Goal: Task Accomplishment & Management: Manage account settings

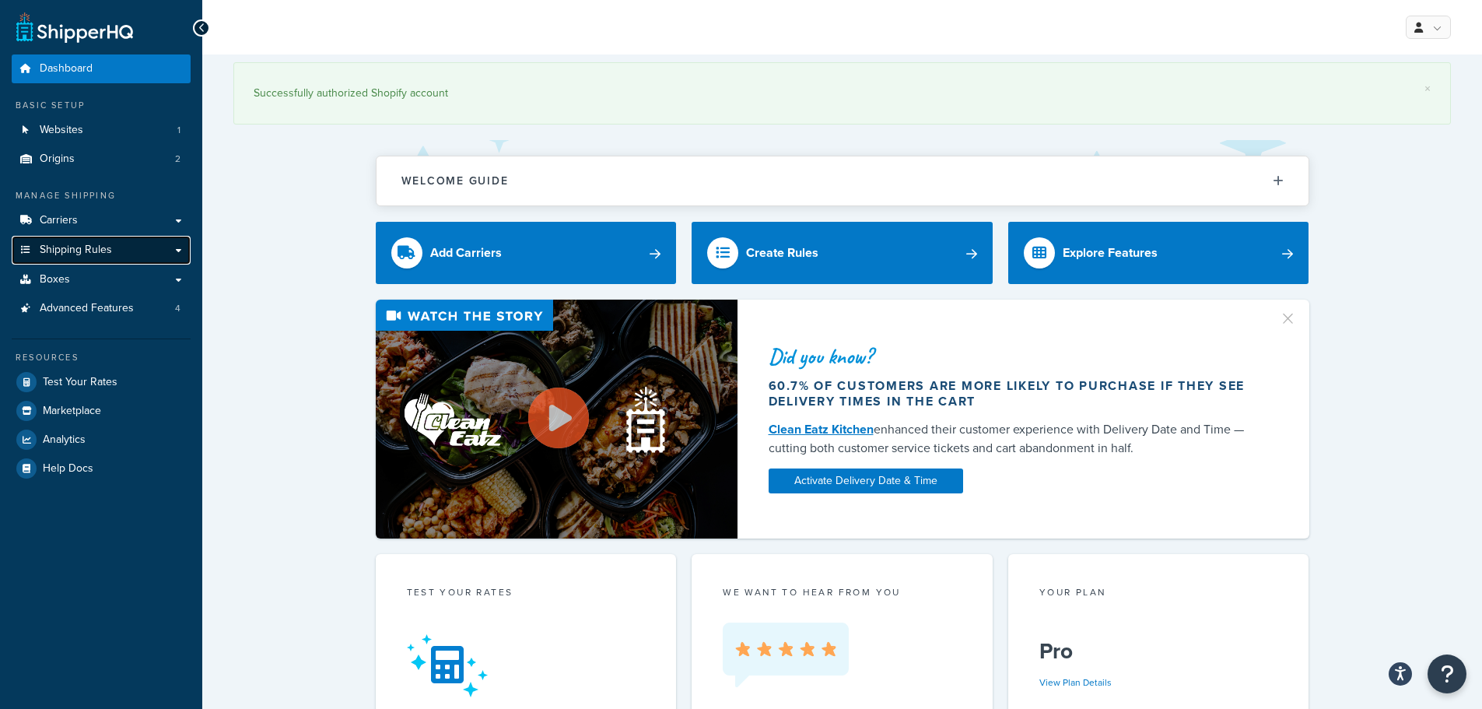
click at [94, 246] on span "Shipping Rules" at bounding box center [76, 249] width 72 height 13
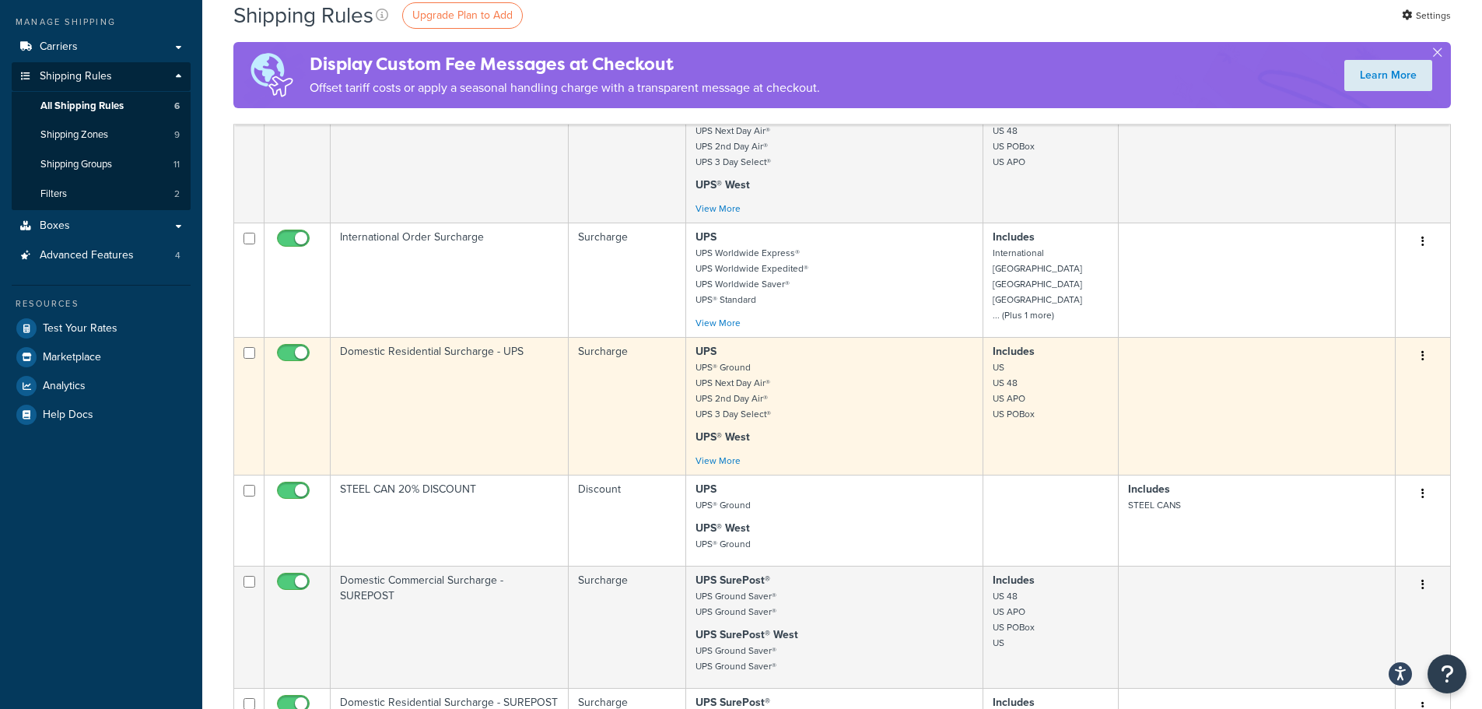
scroll to position [233, 0]
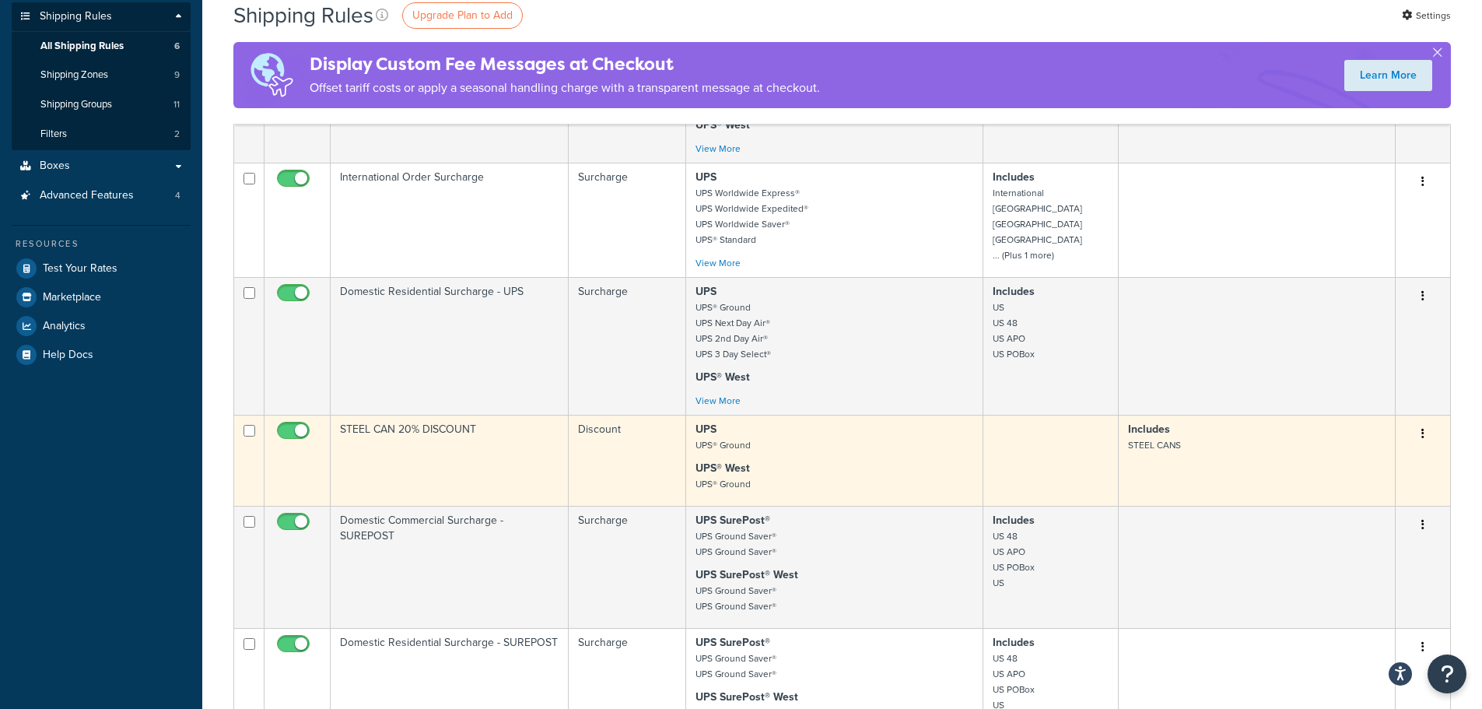
click at [1428, 427] on button "button" at bounding box center [1423, 434] width 22 height 25
click at [1393, 457] on link "Edit" at bounding box center [1371, 463] width 123 height 32
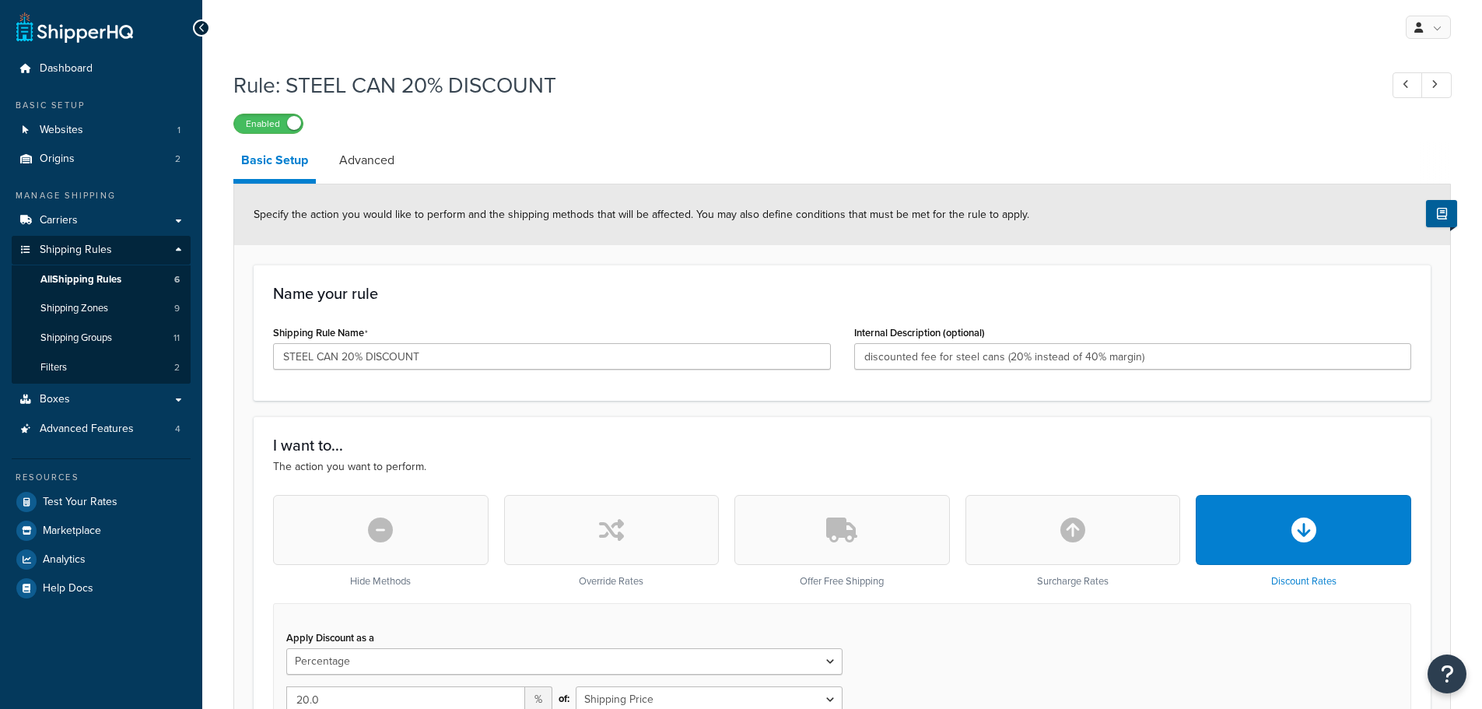
select select "PERCENTAGE"
select select "SHIPPING_GROUP"
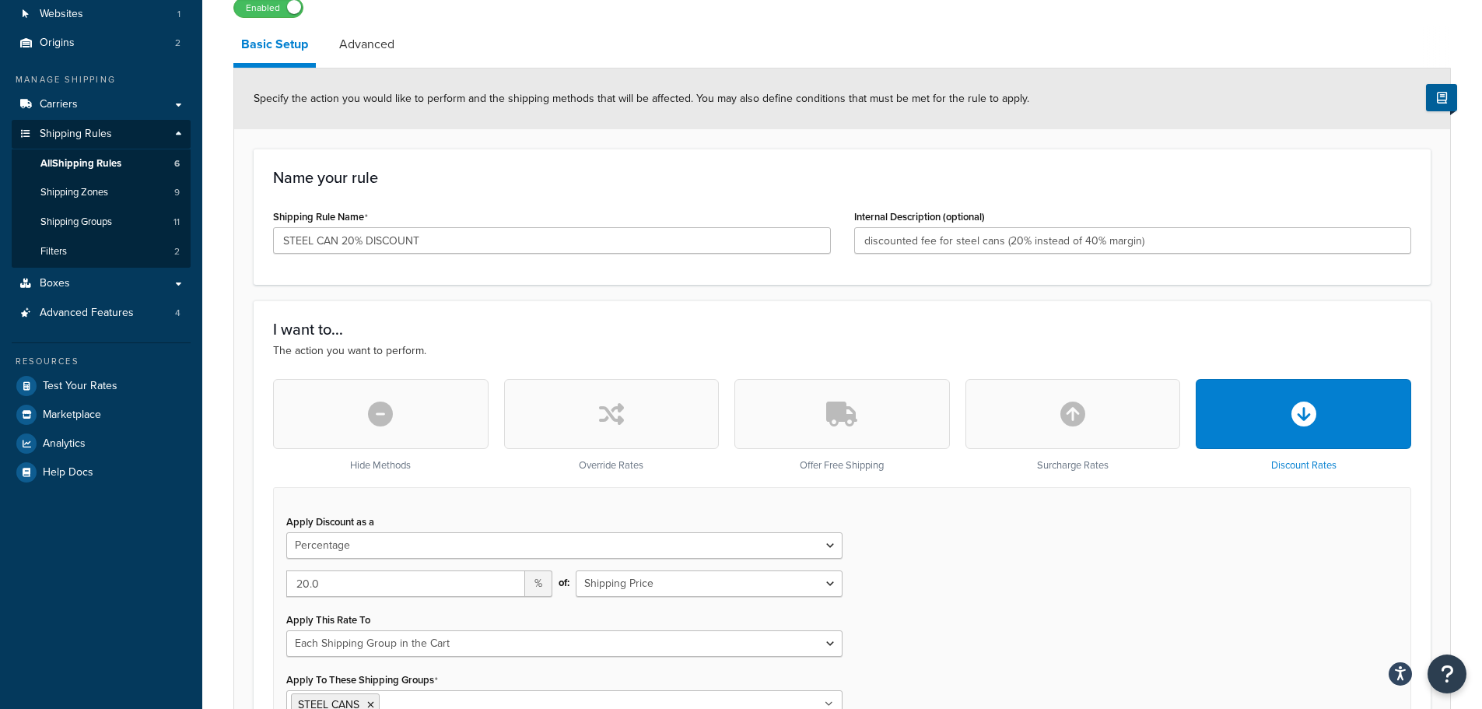
scroll to position [311, 0]
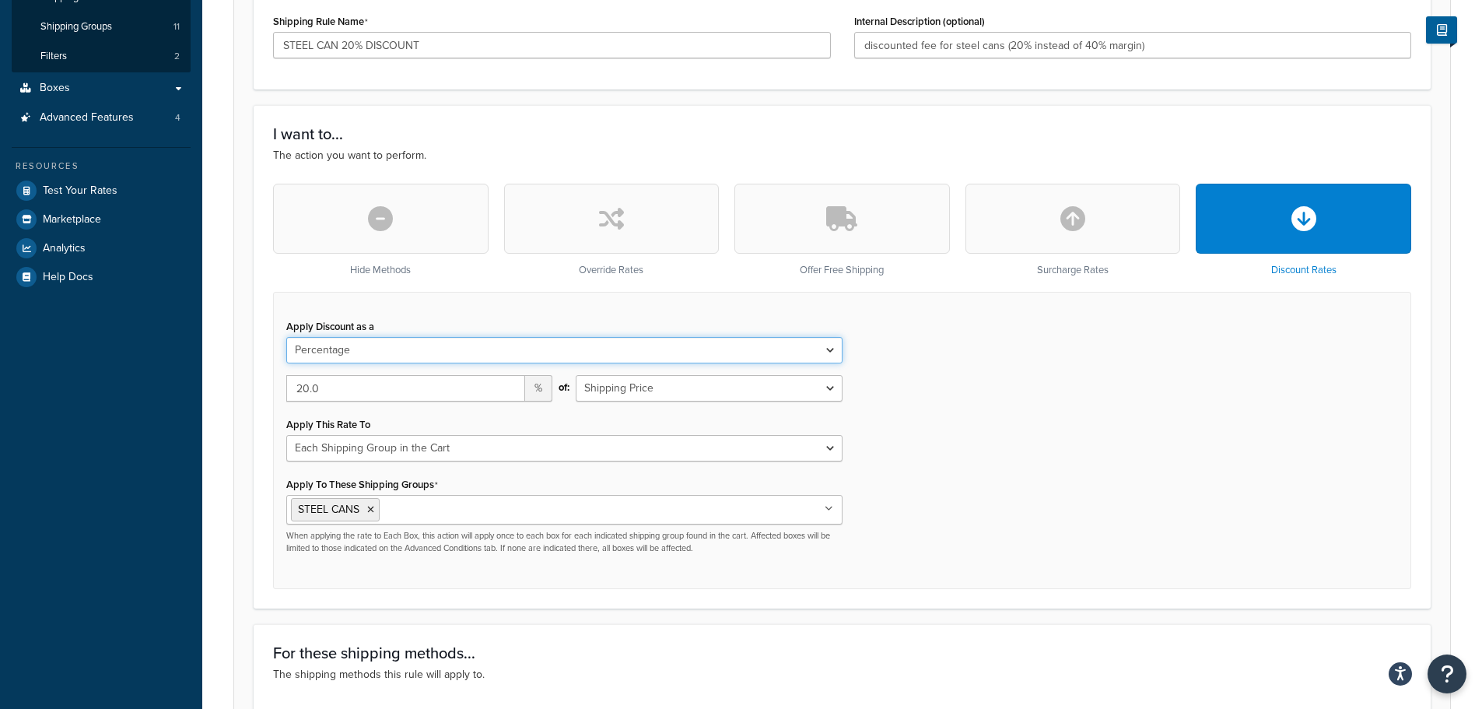
click at [463, 352] on select "Flat Rate Percentage Flat Rate & Percentage" at bounding box center [564, 350] width 556 height 26
select select "FLAT_RATE"
click at [286, 337] on select "Flat Rate Percentage Flat Rate & Percentage" at bounding box center [564, 350] width 556 height 26
click at [590, 241] on button "button" at bounding box center [611, 219] width 215 height 70
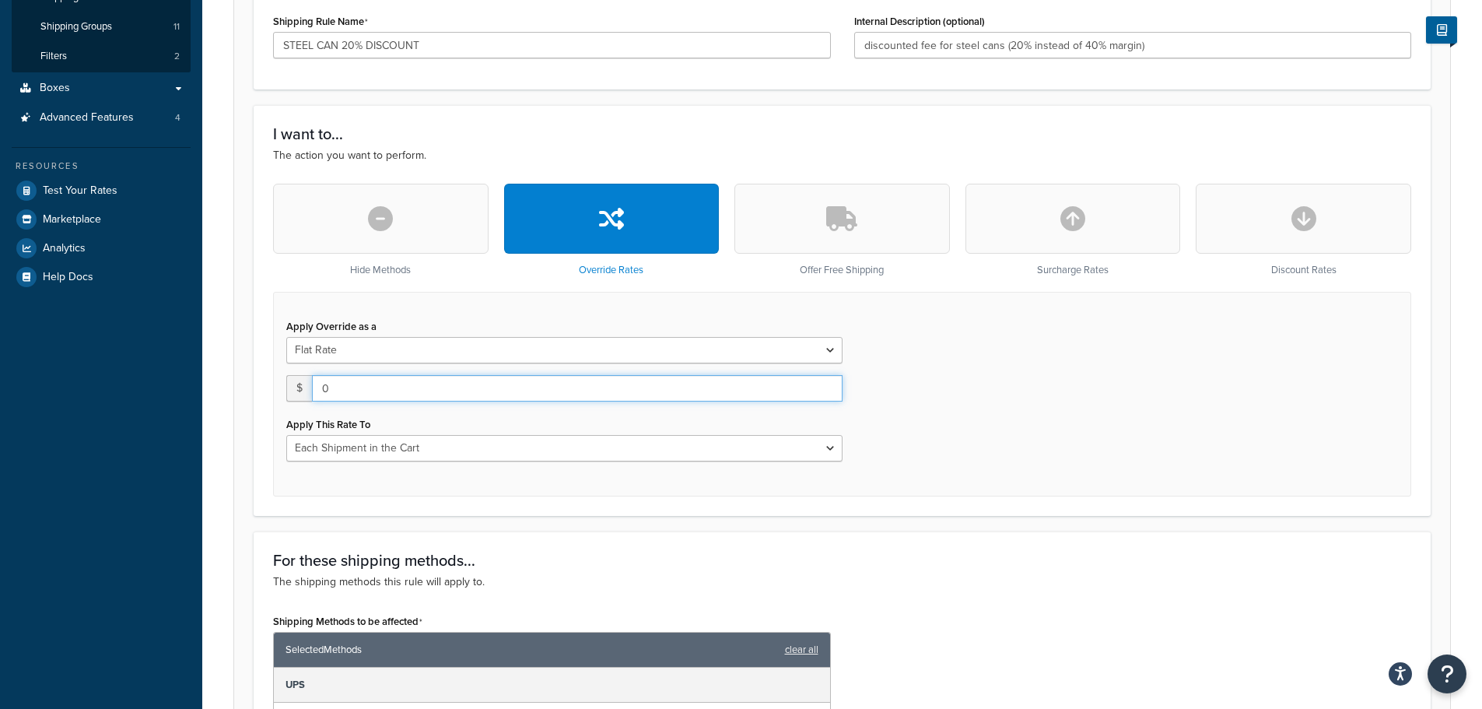
click at [475, 385] on input "0.00" at bounding box center [577, 388] width 531 height 26
drag, startPoint x: 460, startPoint y: 388, endPoint x: 260, endPoint y: 412, distance: 202.1
click at [260, 412] on div "I want to... The action you want to perform. Hide Methods Override Rates Offer …" at bounding box center [842, 310] width 1177 height 411
type input "250.00"
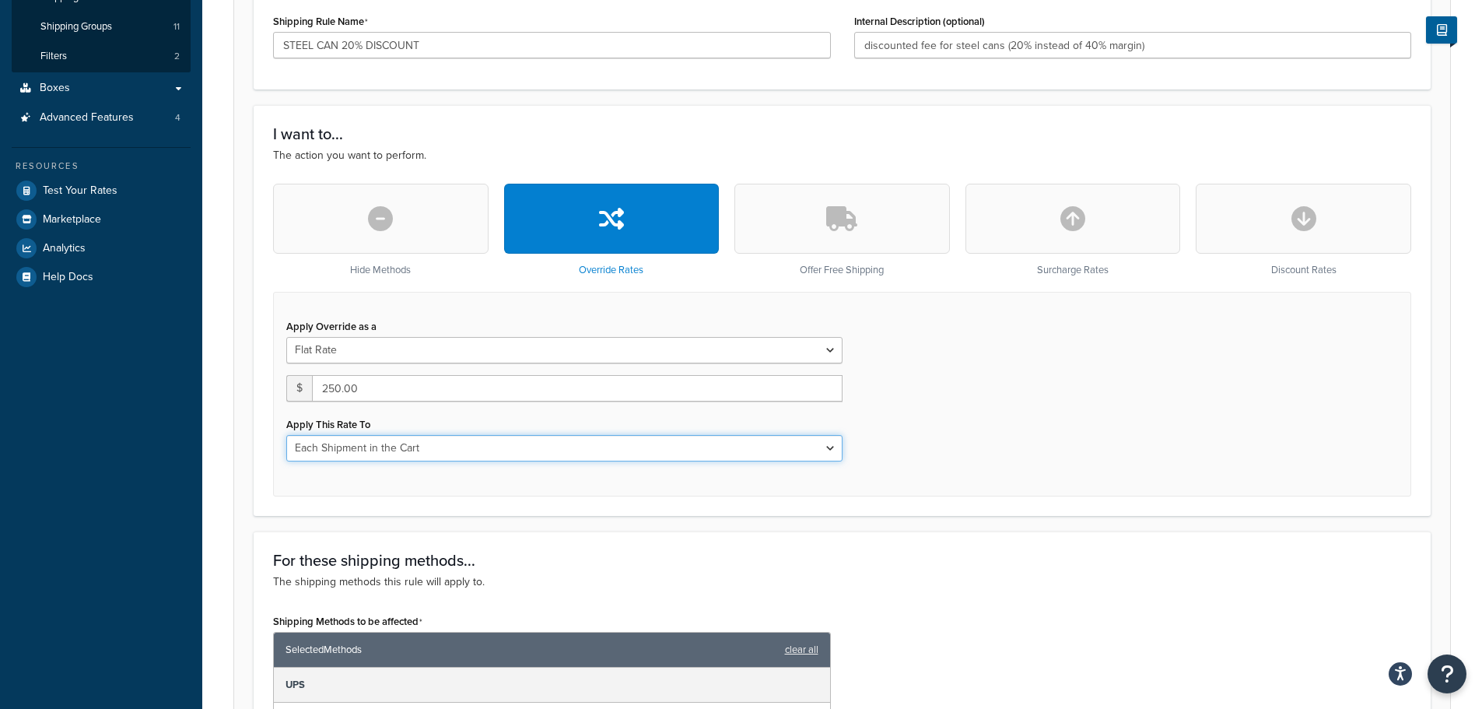
click at [412, 457] on select "Each Shipment in the Cart Each Origin in the Cart Each Shipping Group in the Ca…" at bounding box center [564, 448] width 556 height 26
select select "ITEM"
click at [286, 435] on select "Each Shipment in the Cart Each Origin in the Cart Each Shipping Group in the Ca…" at bounding box center [564, 448] width 556 height 26
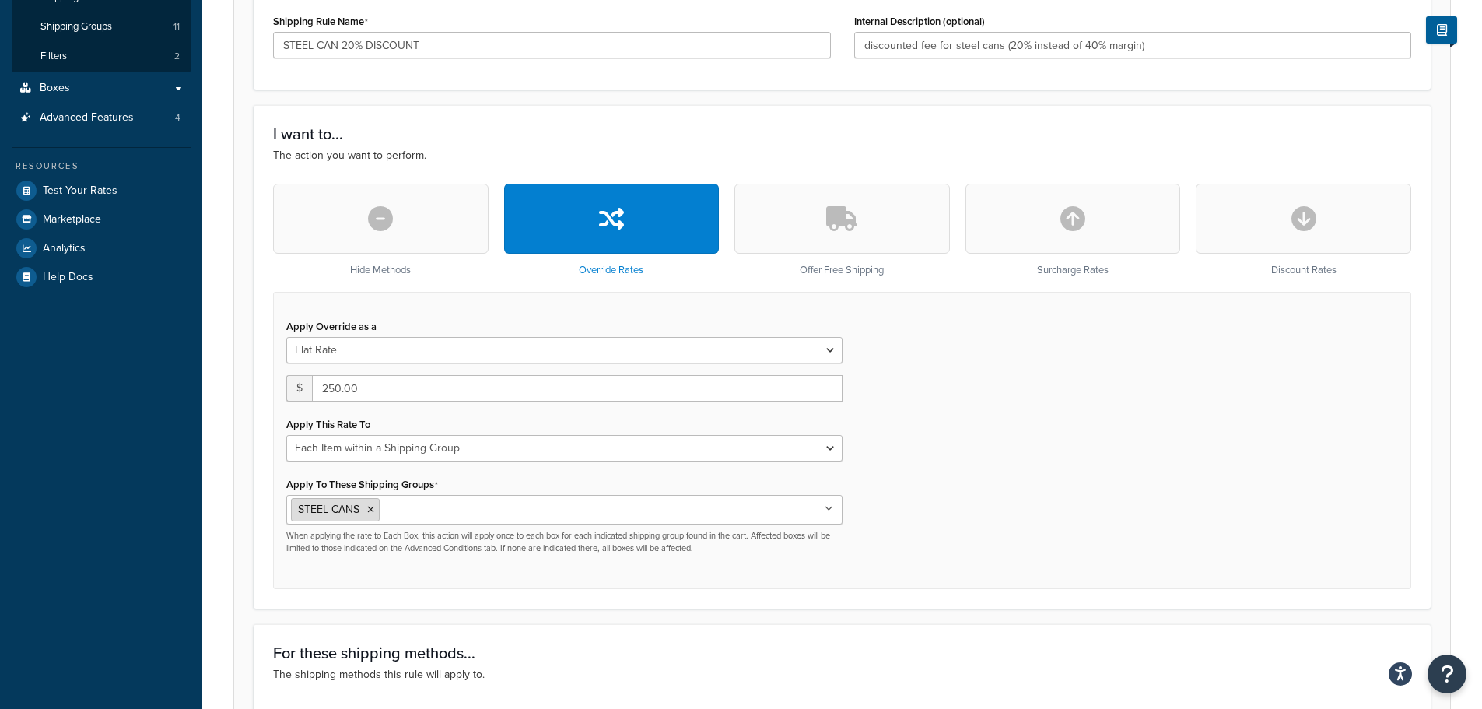
click at [369, 511] on icon at bounding box center [370, 509] width 7 height 9
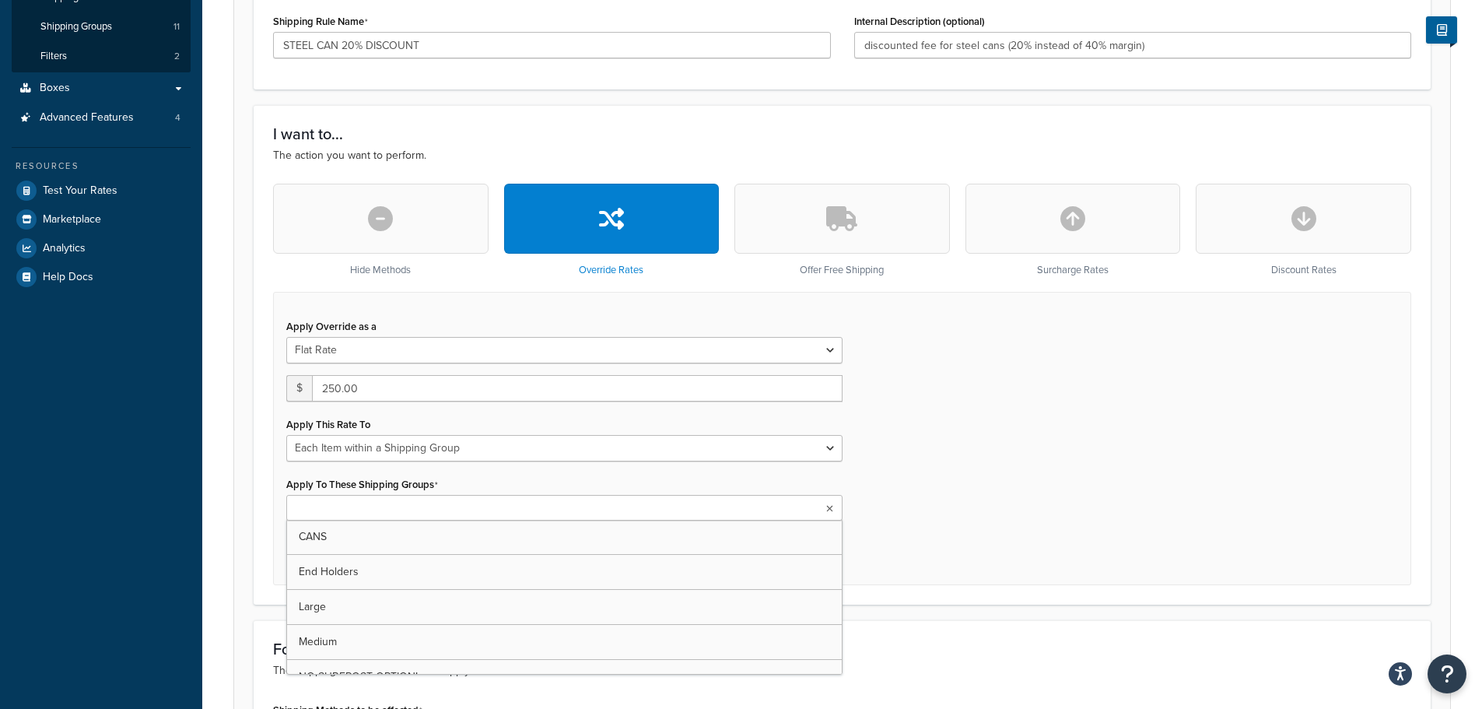
click at [380, 507] on input "Apply To These Shipping Groups" at bounding box center [360, 508] width 138 height 17
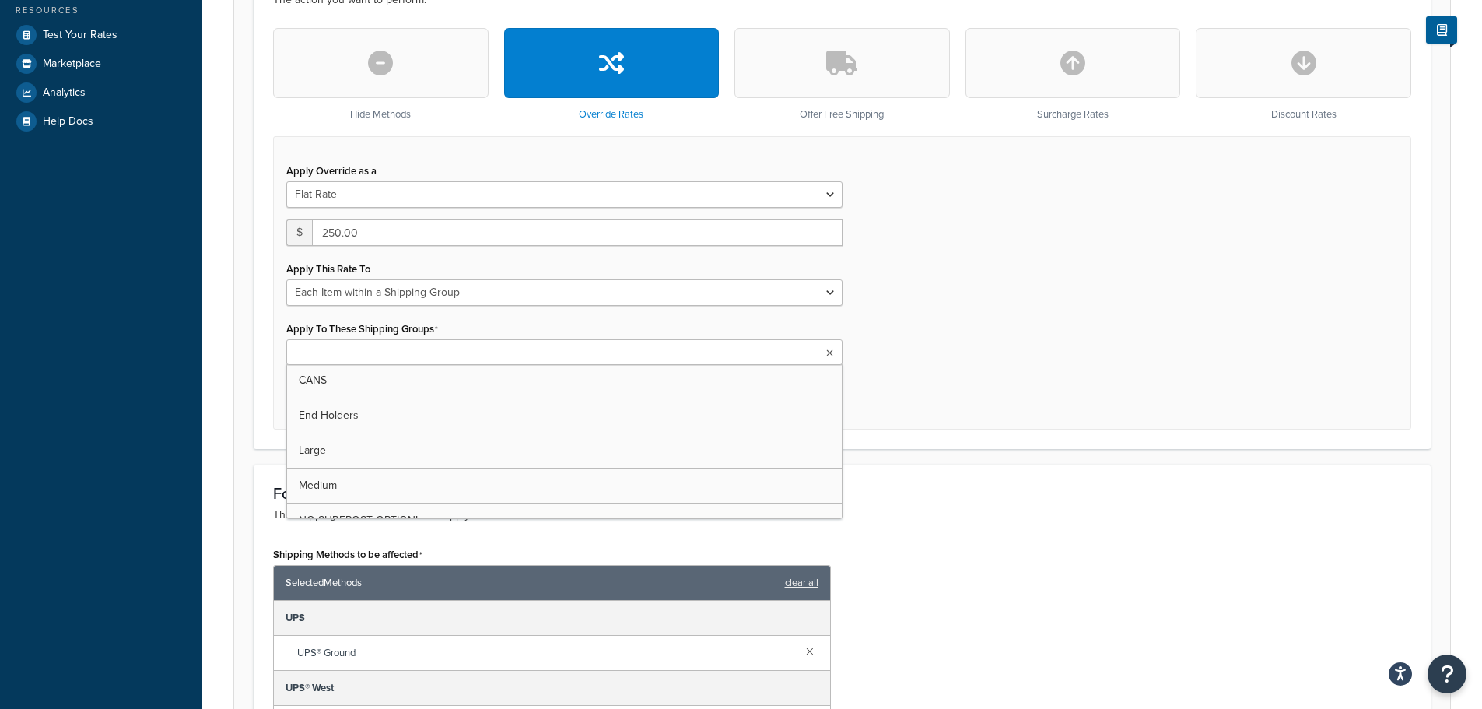
scroll to position [0, 0]
type input "PALLETS"
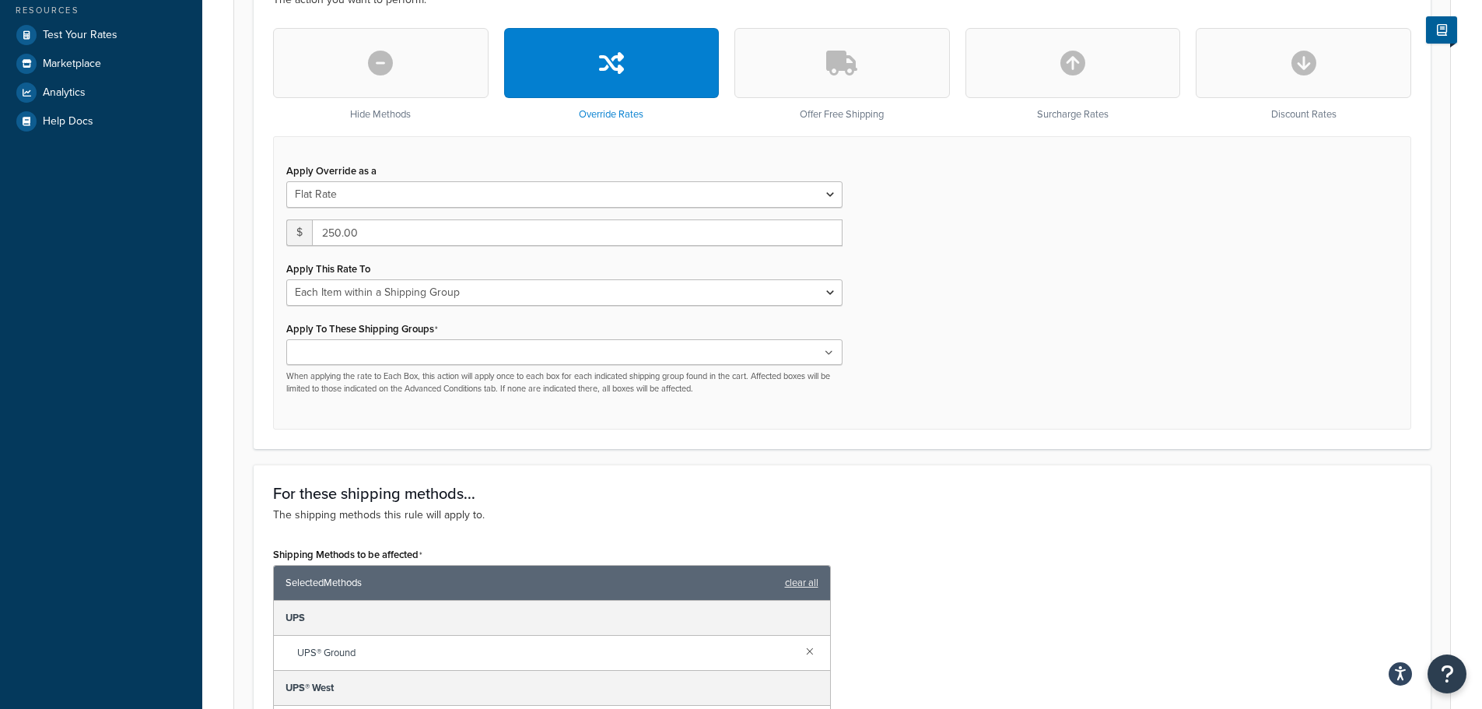
click at [771, 442] on div "I want to... The action you want to perform. Hide Methods Override Rates Offer …" at bounding box center [842, 198] width 1177 height 499
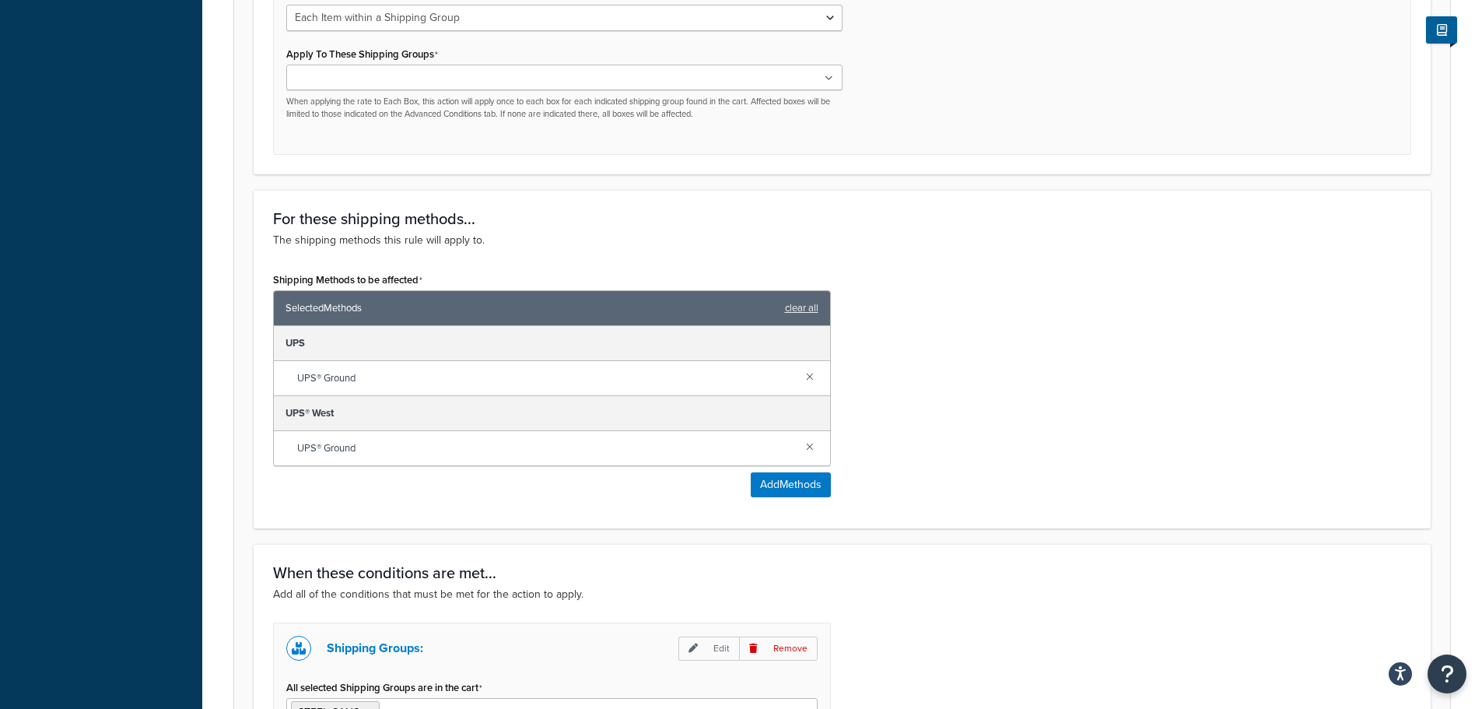
scroll to position [778, 0]
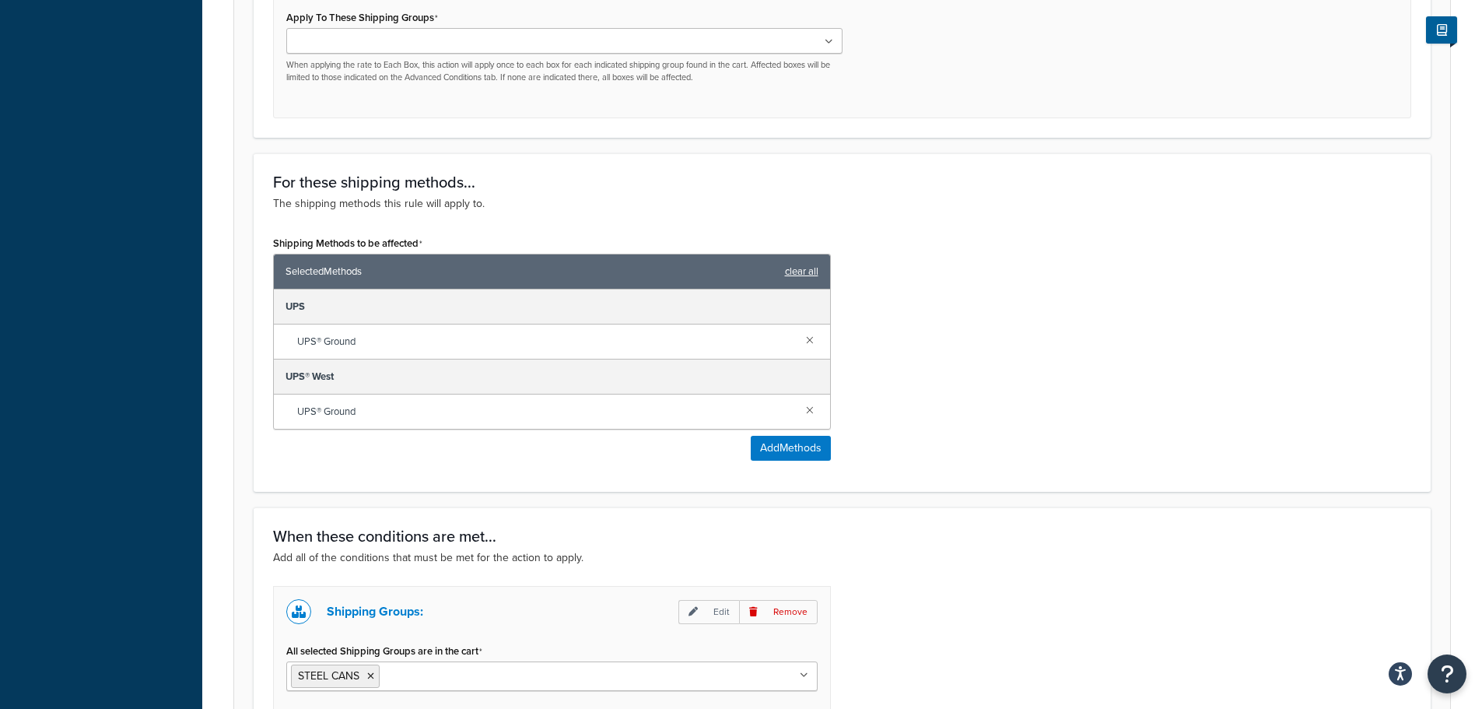
click at [807, 269] on link "clear all" at bounding box center [801, 272] width 33 height 22
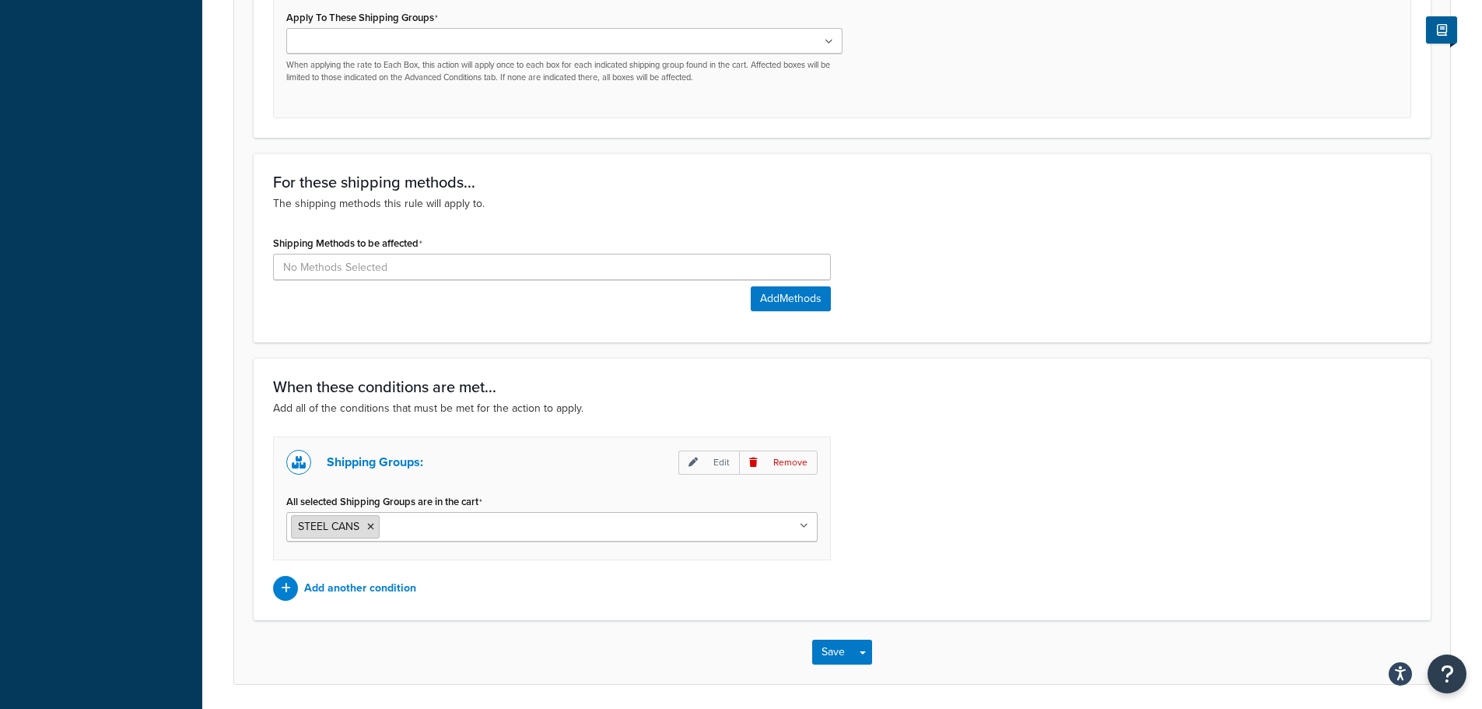
click at [373, 523] on icon at bounding box center [370, 526] width 7 height 9
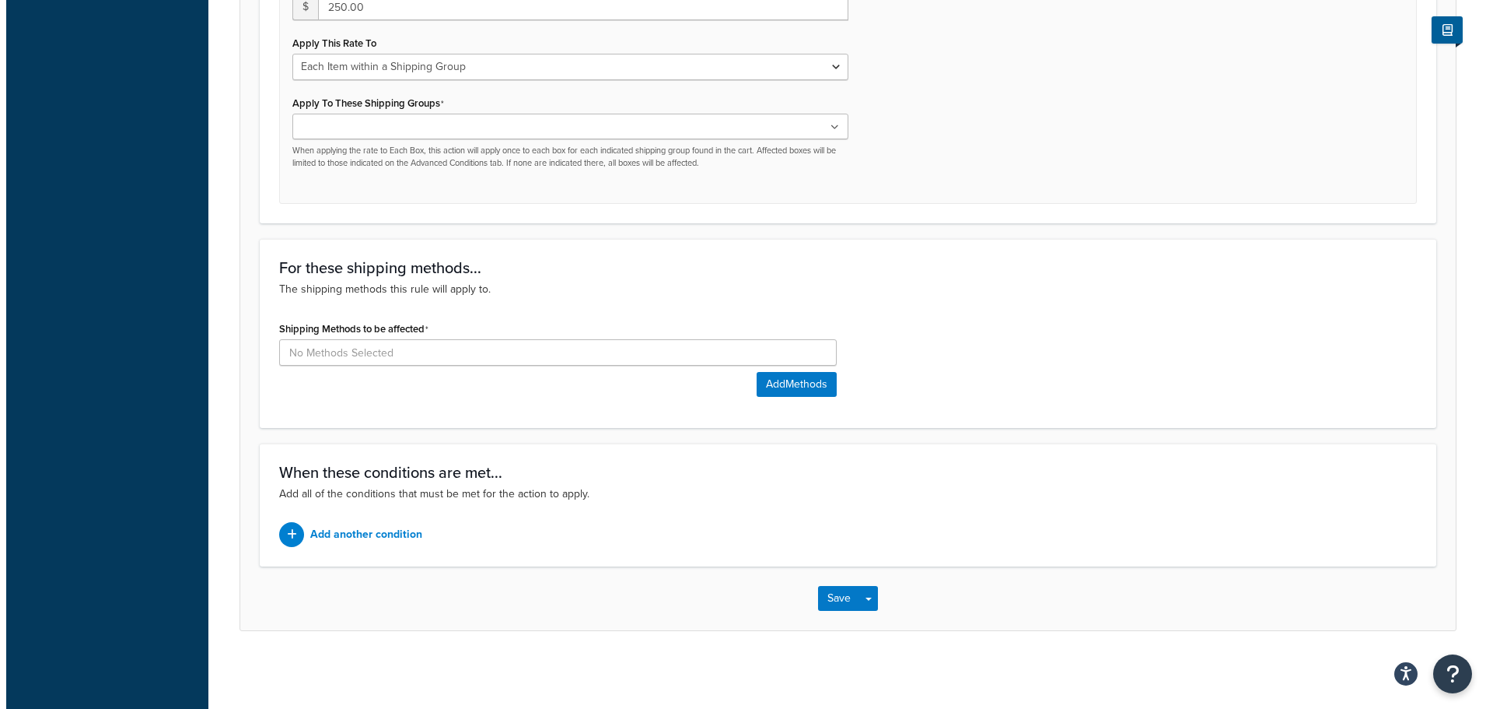
scroll to position [692, 0]
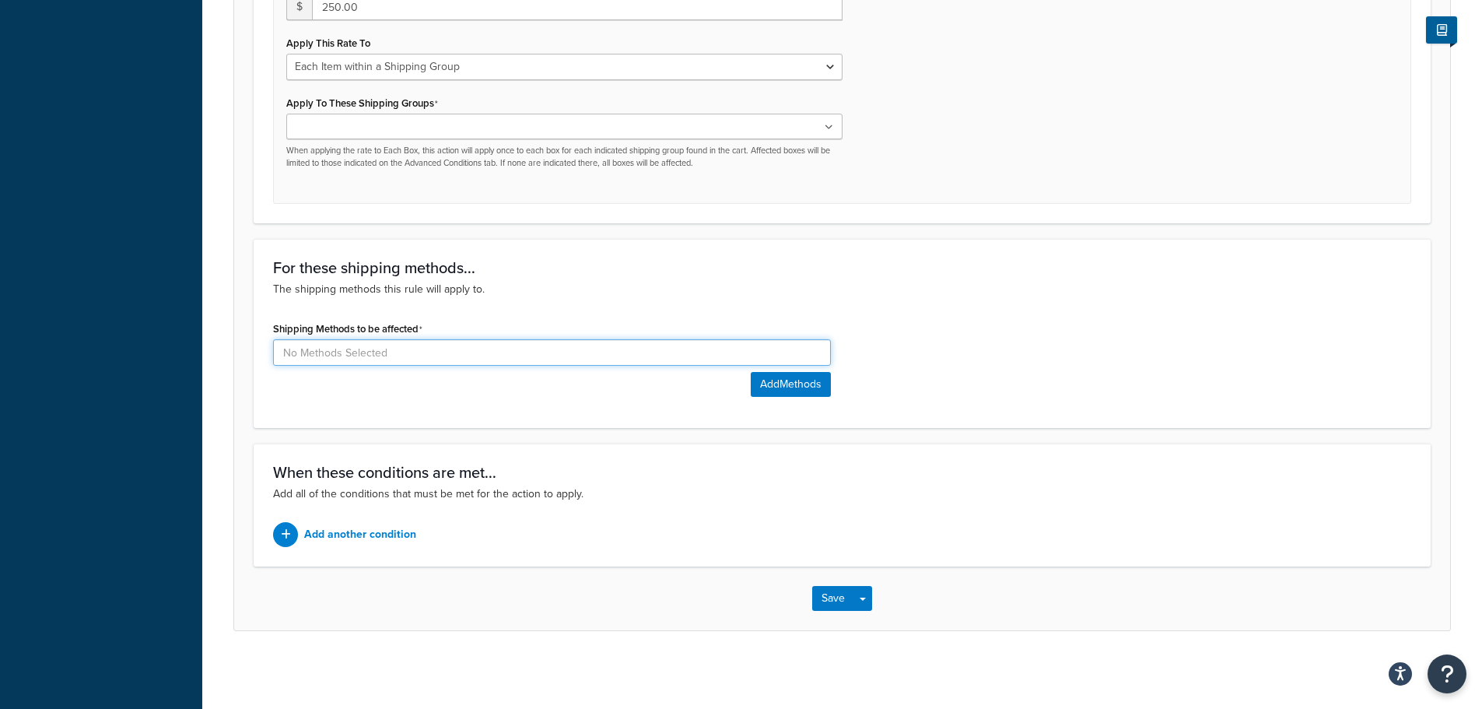
click at [495, 344] on input at bounding box center [552, 352] width 558 height 26
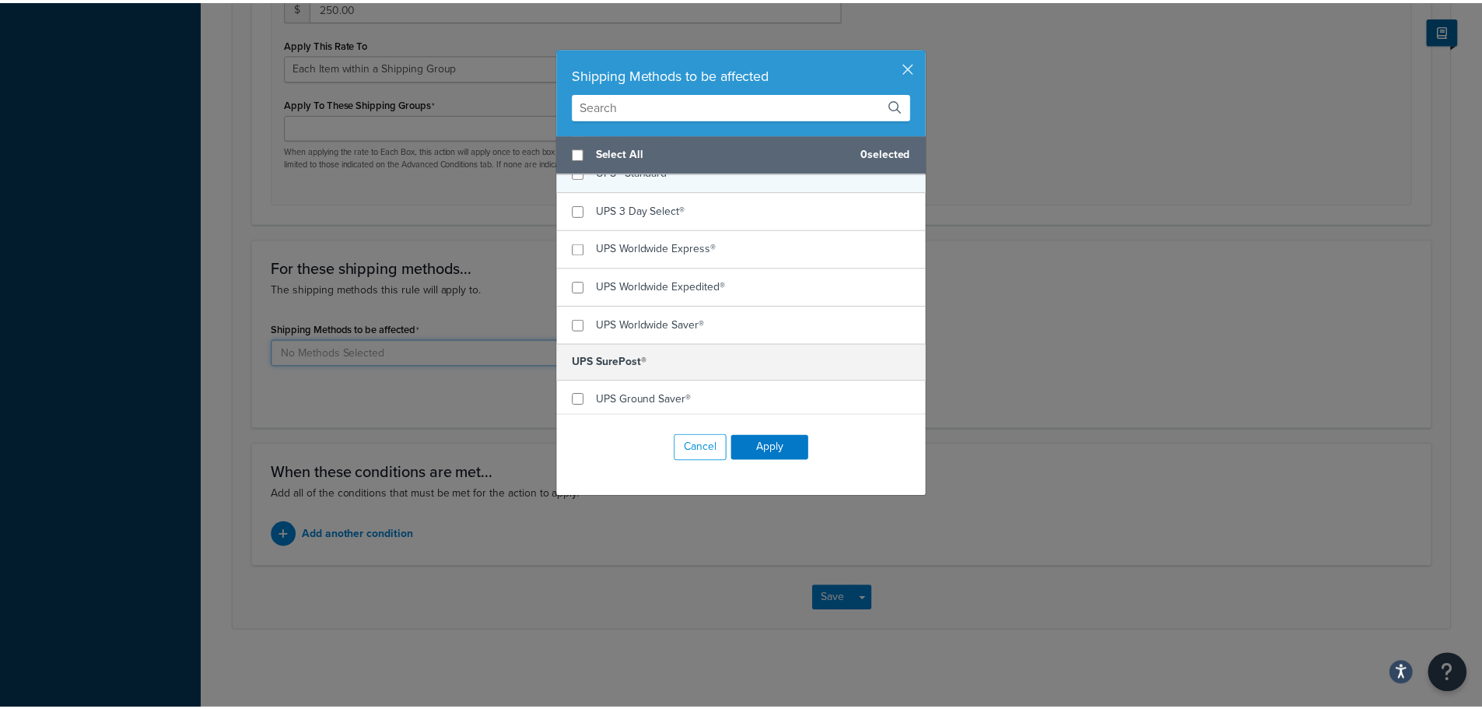
scroll to position [0, 0]
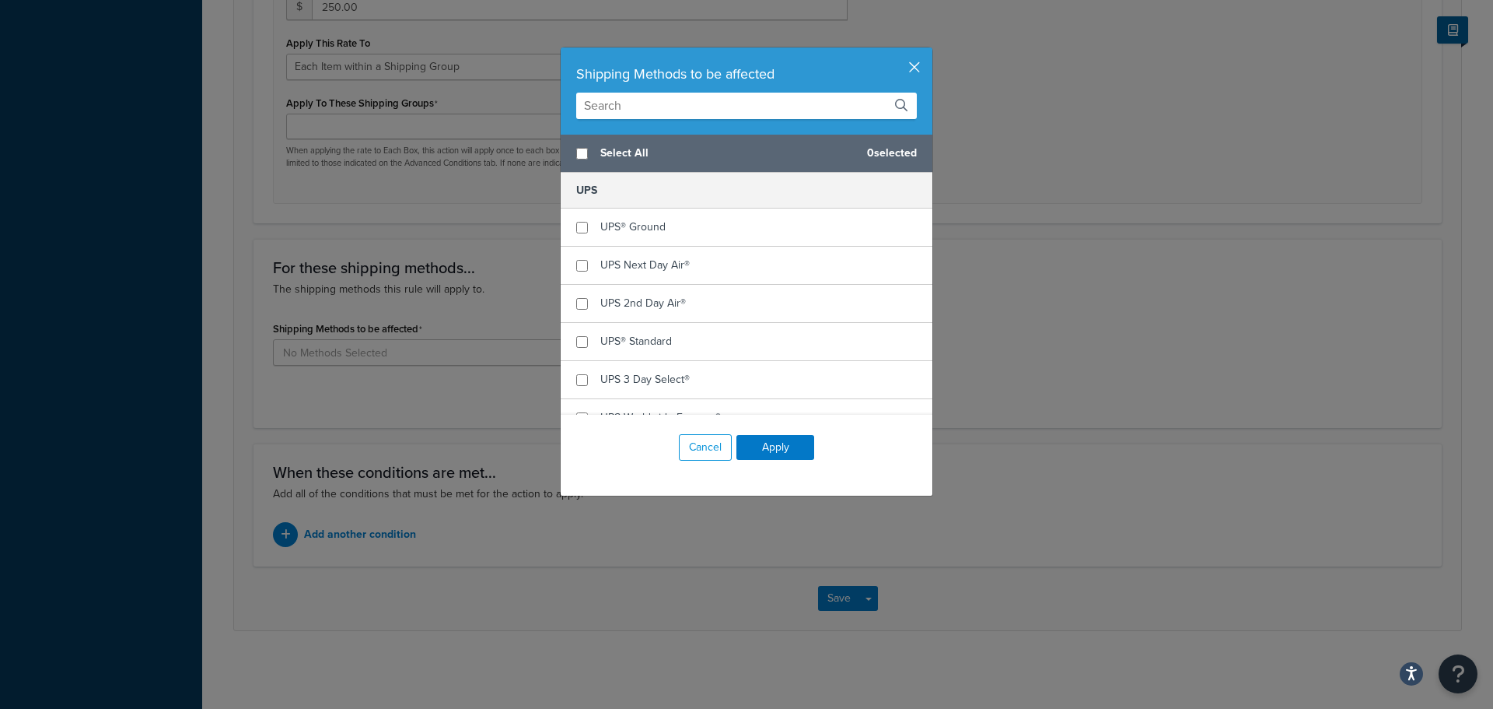
click at [929, 51] on button "button" at bounding box center [931, 49] width 4 height 4
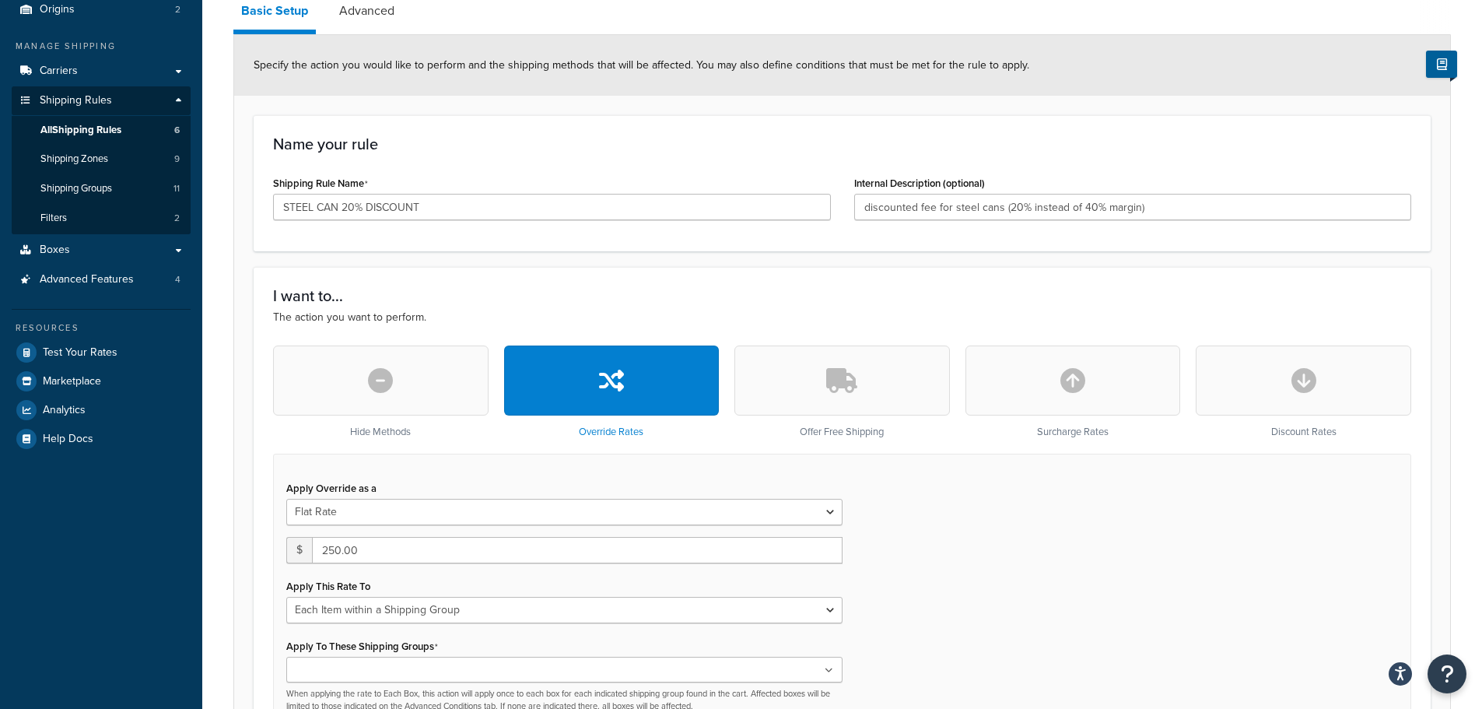
scroll to position [148, 0]
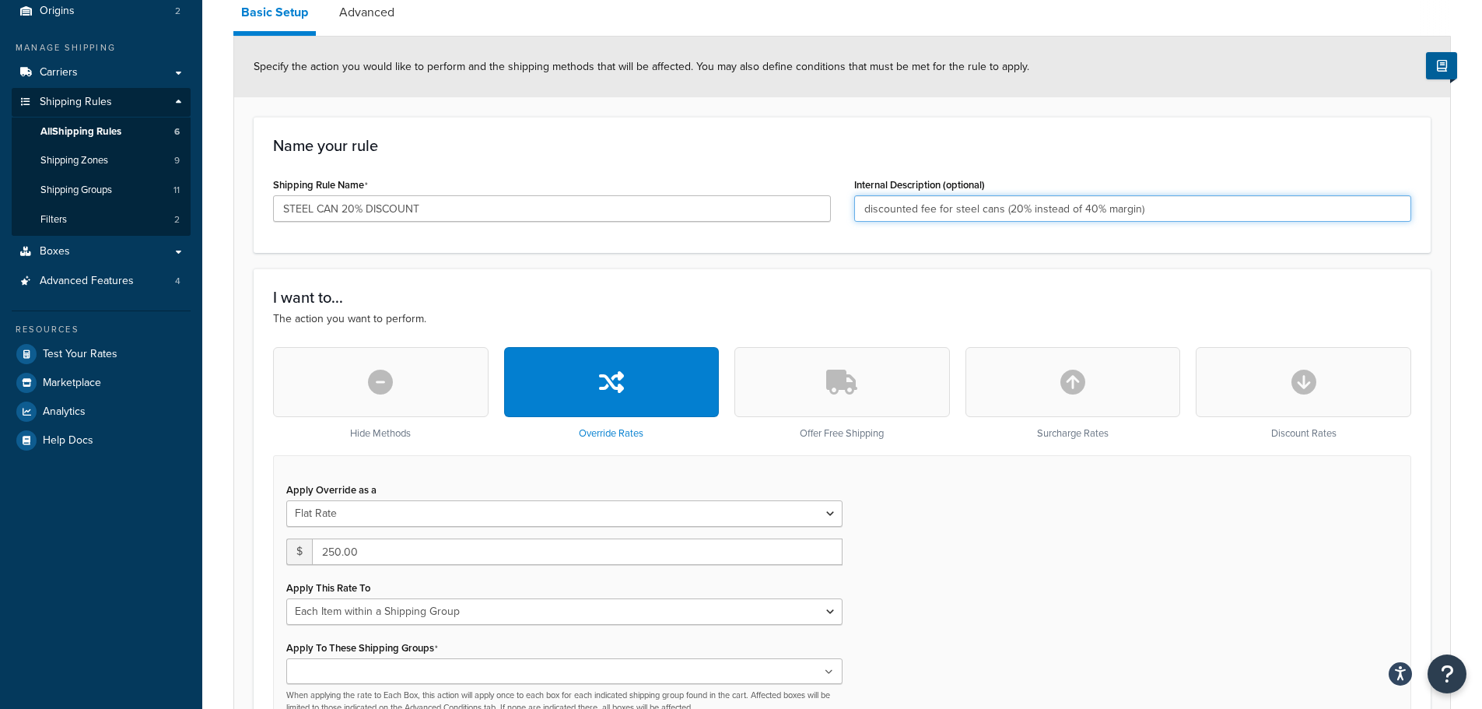
drag, startPoint x: 1148, startPoint y: 208, endPoint x: 844, endPoint y: 215, distance: 304.2
click at [844, 215] on div "Internal Description (optional) discounted fee for steel cans (20% instead of 4…" at bounding box center [1132, 203] width 581 height 60
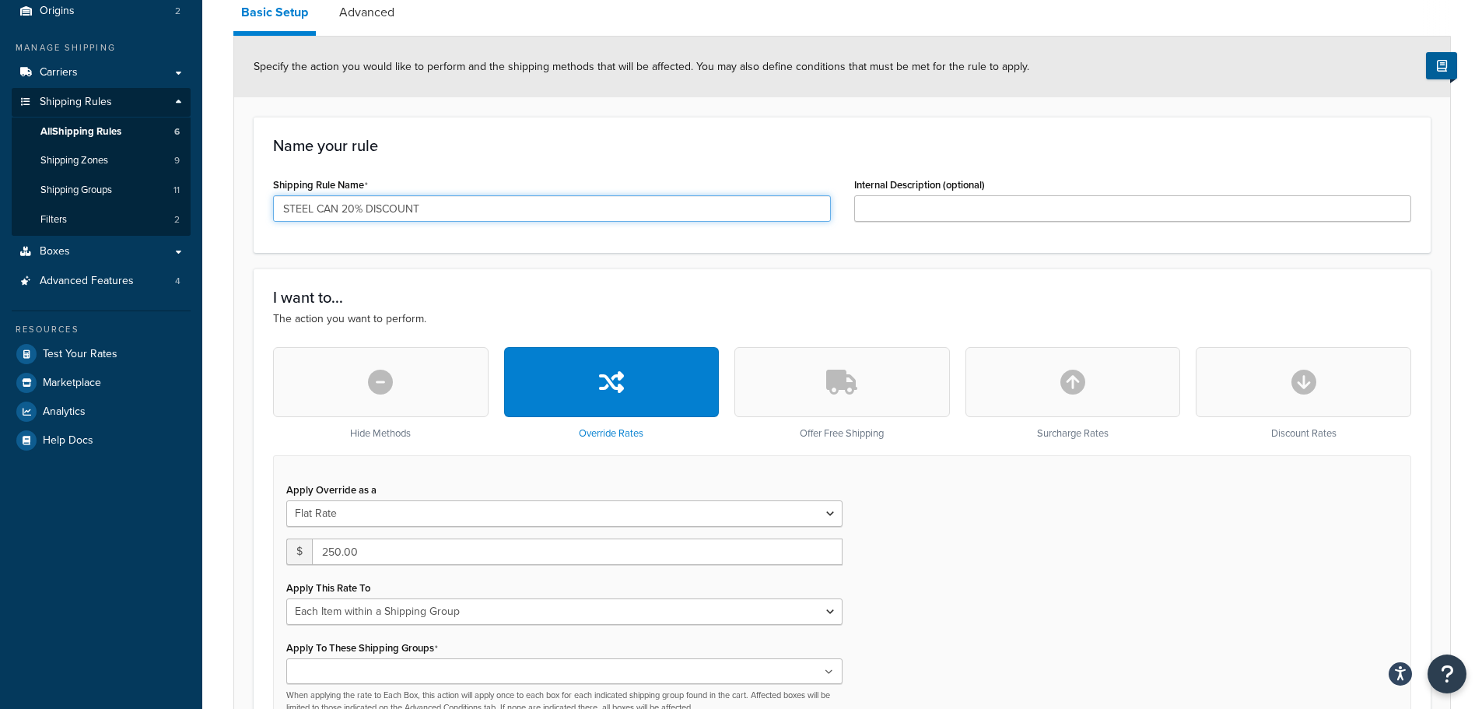
drag, startPoint x: 676, startPoint y: 206, endPoint x: 0, endPoint y: 213, distance: 676.0
click at [0, 213] on div "Dashboard Basic Setup Websites 1 Origins 2 Manage Shipping Carriers Carriers Al…" at bounding box center [741, 552] width 1482 height 1401
click at [324, 212] on input "PALLET DEPOSIT" at bounding box center [552, 208] width 558 height 26
type input "PALLET FREIGHT FEE DEPOSIT"
click at [547, 163] on div "Name your rule Shipping Rule Name PALLET FREIGHT FEE DEPOSIT Internal Descripti…" at bounding box center [842, 185] width 1177 height 136
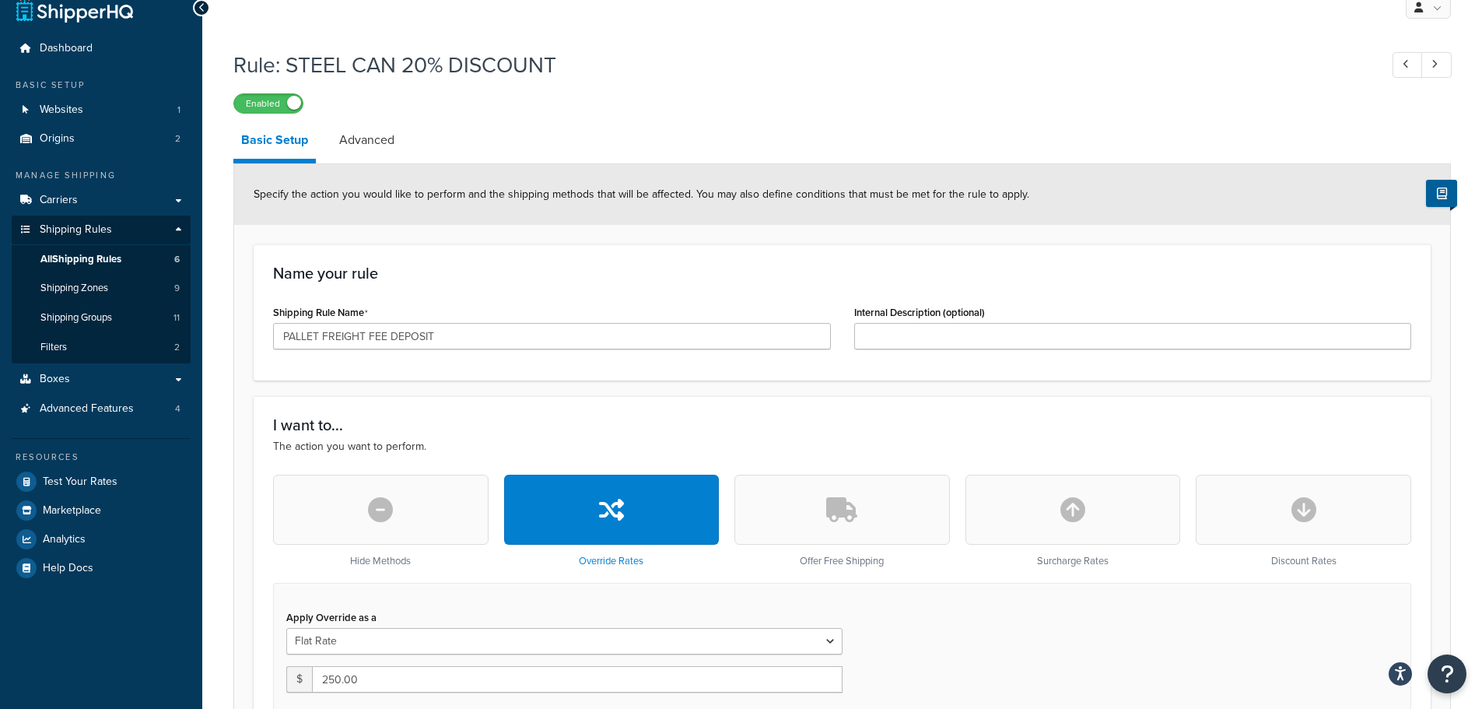
scroll to position [0, 0]
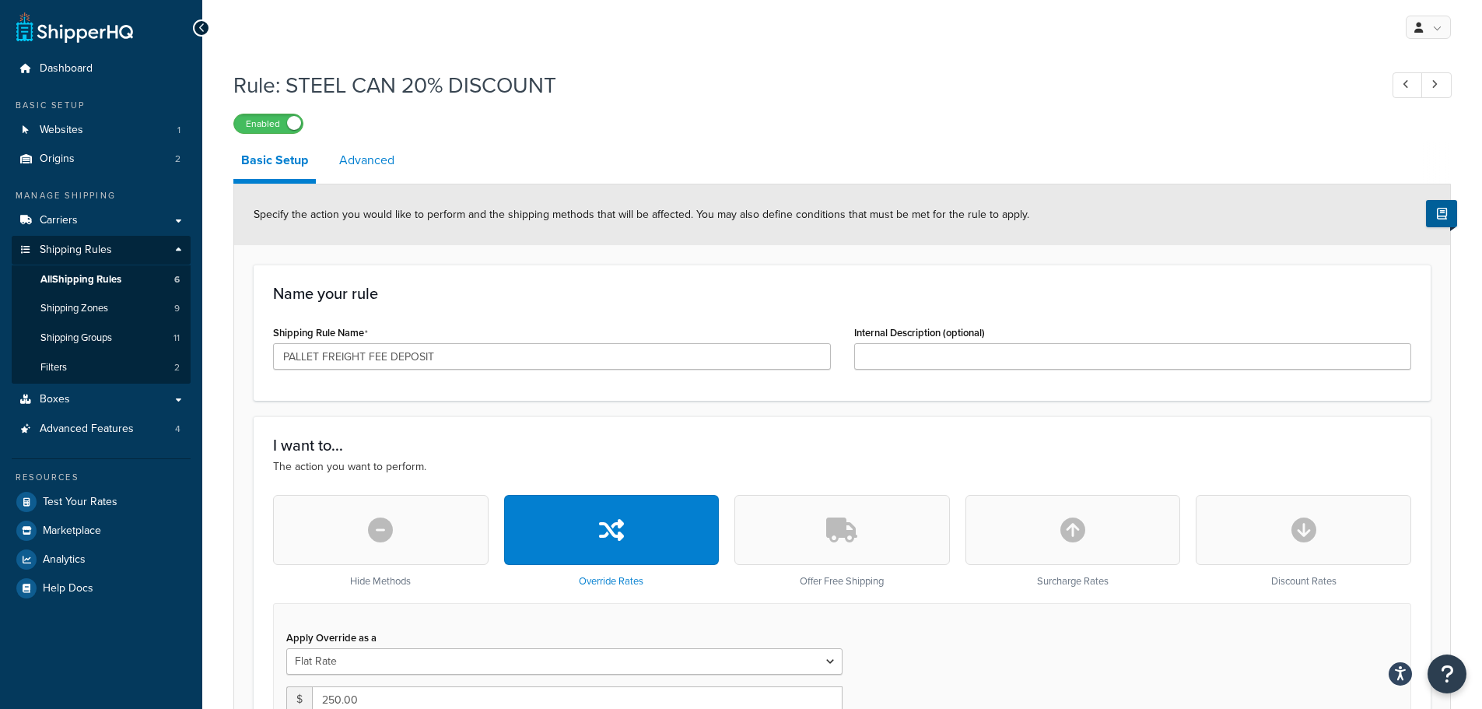
click at [369, 166] on link "Advanced" at bounding box center [366, 160] width 71 height 37
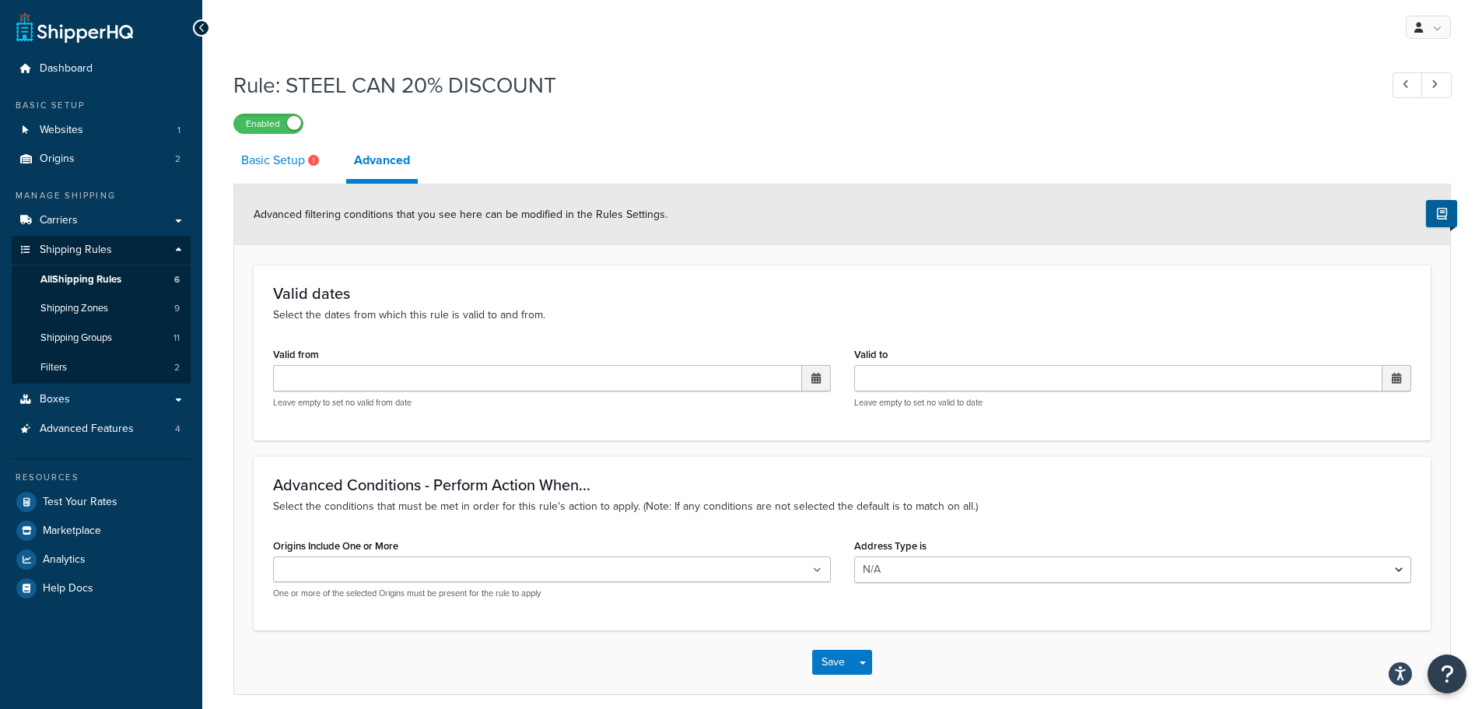
click at [283, 162] on link "Basic Setup" at bounding box center [281, 160] width 97 height 37
select select "ITEM"
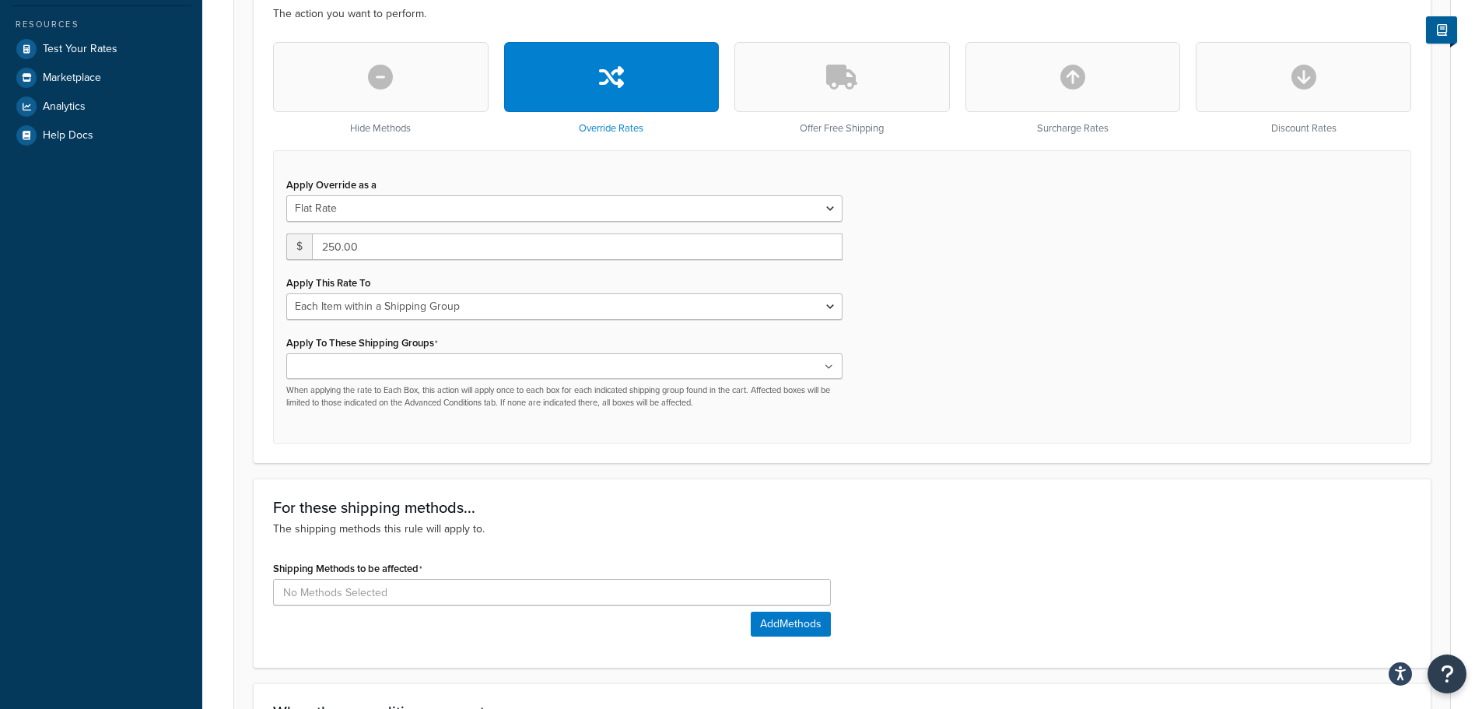
scroll to position [467, 0]
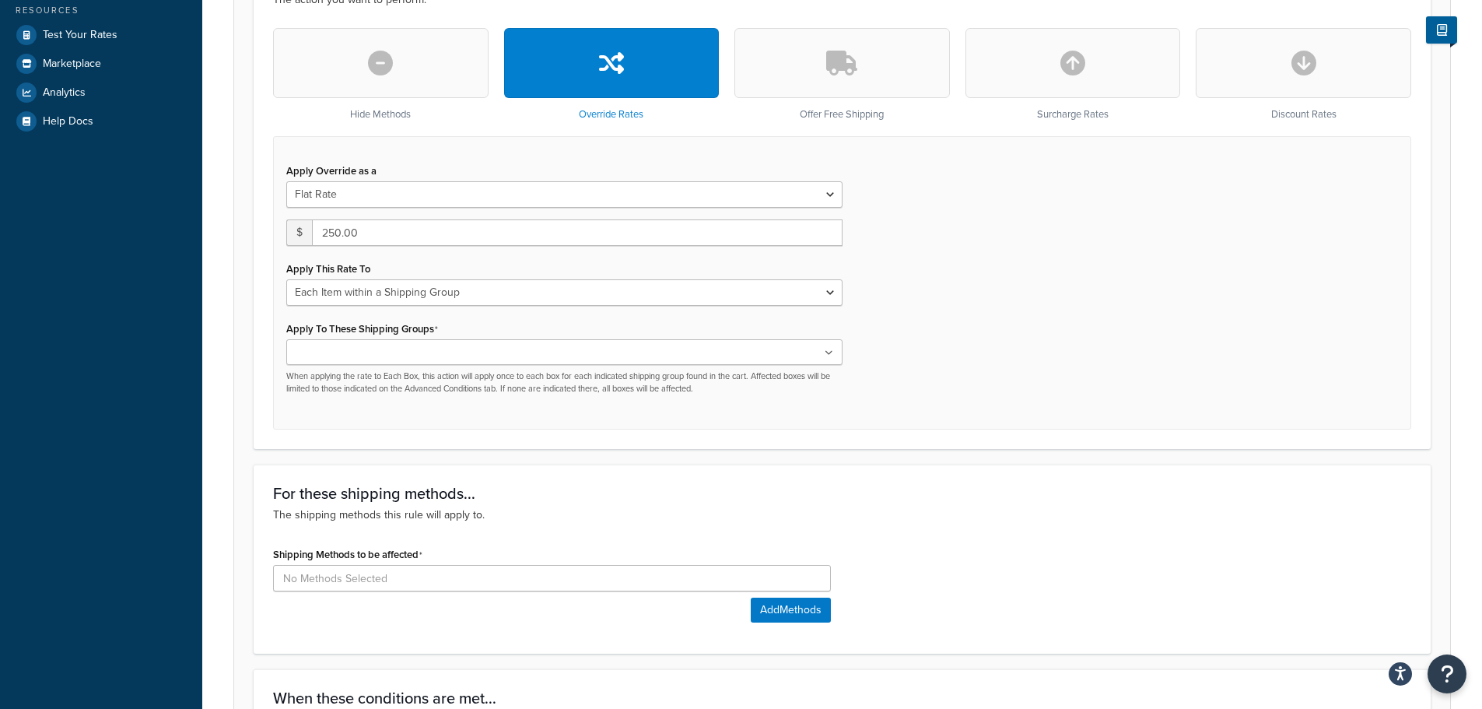
click at [609, 362] on ul at bounding box center [564, 352] width 556 height 26
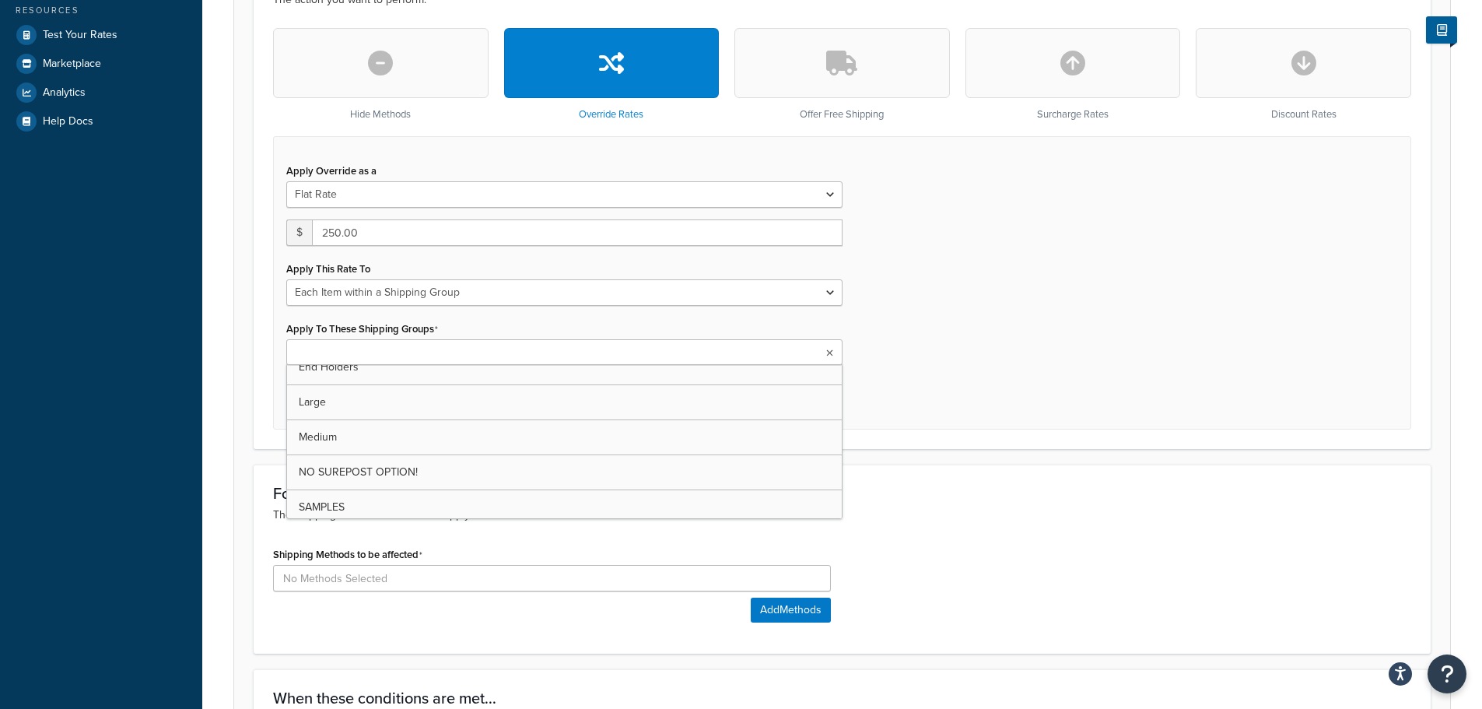
scroll to position [0, 0]
click at [918, 499] on h3 "For these shipping methods..." at bounding box center [842, 493] width 1138 height 17
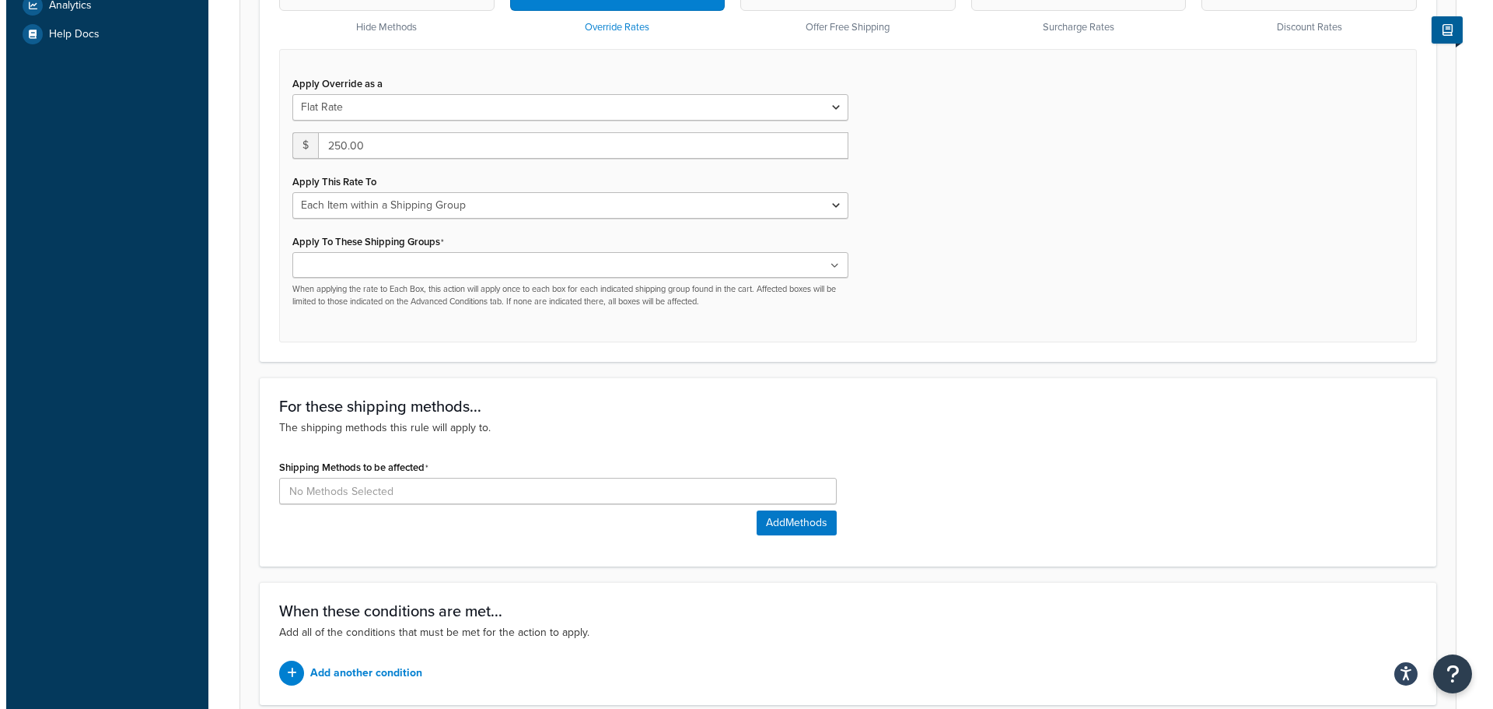
scroll to position [692, 0]
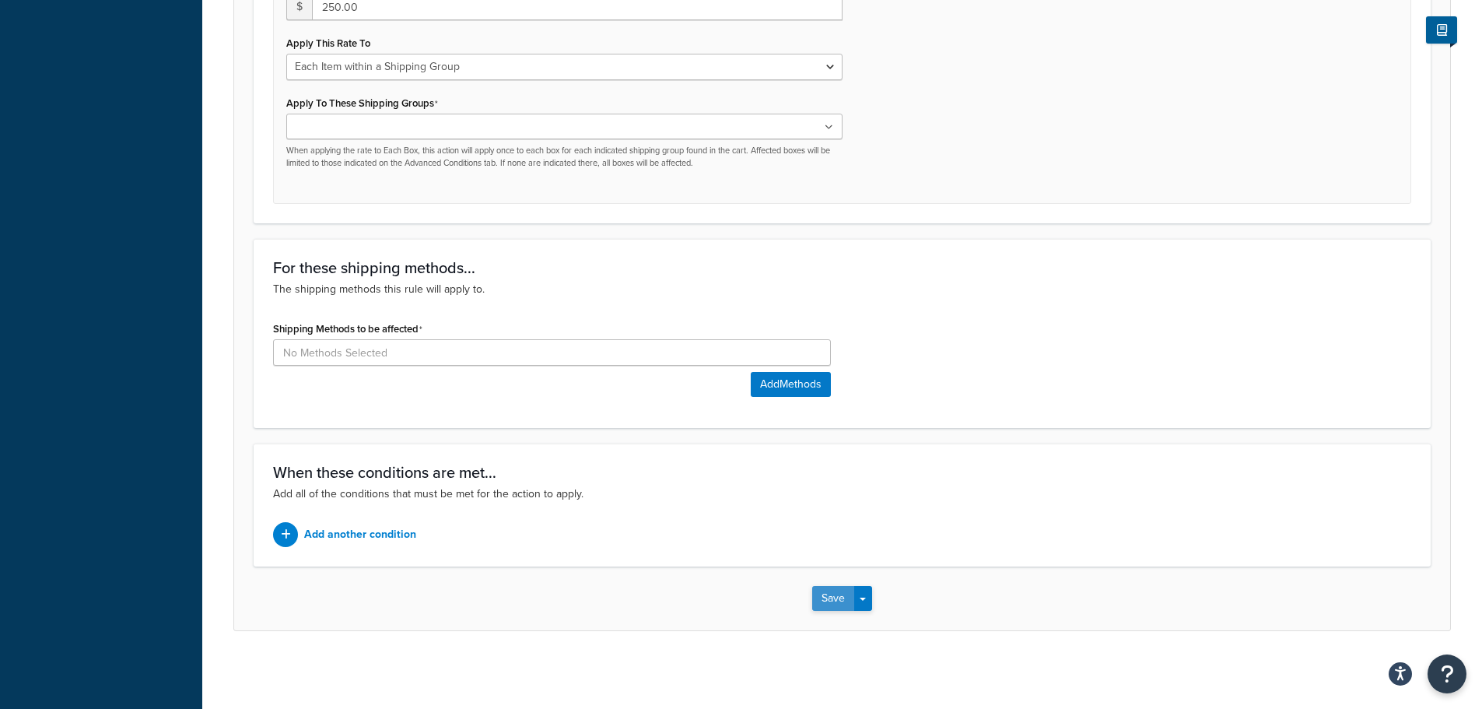
click at [829, 590] on button "Save" at bounding box center [833, 598] width 42 height 25
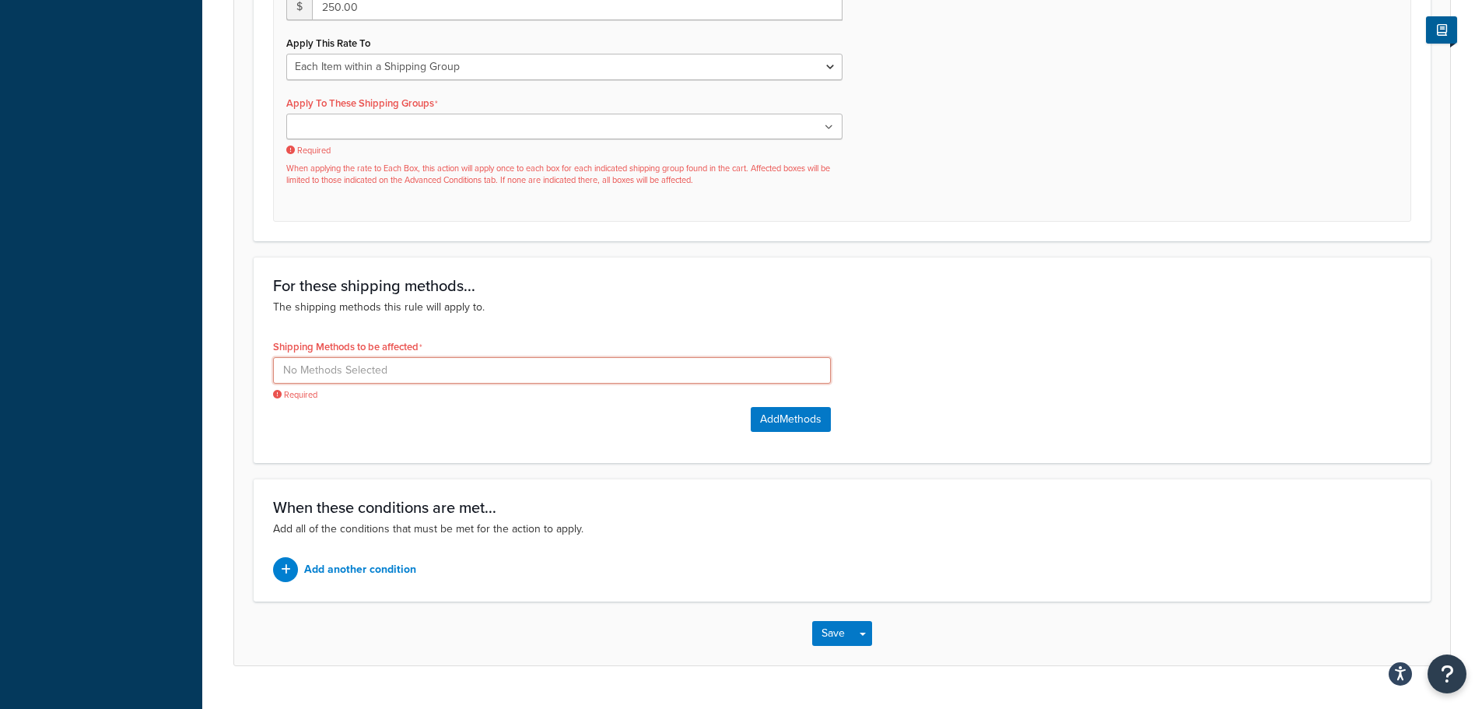
click at [552, 371] on input at bounding box center [552, 370] width 558 height 26
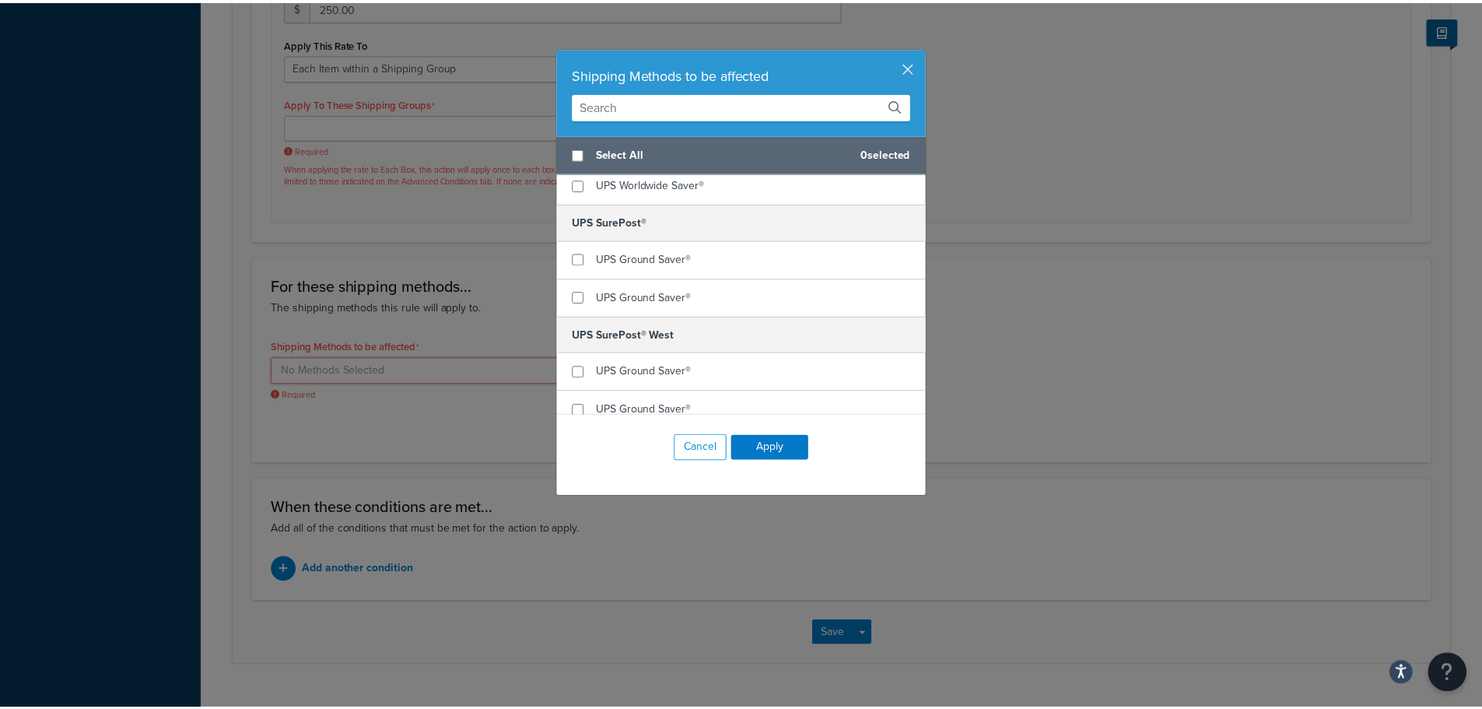
scroll to position [0, 0]
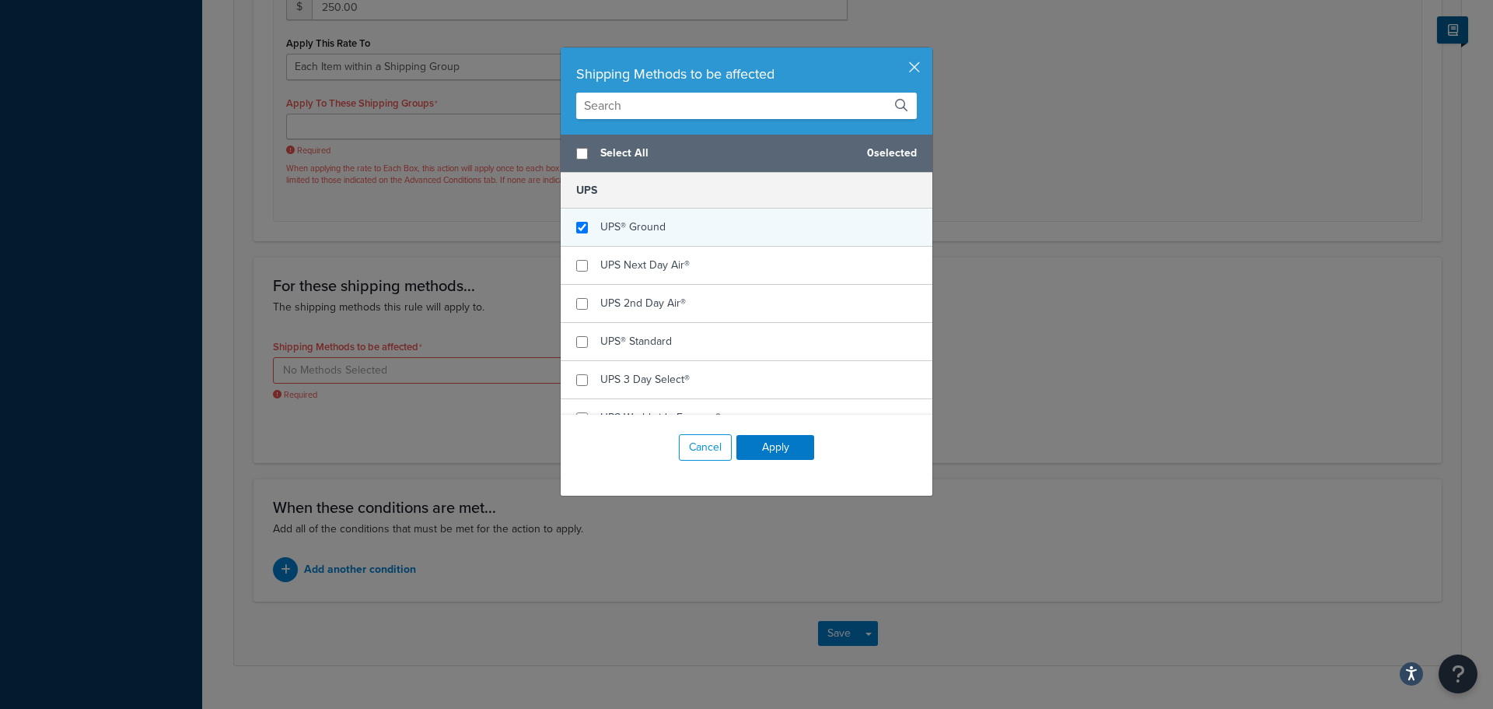
checkbox input "true"
click at [718, 233] on div "UPS® Ground" at bounding box center [747, 227] width 372 height 38
click at [761, 446] on button "Apply" at bounding box center [776, 447] width 78 height 25
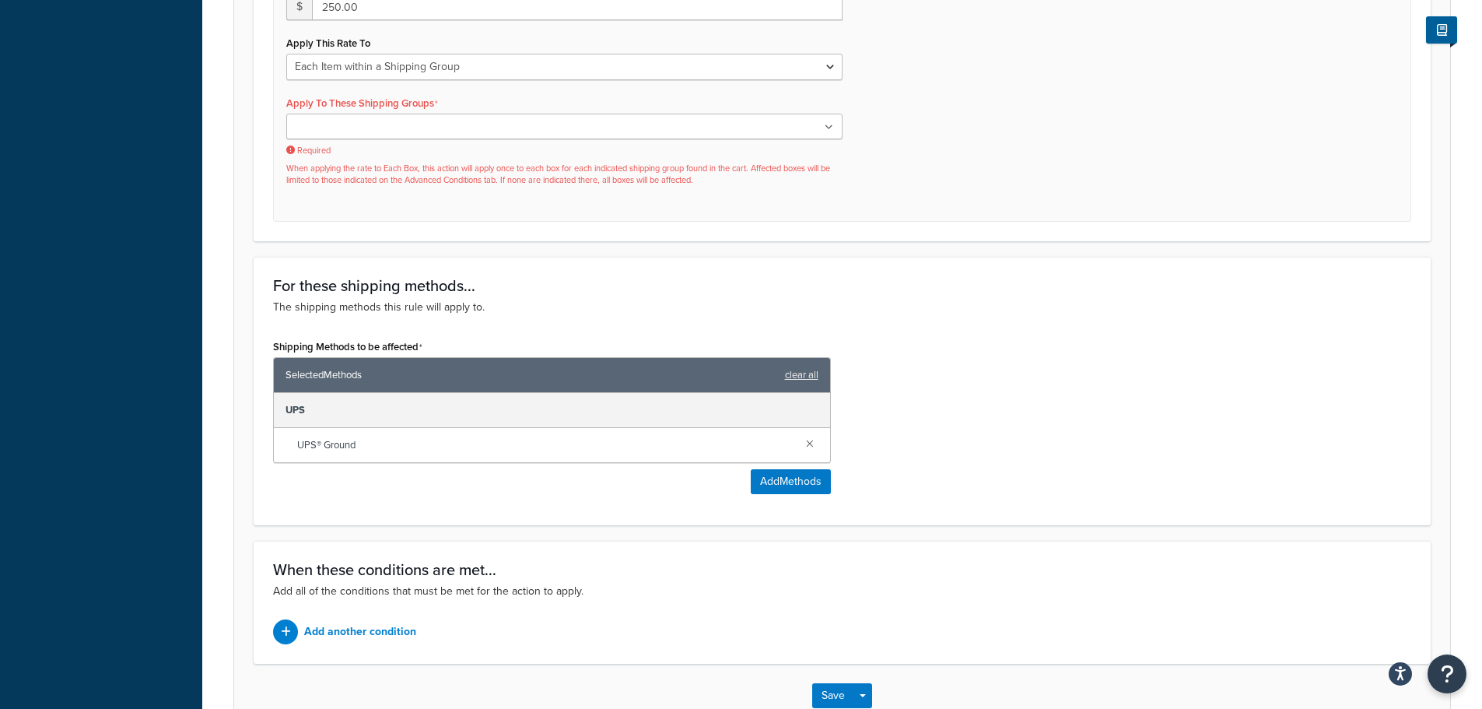
click at [420, 128] on ul at bounding box center [564, 127] width 556 height 26
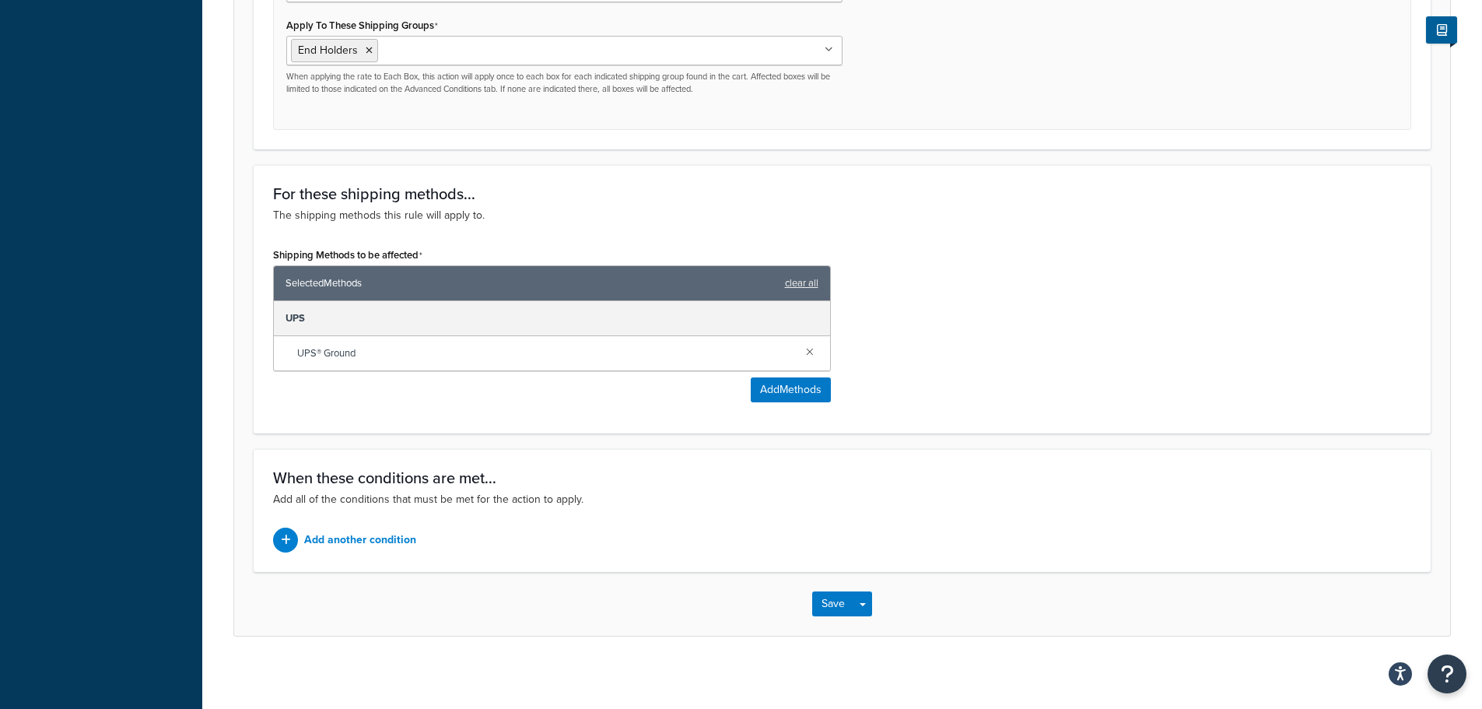
click at [1096, 300] on div "Shipping Methods to be affected Selected Methods clear all UPS UPS® Ground Add …" at bounding box center [841, 328] width 1161 height 170
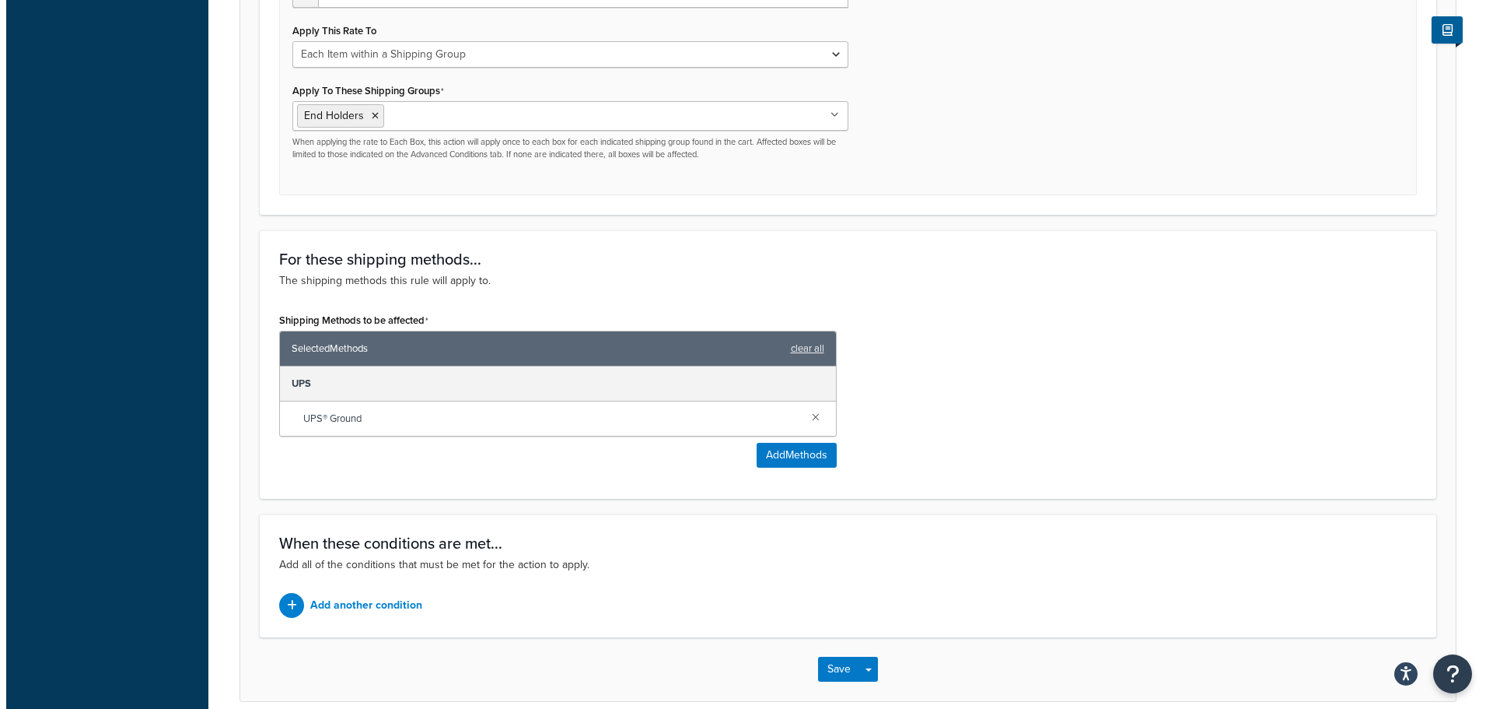
scroll to position [776, 0]
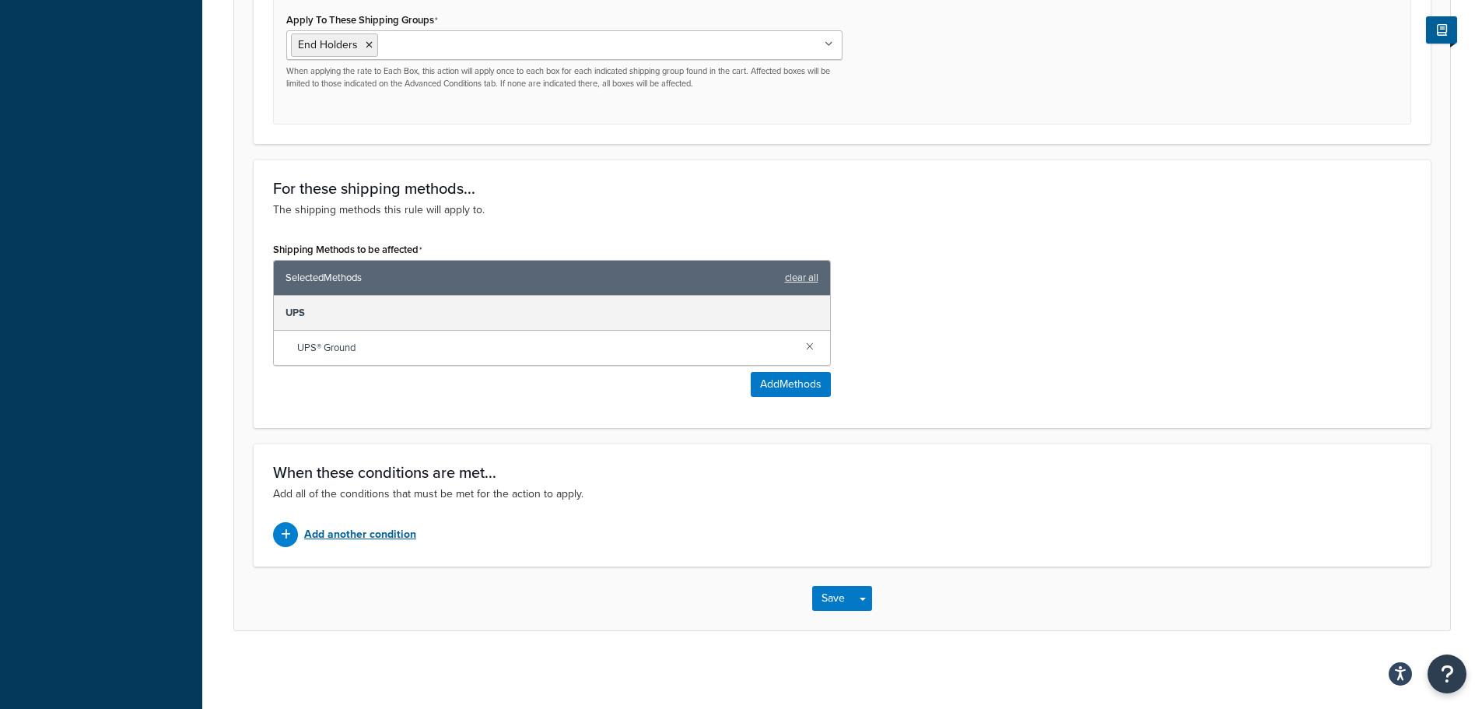
click at [378, 534] on p "Add another condition" at bounding box center [360, 534] width 112 height 22
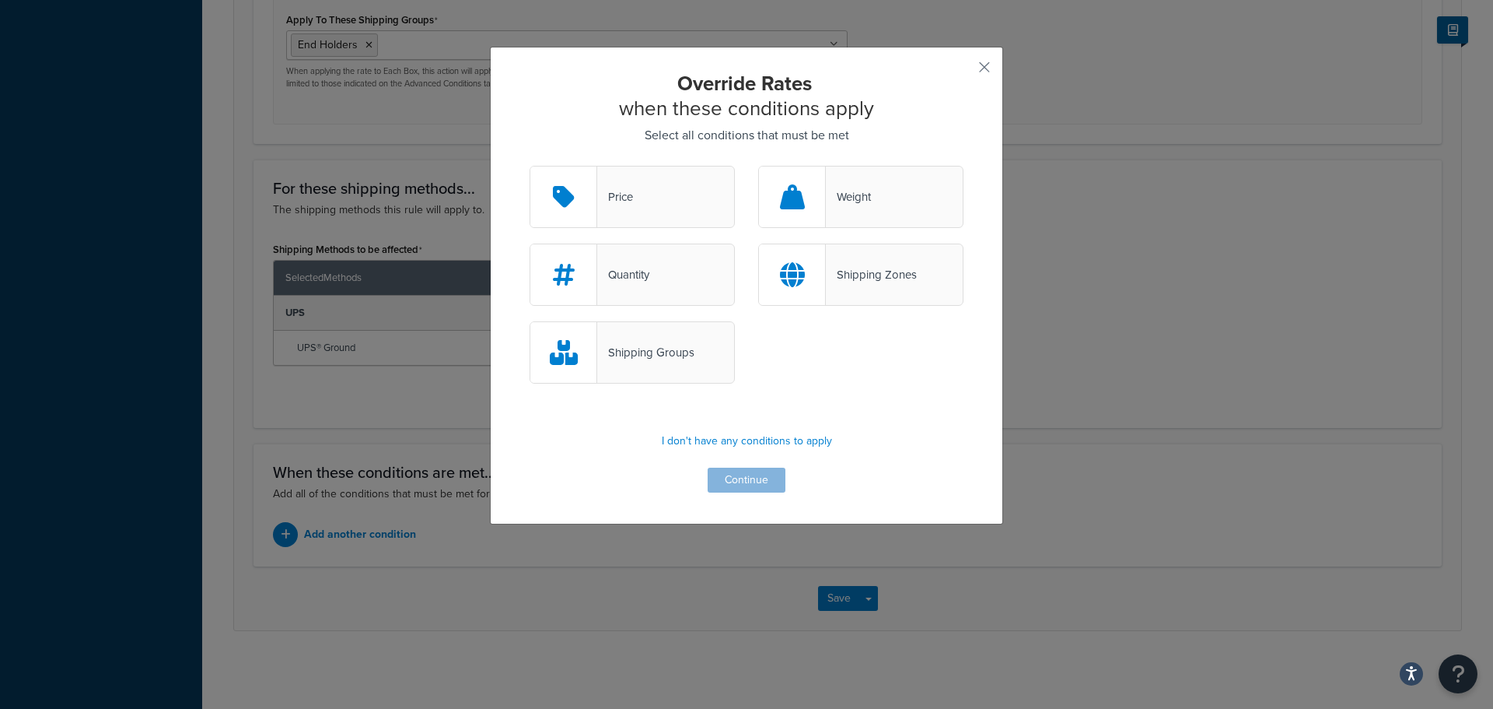
click at [836, 184] on div "Weight" at bounding box center [860, 197] width 205 height 62
click at [0, 0] on input "Weight" at bounding box center [0, 0] width 0 height 0
click at [751, 484] on button "Continue" at bounding box center [747, 479] width 78 height 25
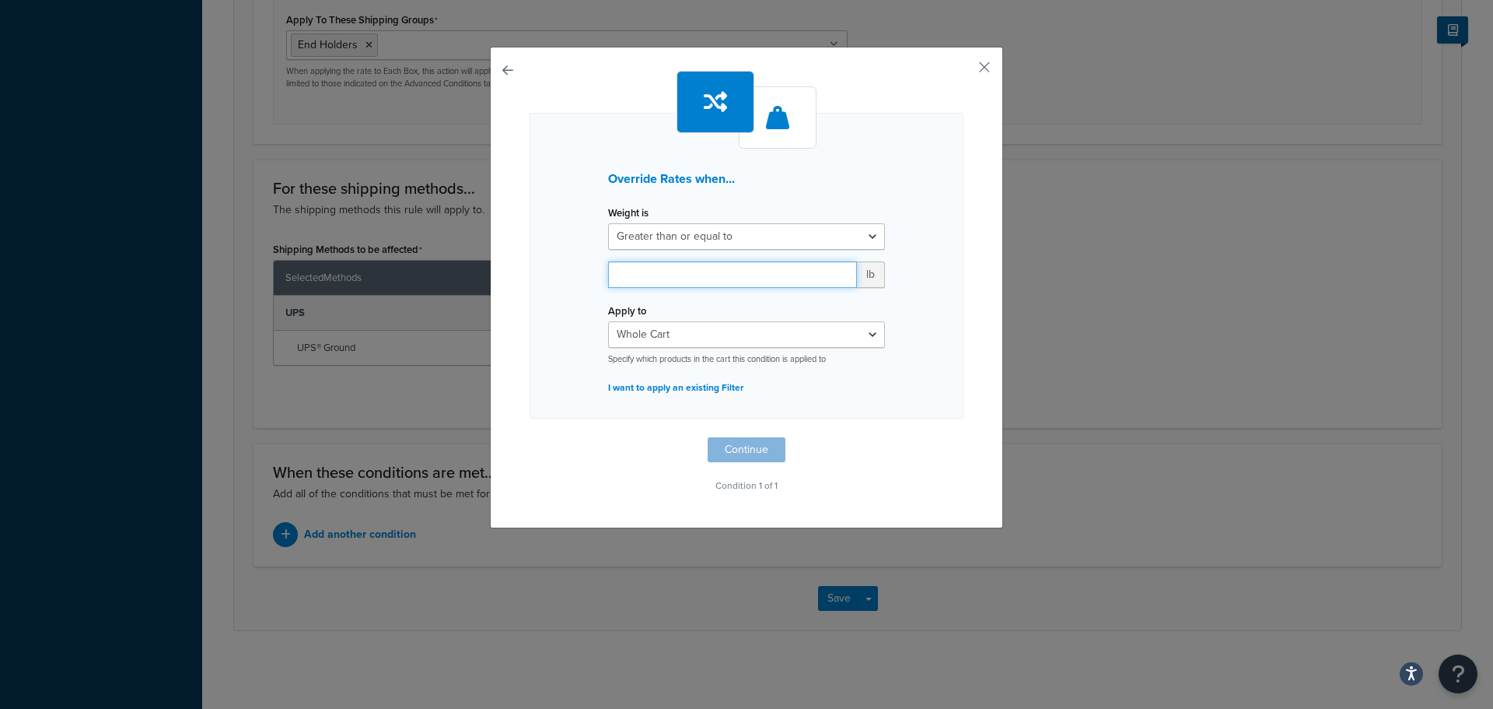
click at [721, 268] on input "number" at bounding box center [732, 274] width 249 height 26
click at [846, 331] on div "Apply to Whole Cart Everything in Shipping Group Everything at Origin Each Item…" at bounding box center [746, 331] width 277 height 65
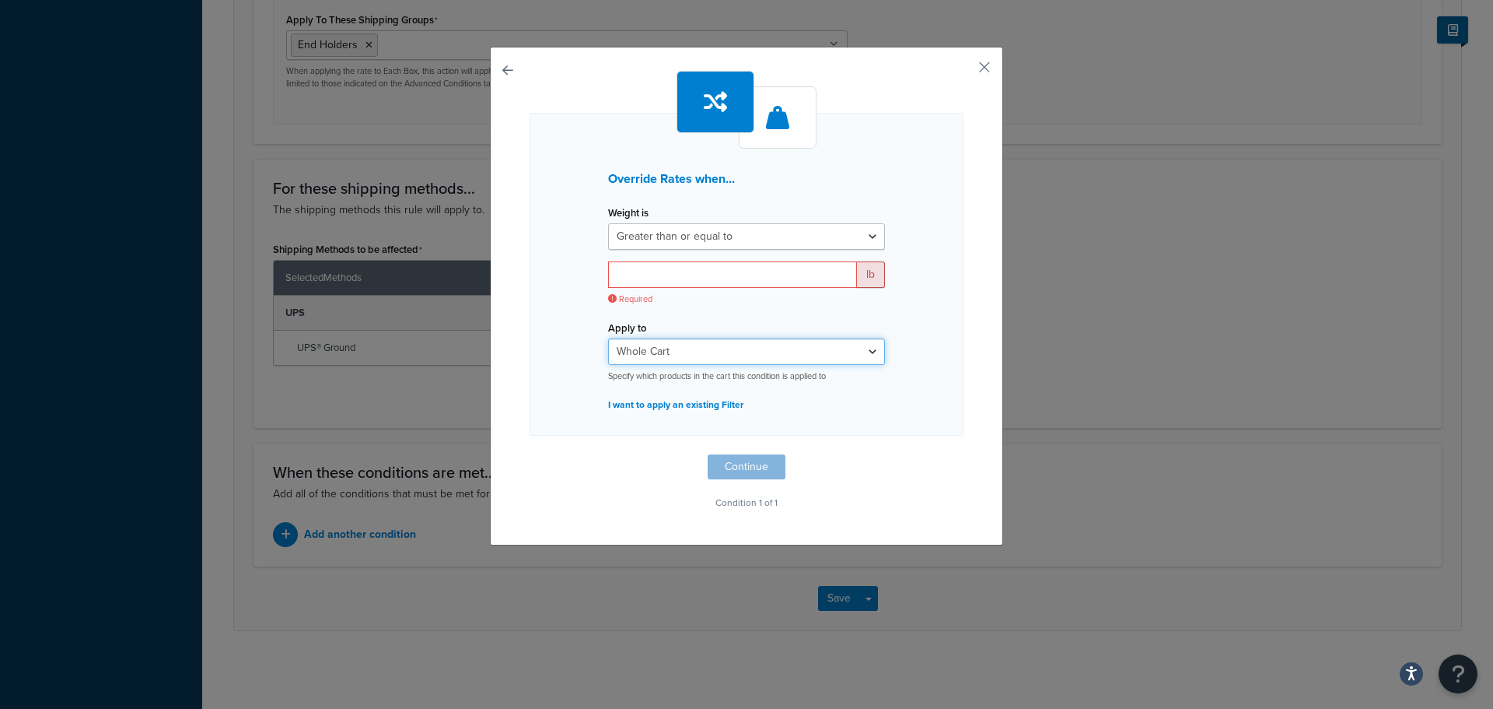
select select "ITEM"
click at [608, 338] on select "Whole Cart Everything in Shipping Group Everything at Origin Each Item within S…" at bounding box center [746, 351] width 277 height 26
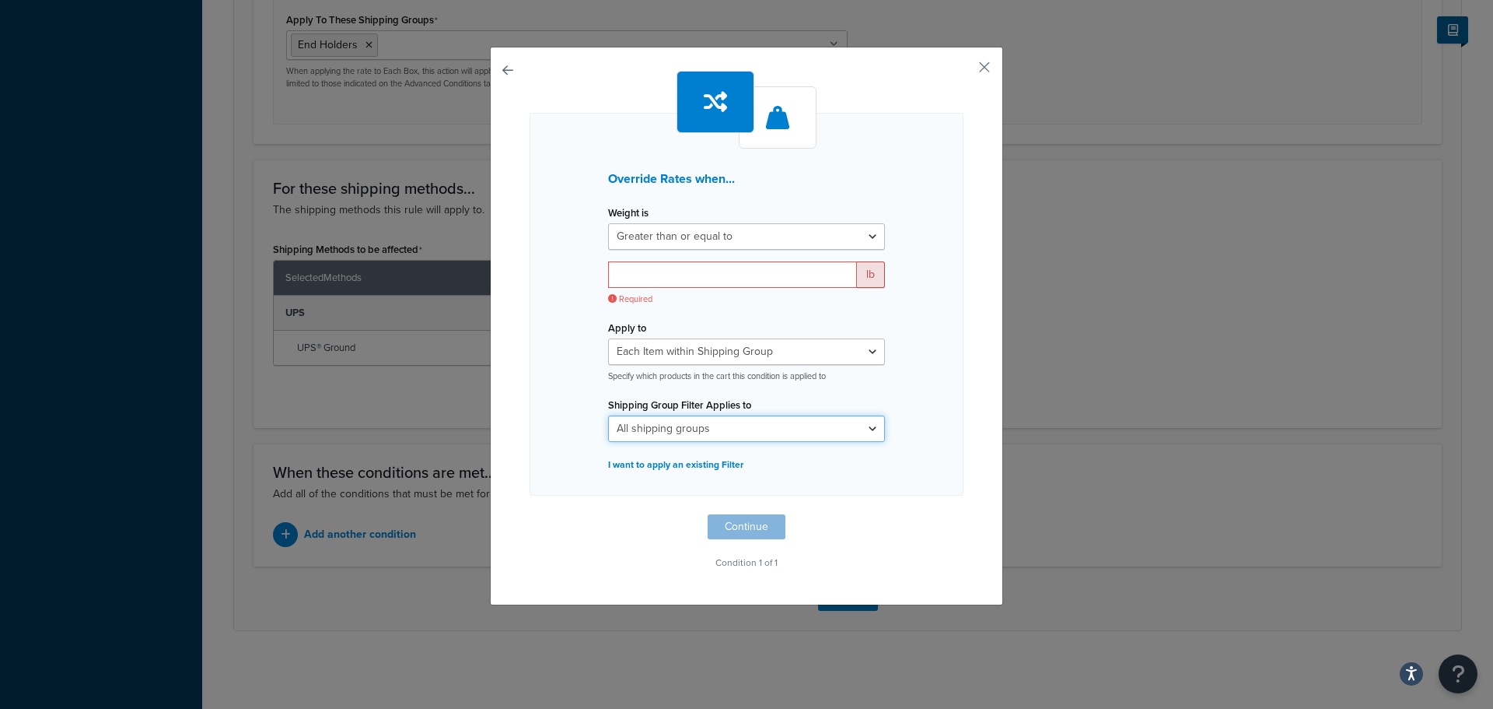
click at [714, 429] on select "All shipping groups CANS End Holders Large Medium NO SUREPOST OPTION! SAMPLES S…" at bounding box center [746, 428] width 277 height 26
click at [866, 469] on p "I want to apply an existing Filter" at bounding box center [746, 464] width 277 height 22
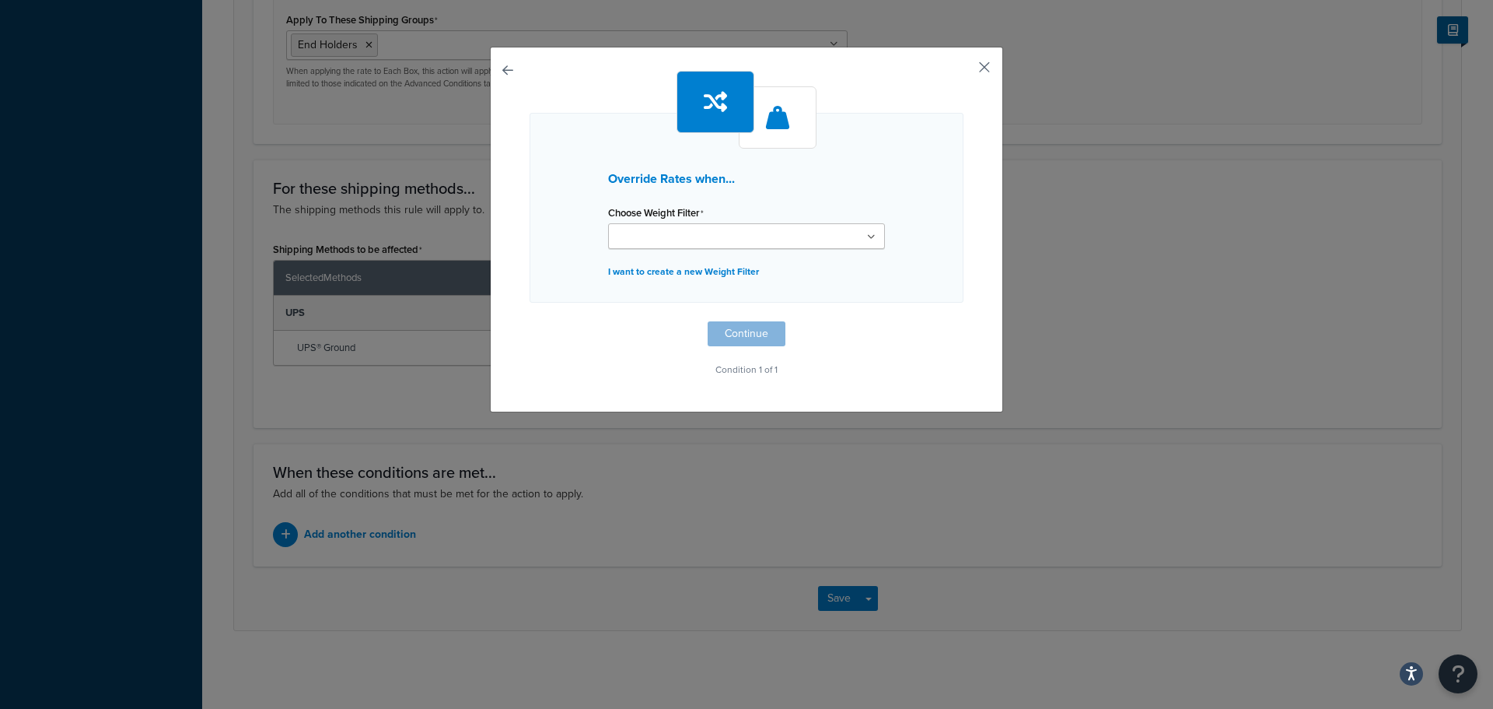
click at [964, 71] on button "button" at bounding box center [962, 73] width 4 height 4
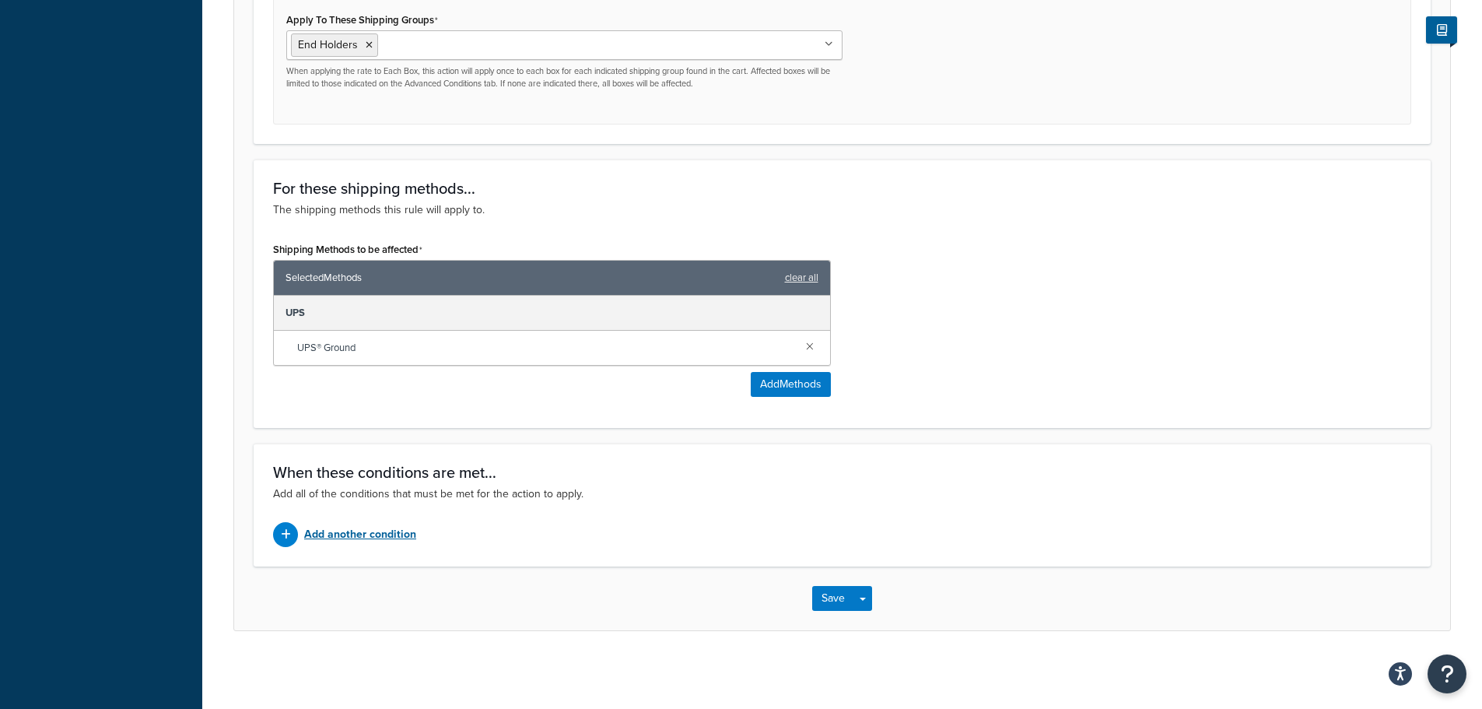
click at [401, 531] on p "Add another condition" at bounding box center [360, 534] width 112 height 22
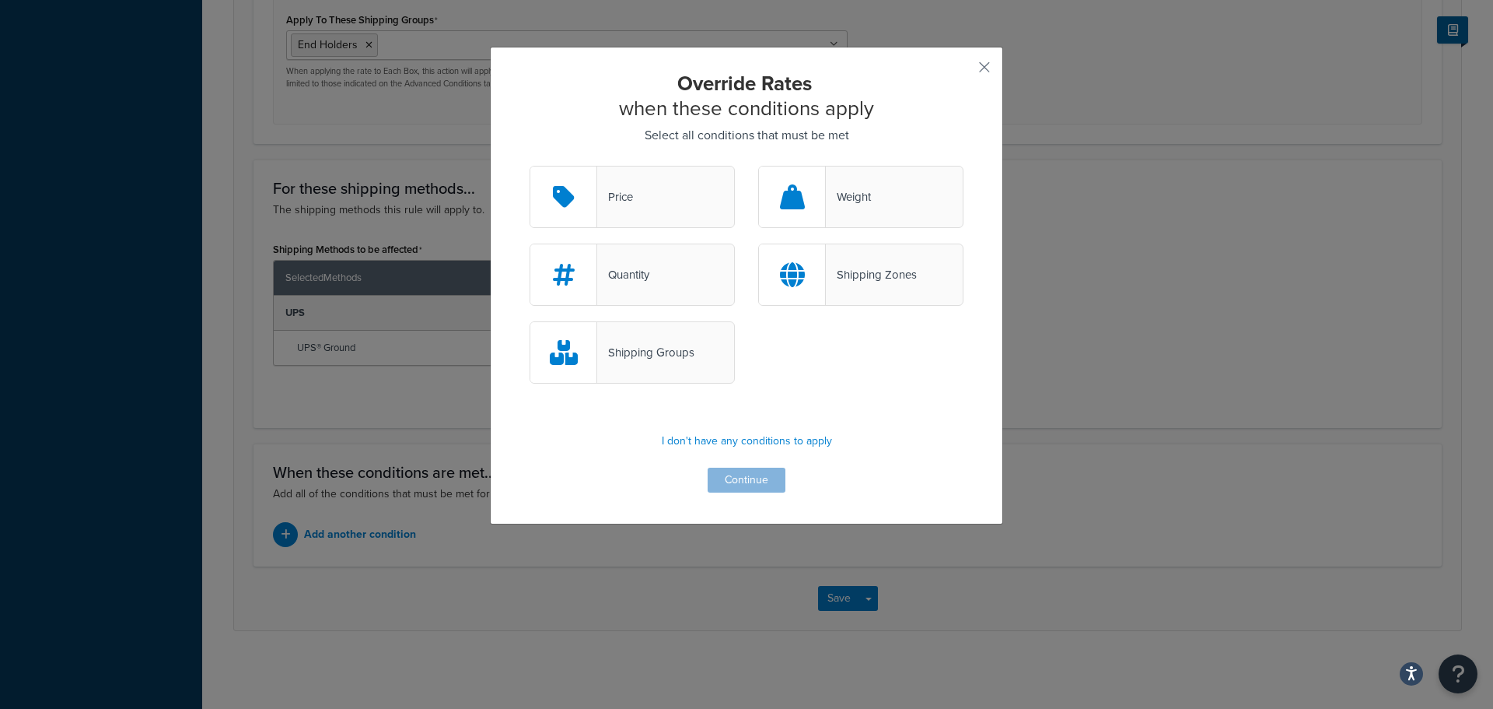
click at [681, 359] on div "Shipping Groups" at bounding box center [645, 352] width 97 height 22
click at [0, 0] on input "Shipping Groups" at bounding box center [0, 0] width 0 height 0
click at [743, 475] on button "Continue" at bounding box center [747, 479] width 78 height 25
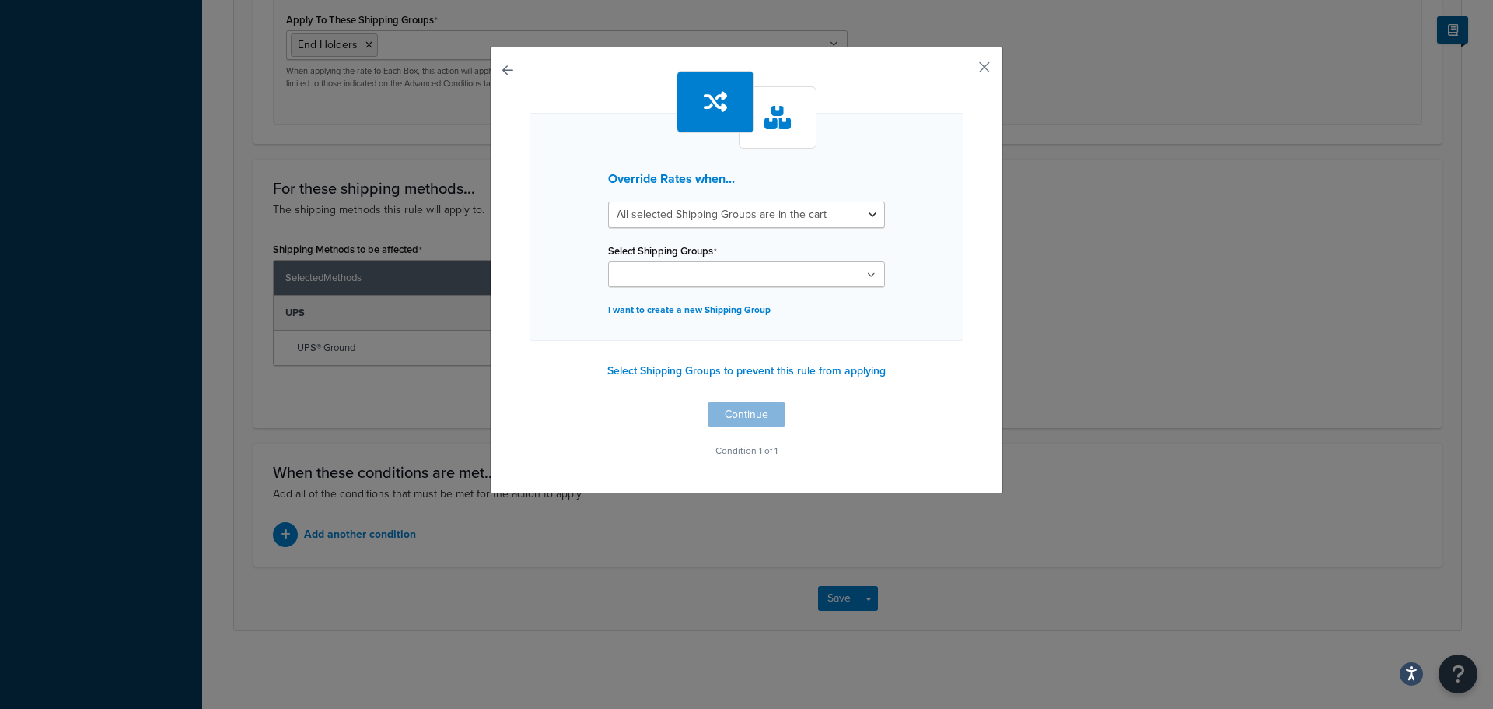
click at [740, 272] on ul at bounding box center [746, 274] width 277 height 26
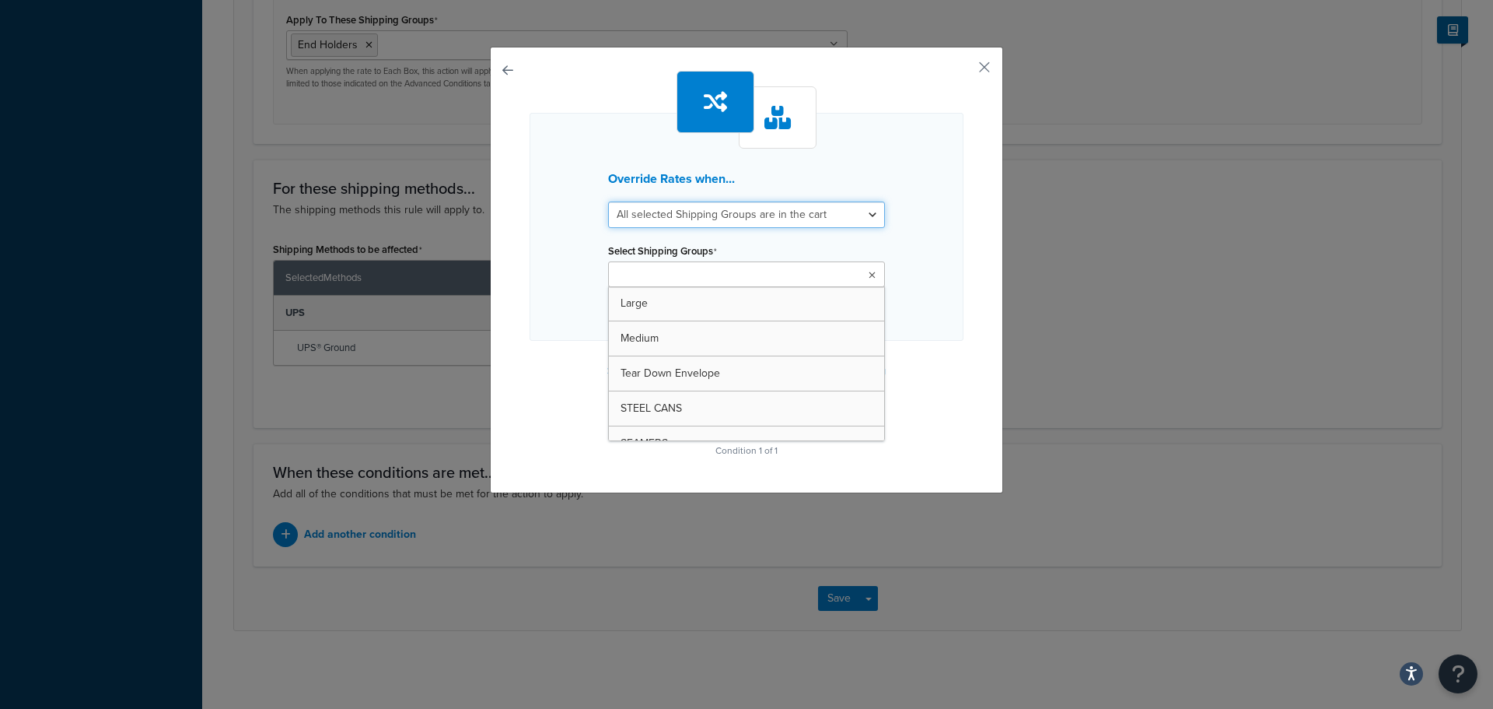
click at [774, 214] on select "All selected Shipping Groups are in the cart Any selected Shipping Groups are i…" at bounding box center [746, 214] width 277 height 26
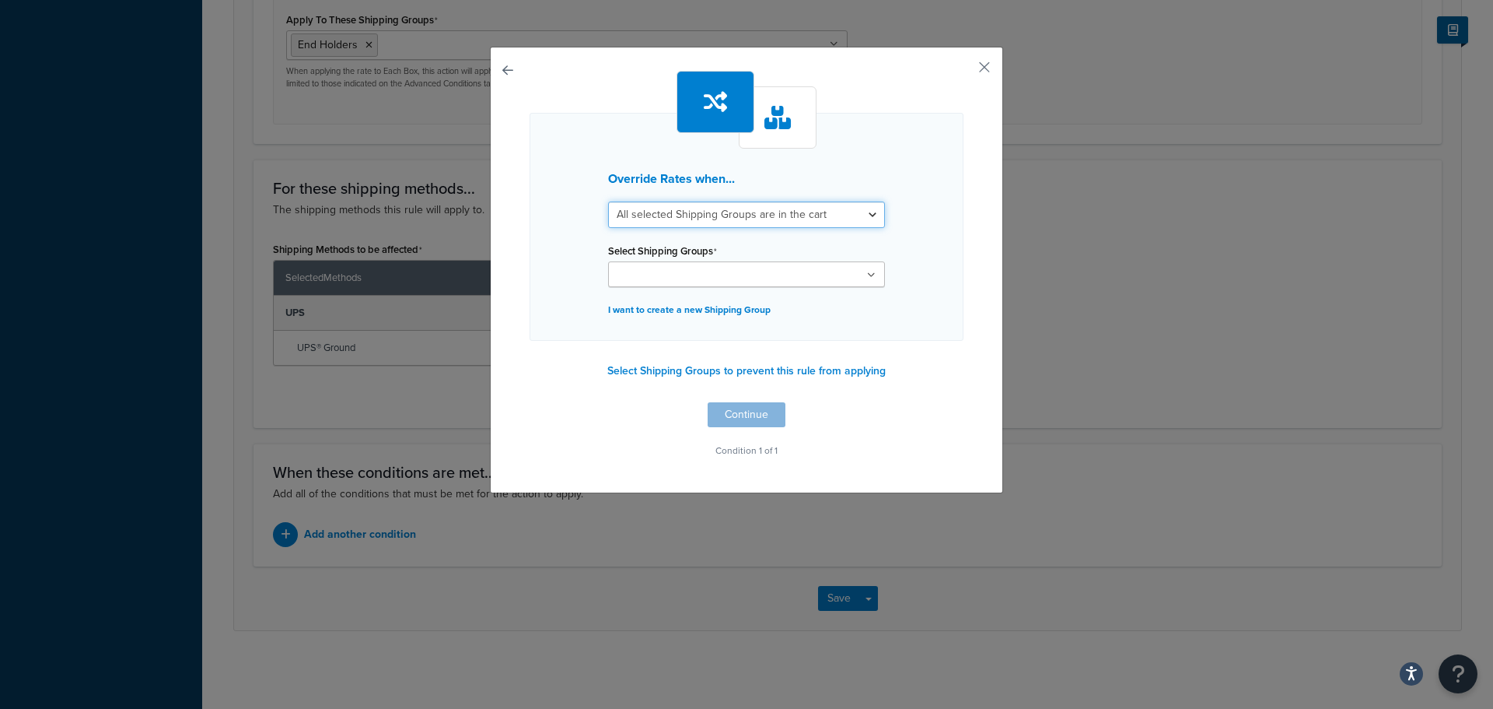
click at [775, 213] on select "All selected Shipping Groups are in the cart Any selected Shipping Groups are i…" at bounding box center [746, 214] width 277 height 26
click at [798, 198] on div "Override Rates when... All selected Shipping Groups are in the cart Any selecte…" at bounding box center [747, 227] width 434 height 228
click at [793, 205] on select "All selected Shipping Groups are in the cart Any selected Shipping Groups are i…" at bounding box center [746, 214] width 277 height 26
select select "any"
click at [608, 201] on select "All selected Shipping Groups are in the cart Any selected Shipping Groups are i…" at bounding box center [746, 214] width 277 height 26
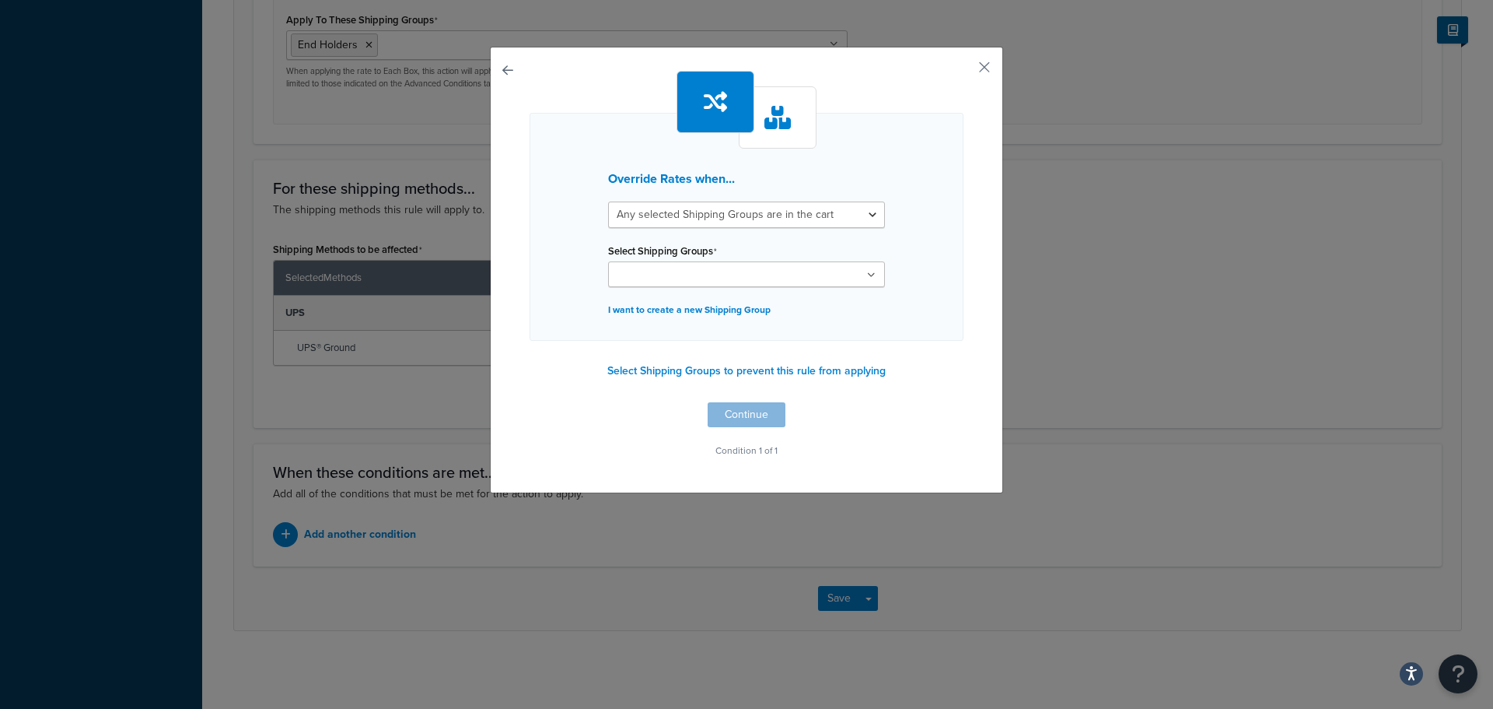
click at [858, 272] on ul at bounding box center [746, 274] width 277 height 26
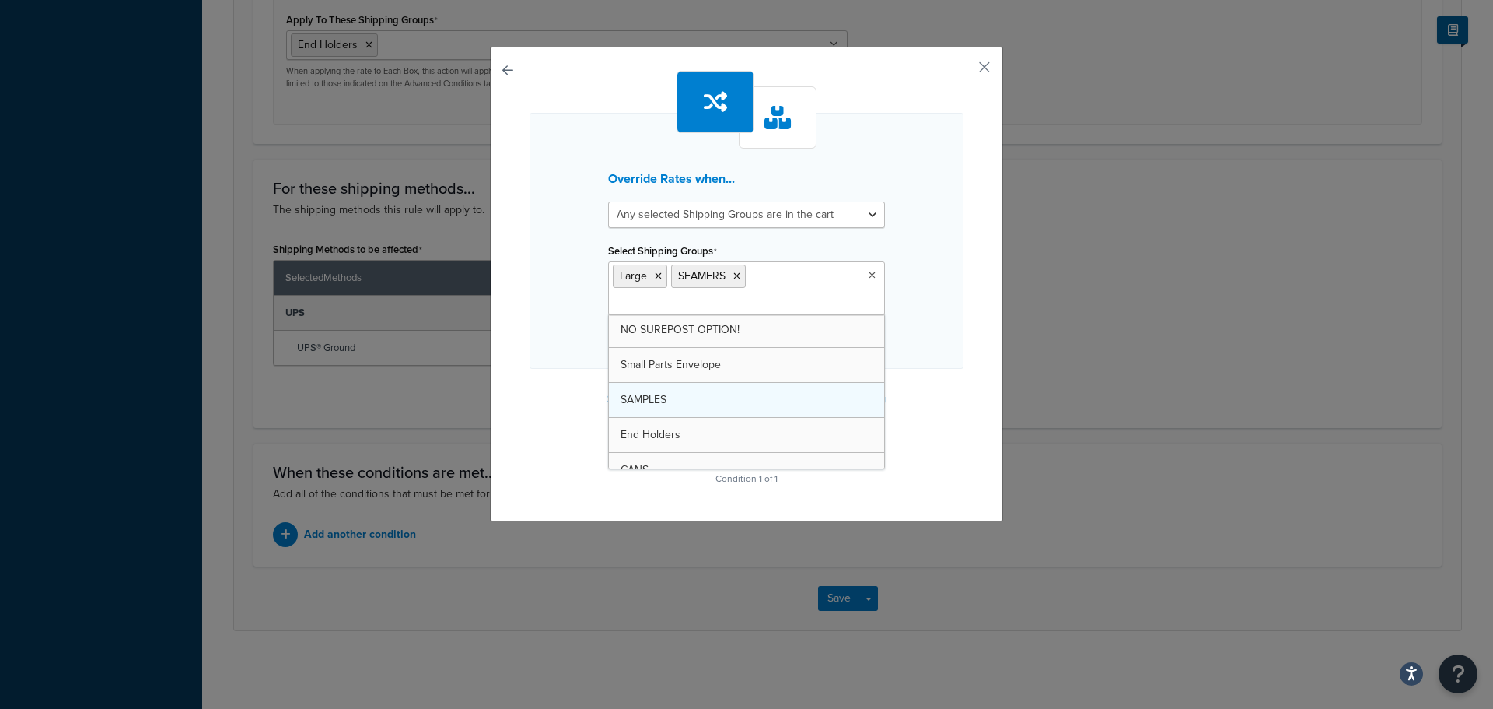
scroll to position [156, 0]
drag, startPoint x: 777, startPoint y: 310, endPoint x: 674, endPoint y: 335, distance: 105.8
drag, startPoint x: 674, startPoint y: 335, endPoint x: 632, endPoint y: 384, distance: 64.5
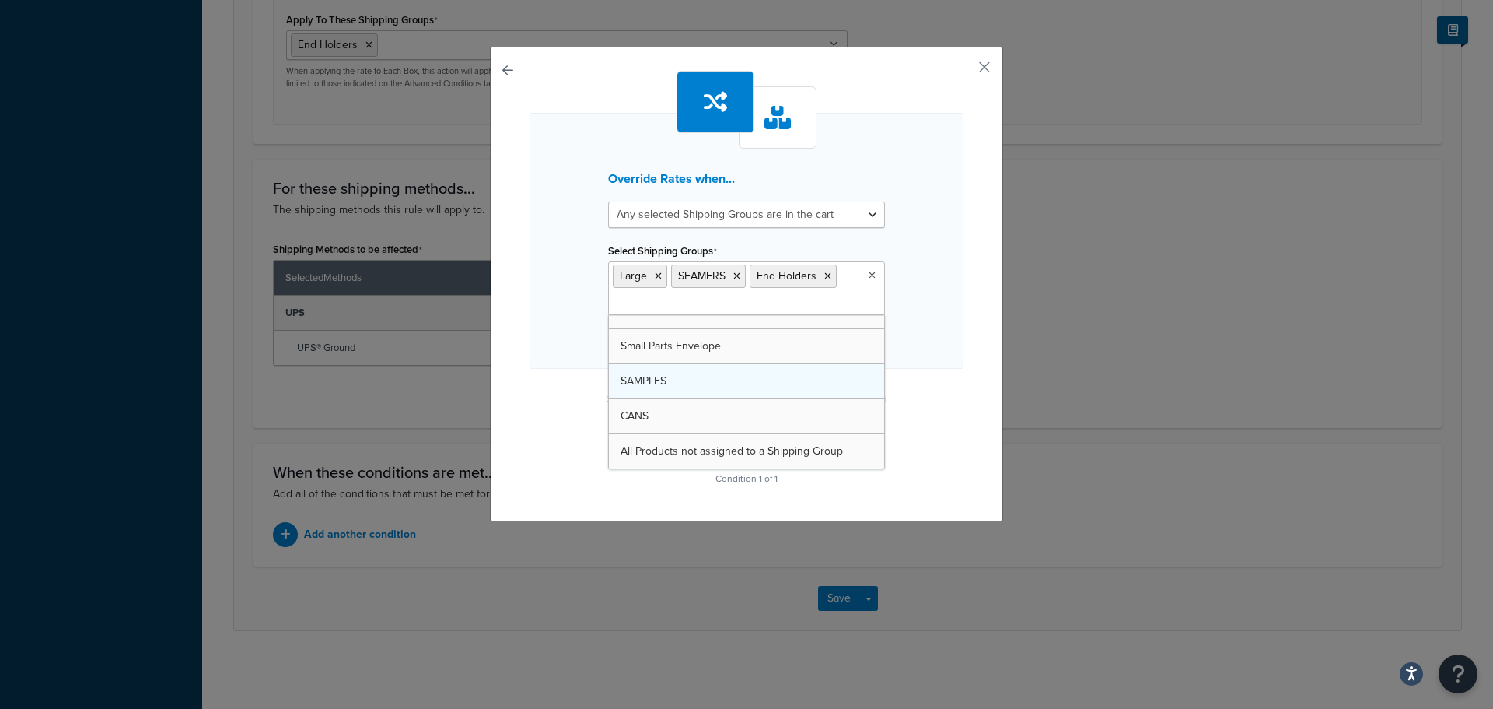
scroll to position [125, 0]
click at [734, 276] on icon at bounding box center [737, 275] width 7 height 9
click at [655, 278] on icon at bounding box center [658, 275] width 7 height 9
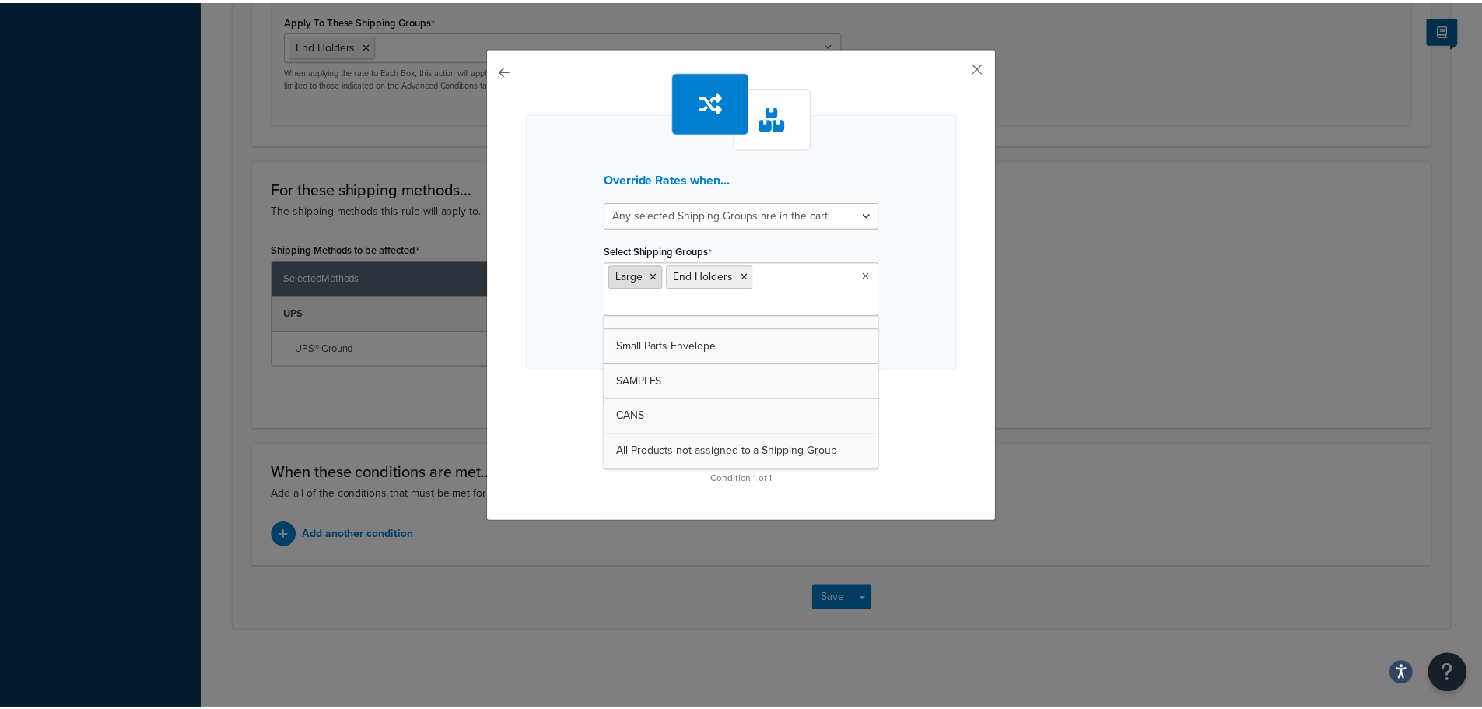
scroll to position [195, 0]
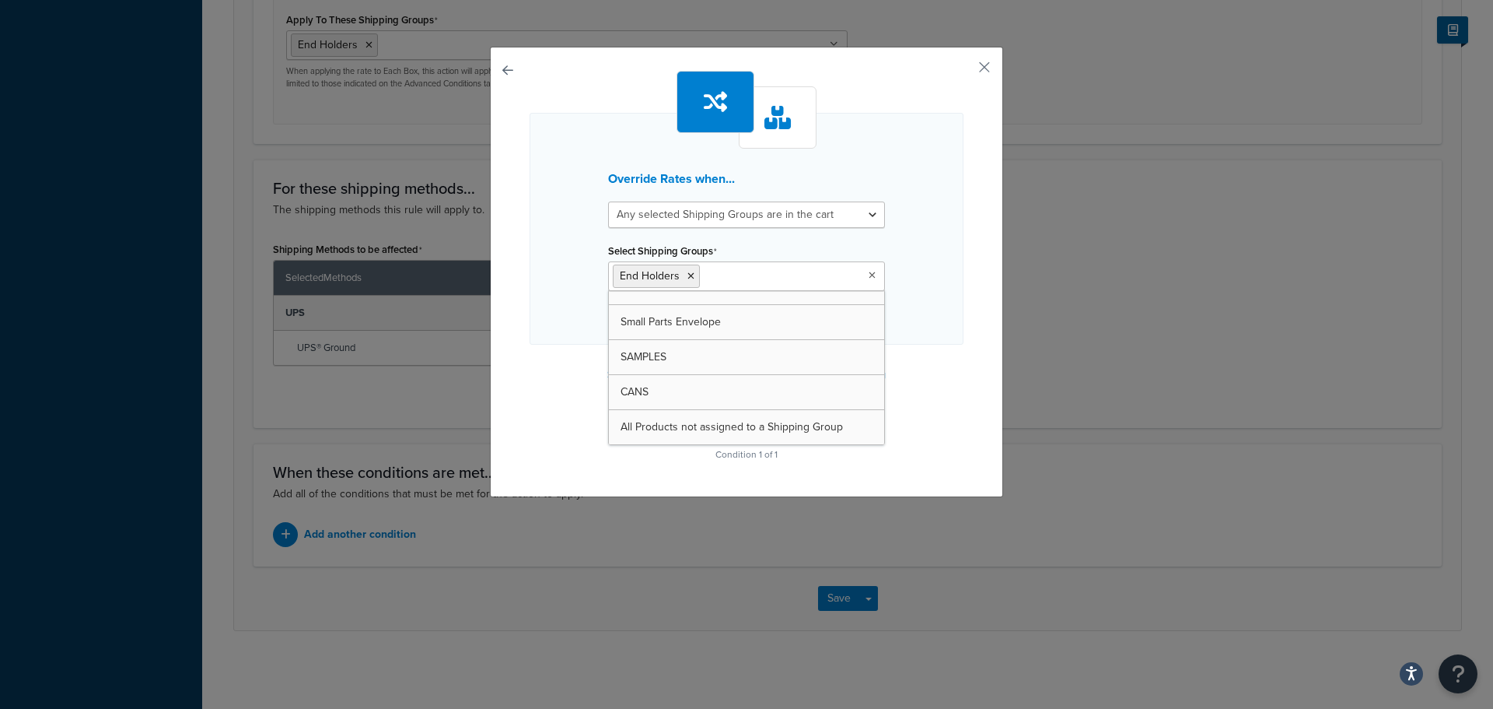
click at [919, 336] on div "Override Rates when... All selected Shipping Groups are in the cart Any selecte…" at bounding box center [747, 229] width 434 height 232
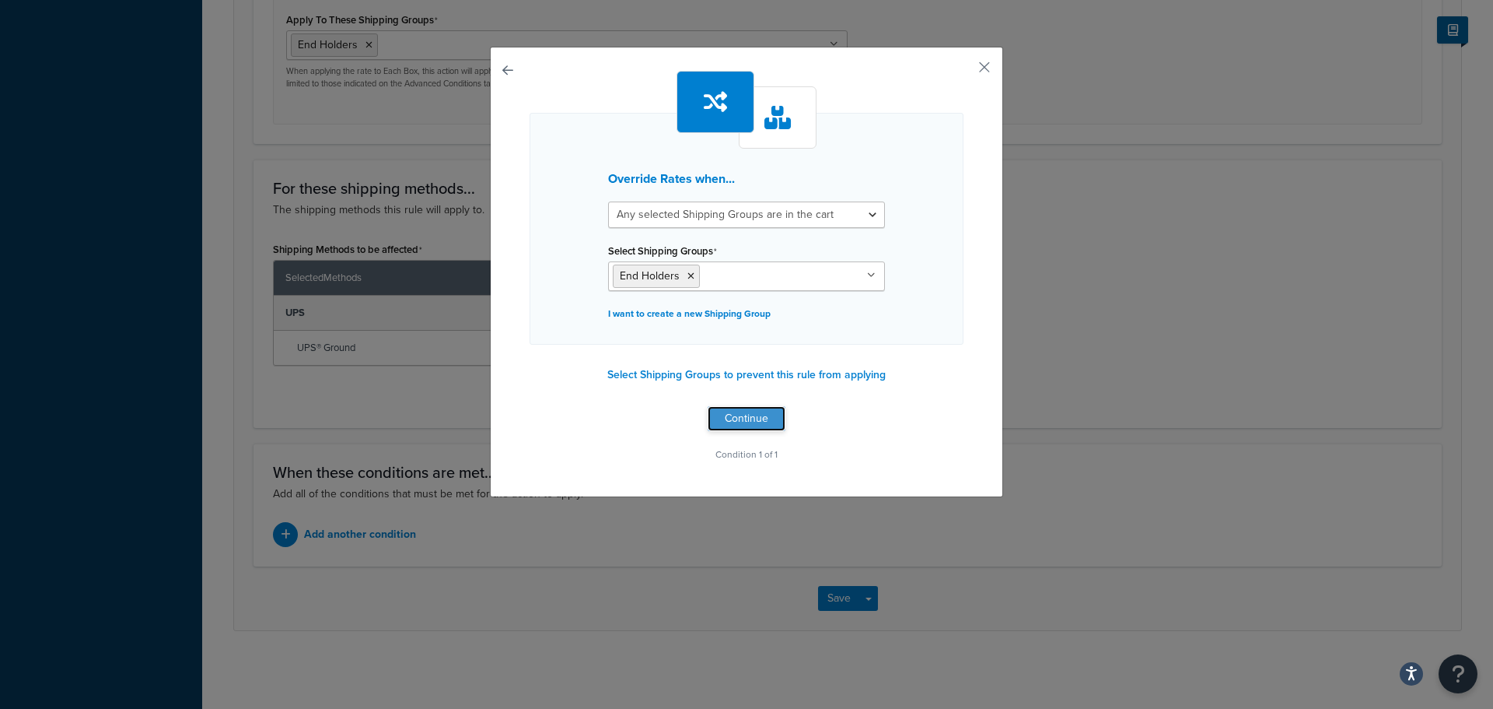
click at [733, 418] on button "Continue" at bounding box center [747, 418] width 78 height 25
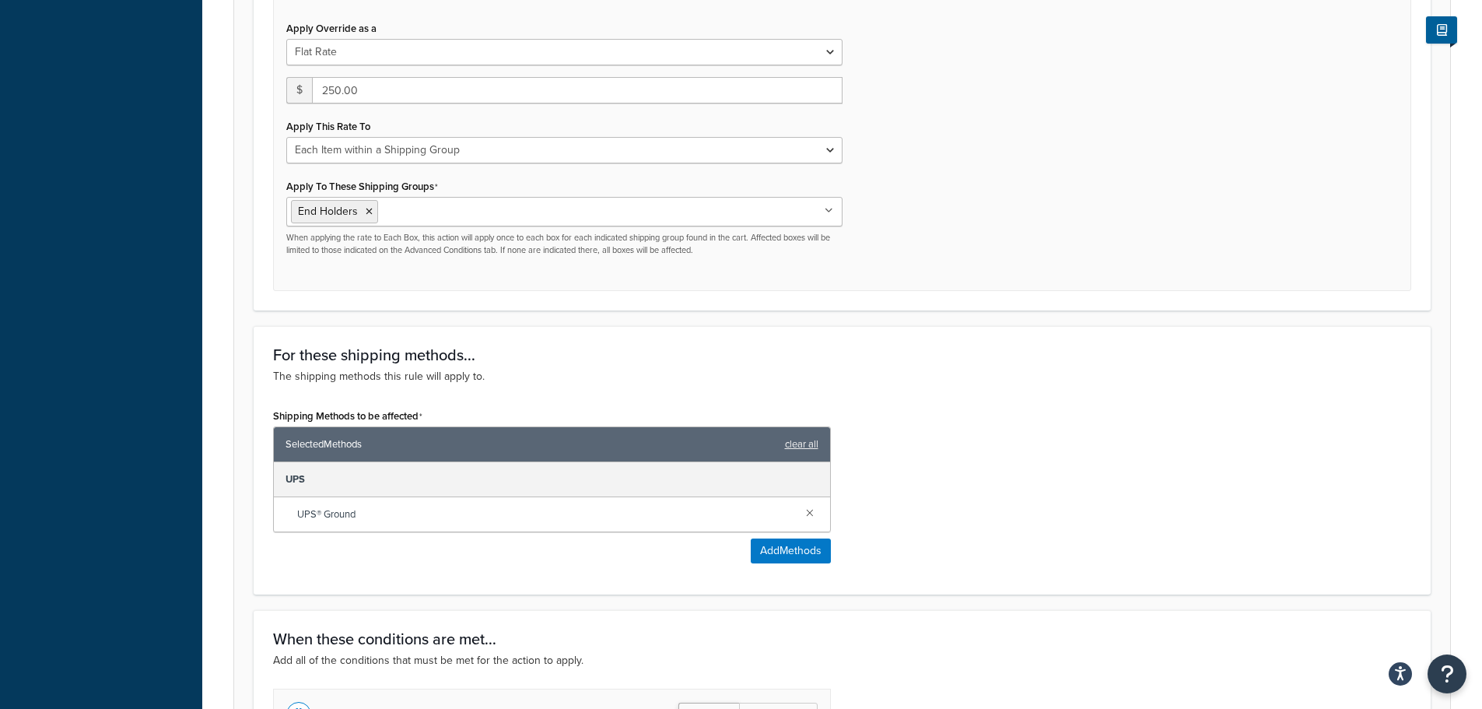
scroll to position [915, 0]
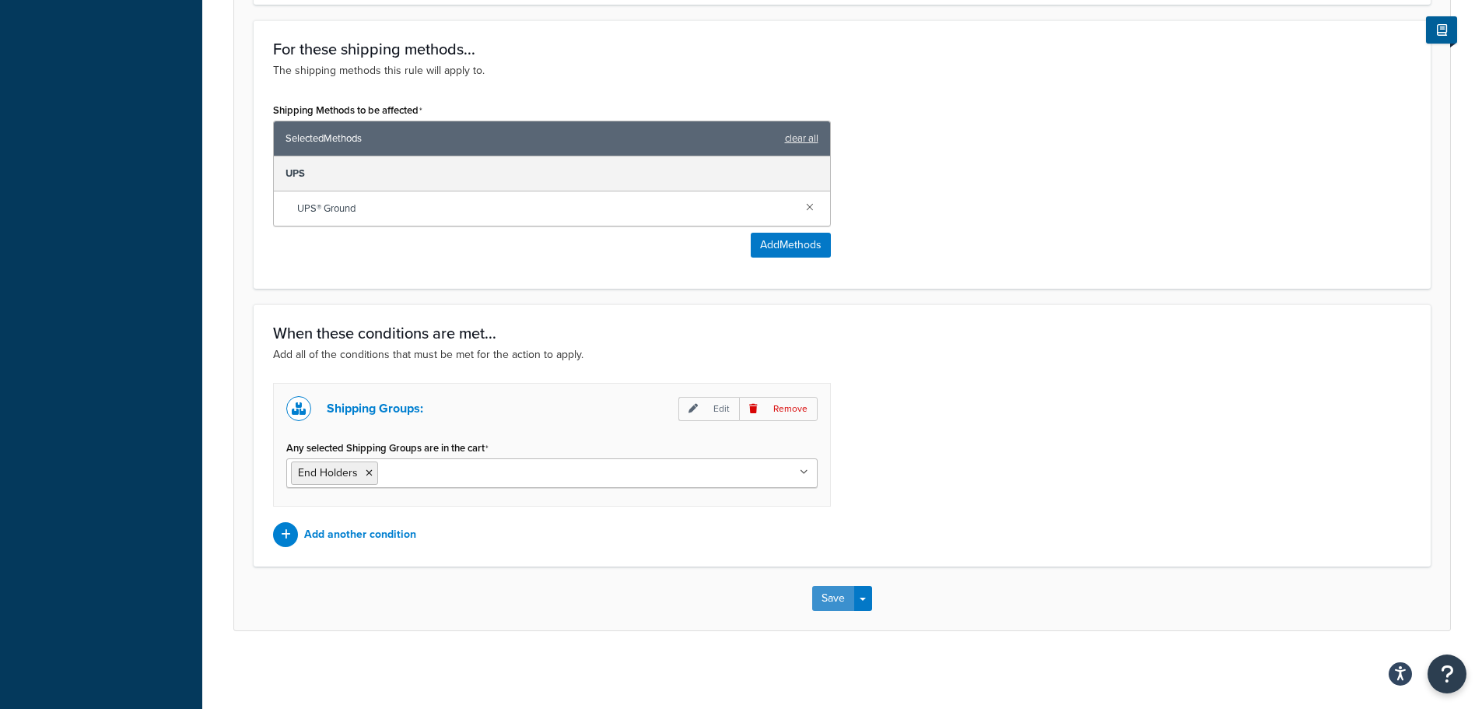
click at [833, 597] on button "Save" at bounding box center [833, 598] width 42 height 25
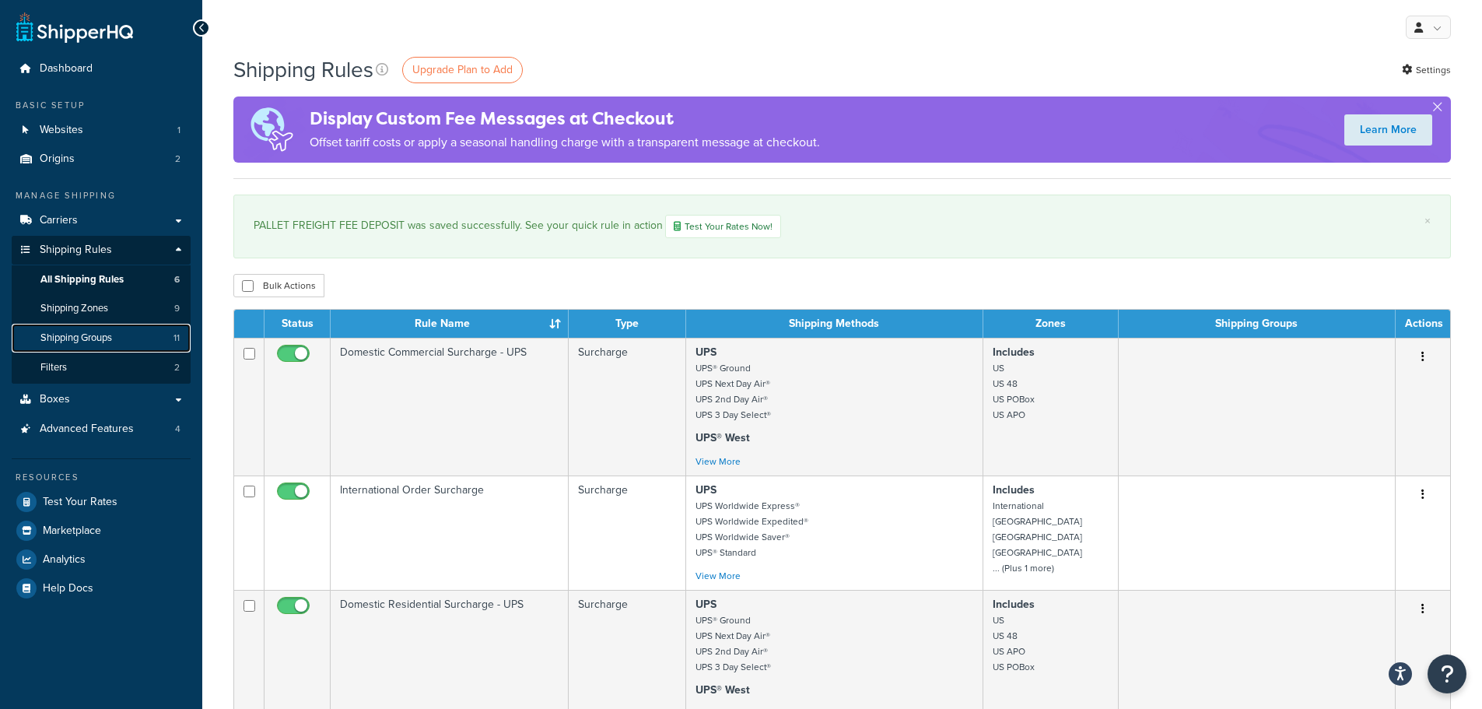
click at [99, 338] on span "Shipping Groups" at bounding box center [76, 337] width 72 height 13
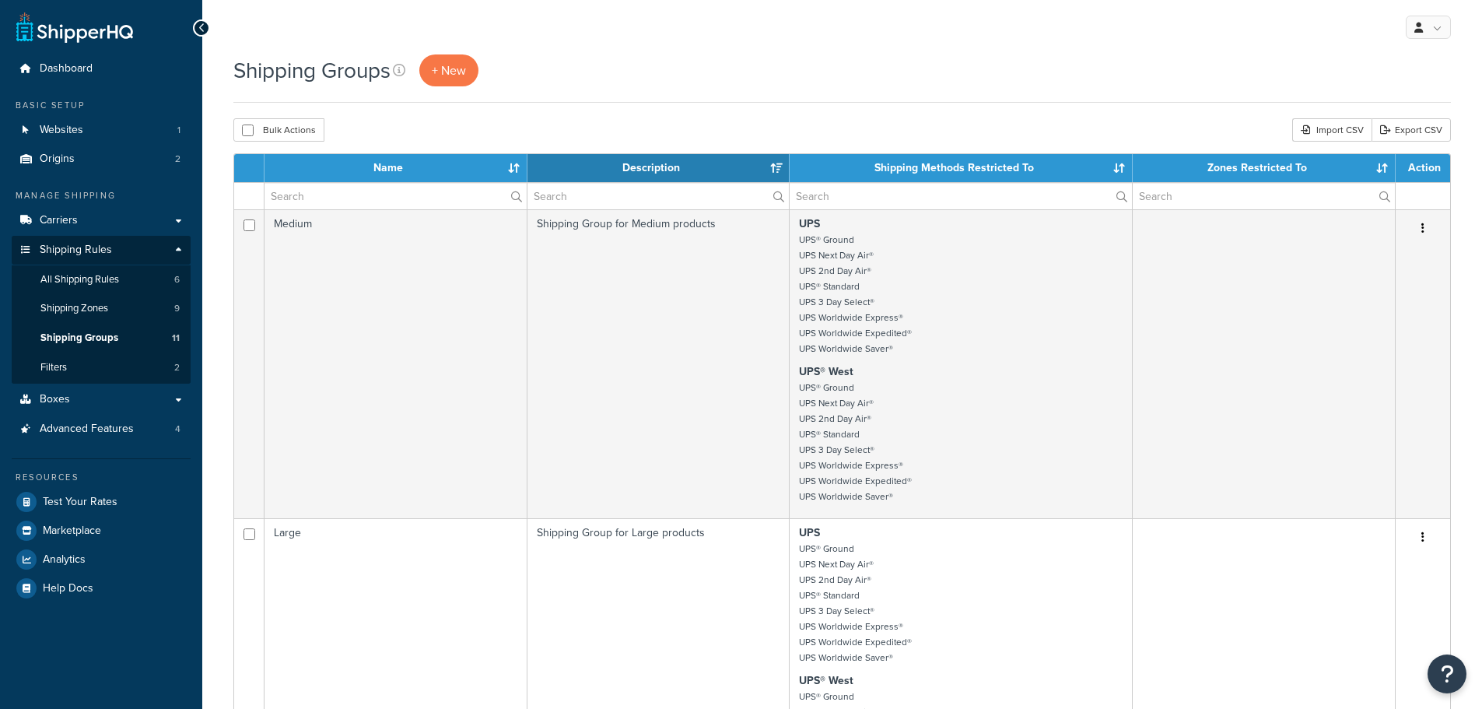
select select "15"
click at [443, 79] on span "+ New" at bounding box center [449, 70] width 34 height 18
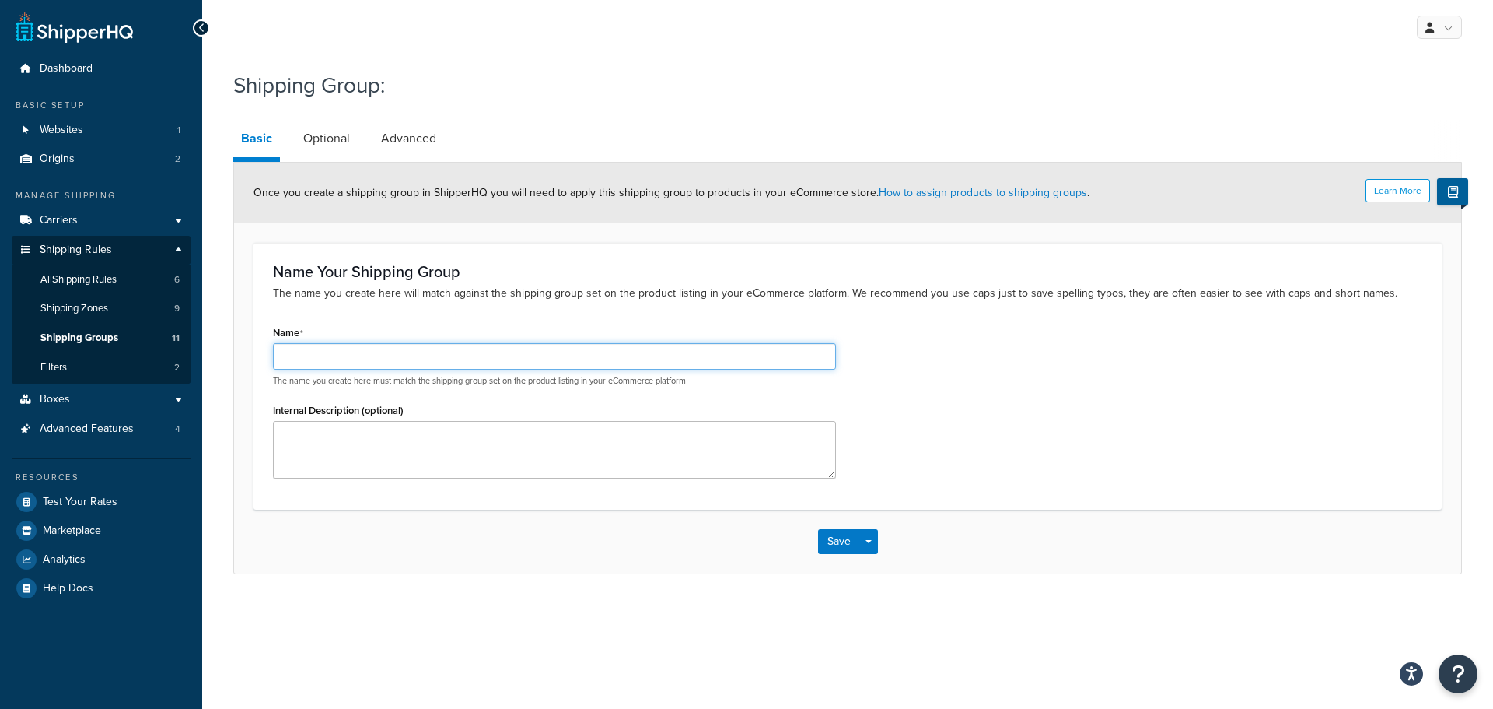
click at [411, 356] on input "Name" at bounding box center [554, 356] width 563 height 26
type input "PALLETS"
click at [334, 132] on link "Optional" at bounding box center [327, 138] width 62 height 37
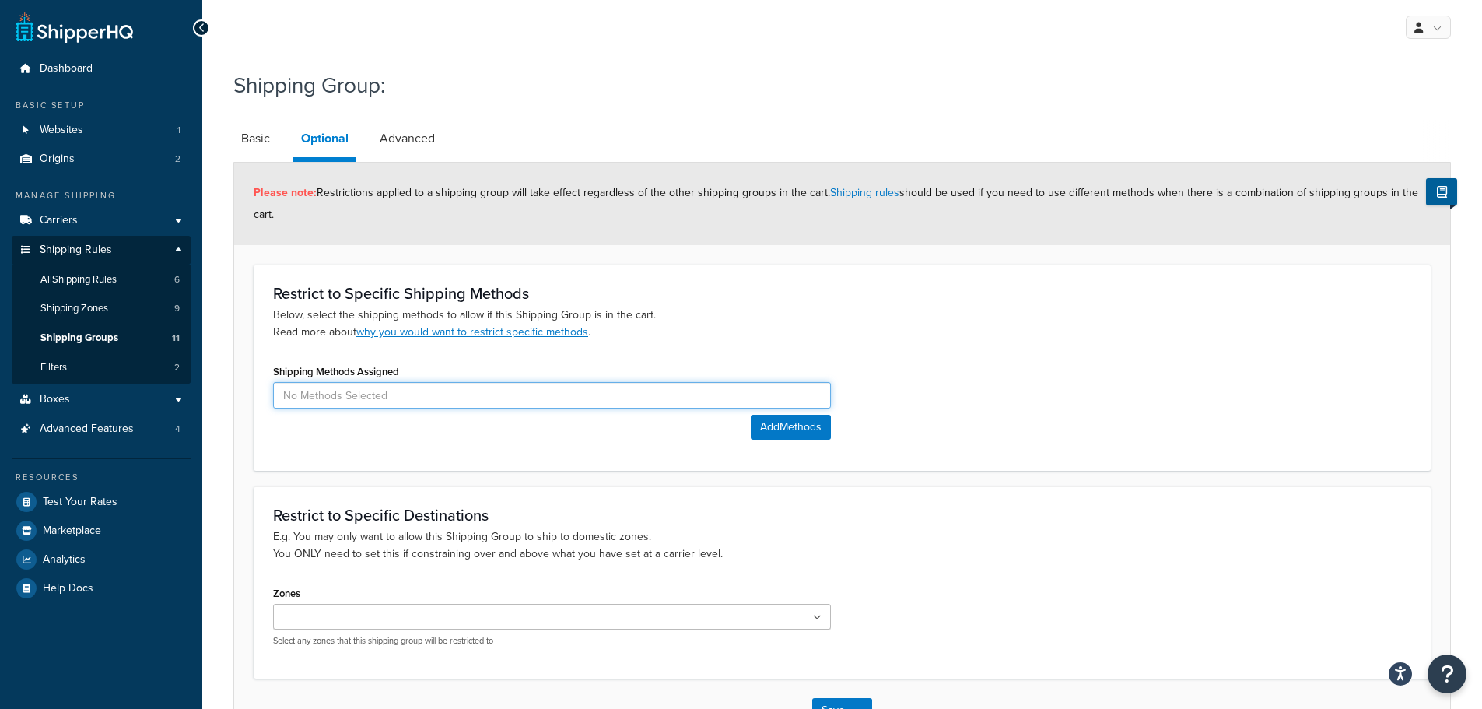
click at [403, 397] on input at bounding box center [552, 395] width 558 height 26
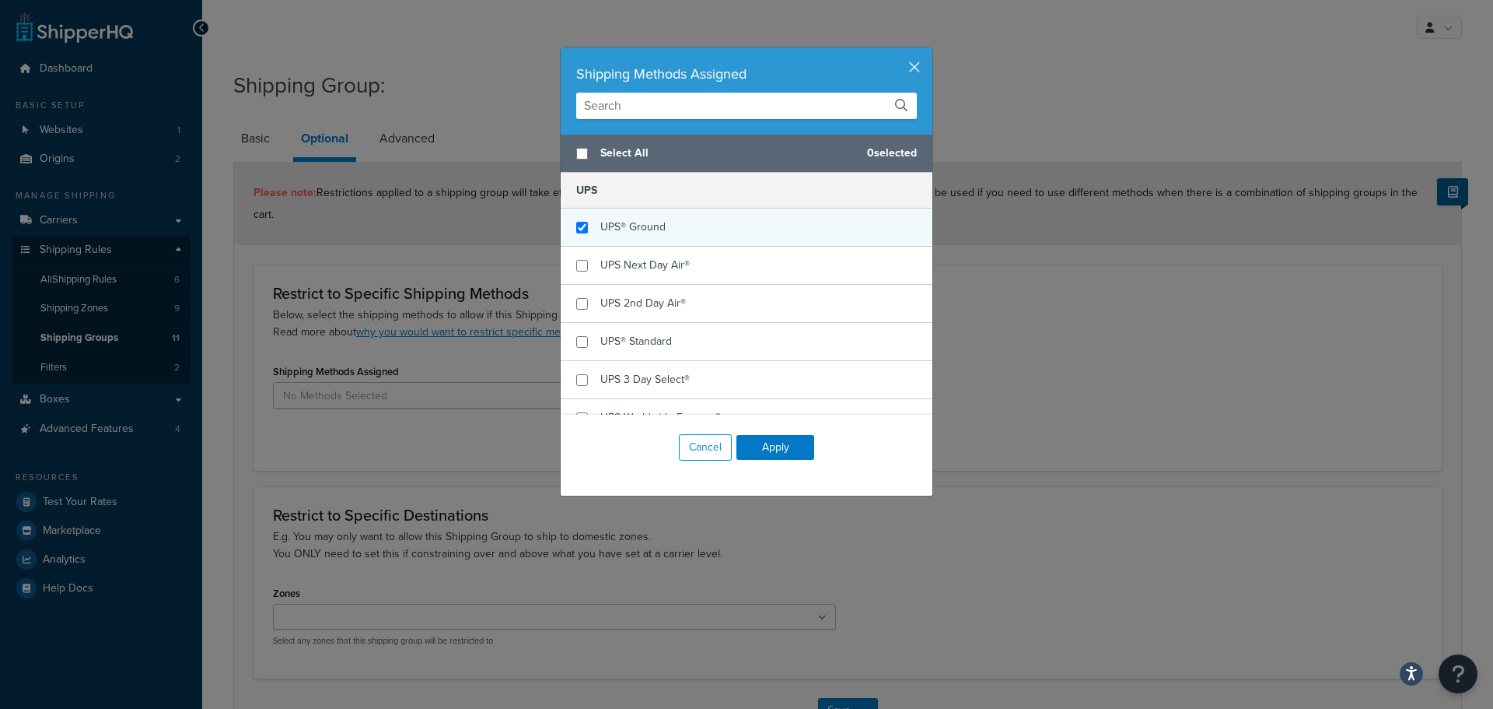
checkbox input "true"
click at [613, 236] on div "UPS® Ground" at bounding box center [633, 227] width 65 height 22
click at [753, 449] on button "Apply" at bounding box center [776, 447] width 78 height 25
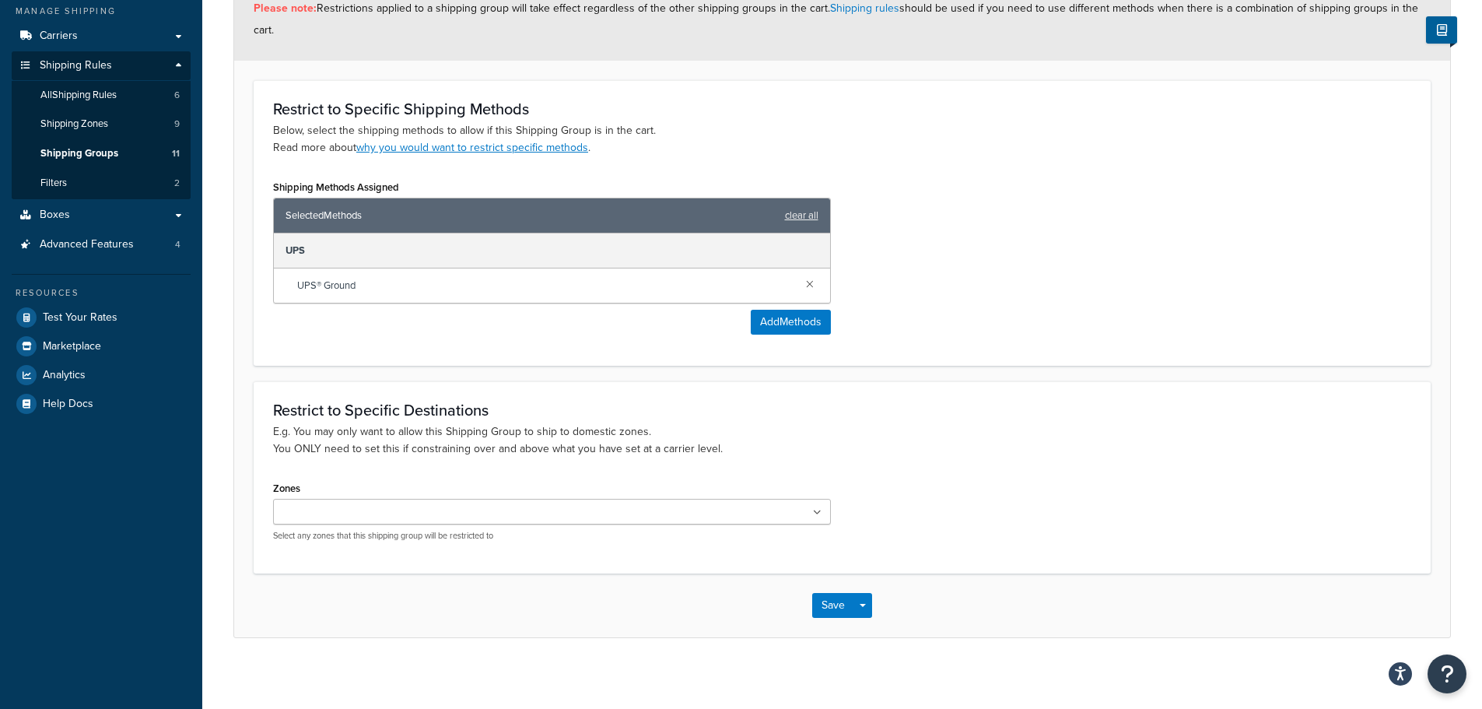
scroll to position [191, 0]
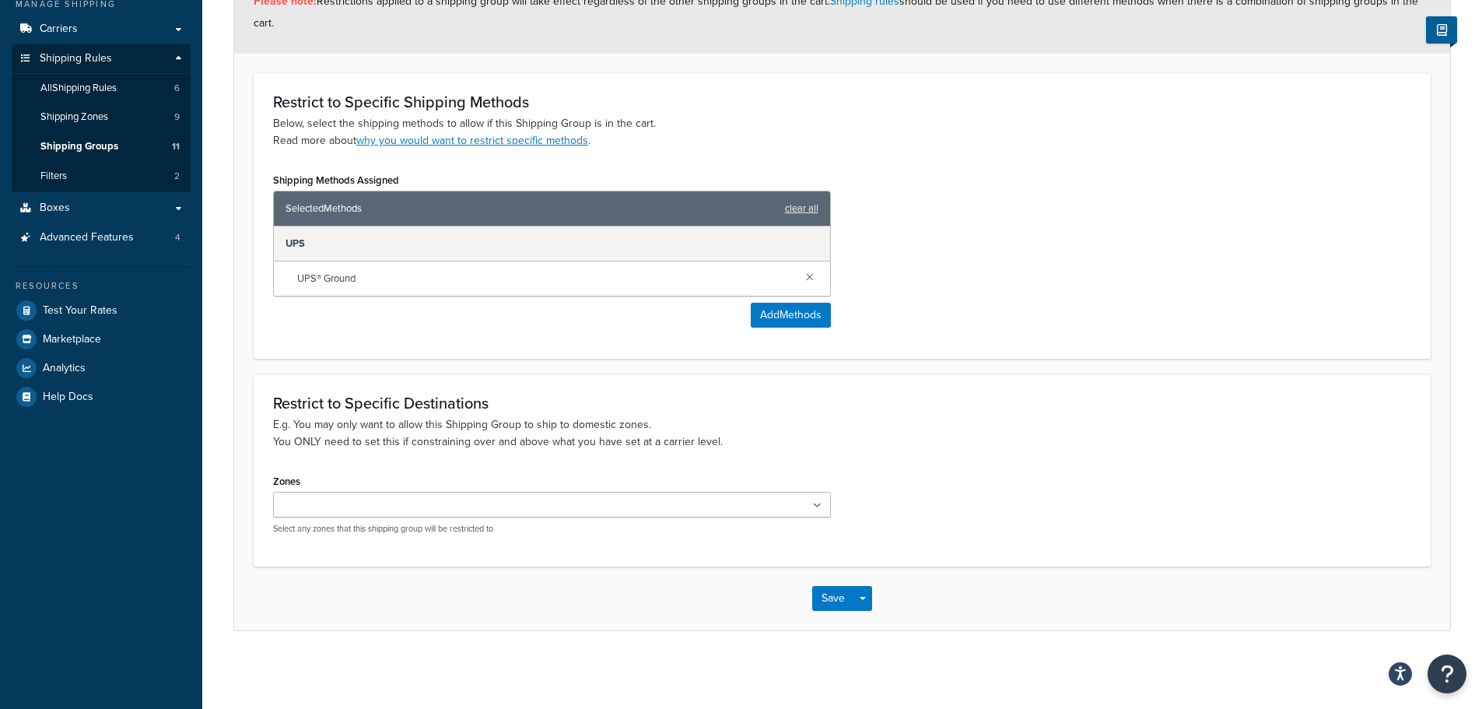
click at [472, 495] on ul at bounding box center [552, 505] width 558 height 26
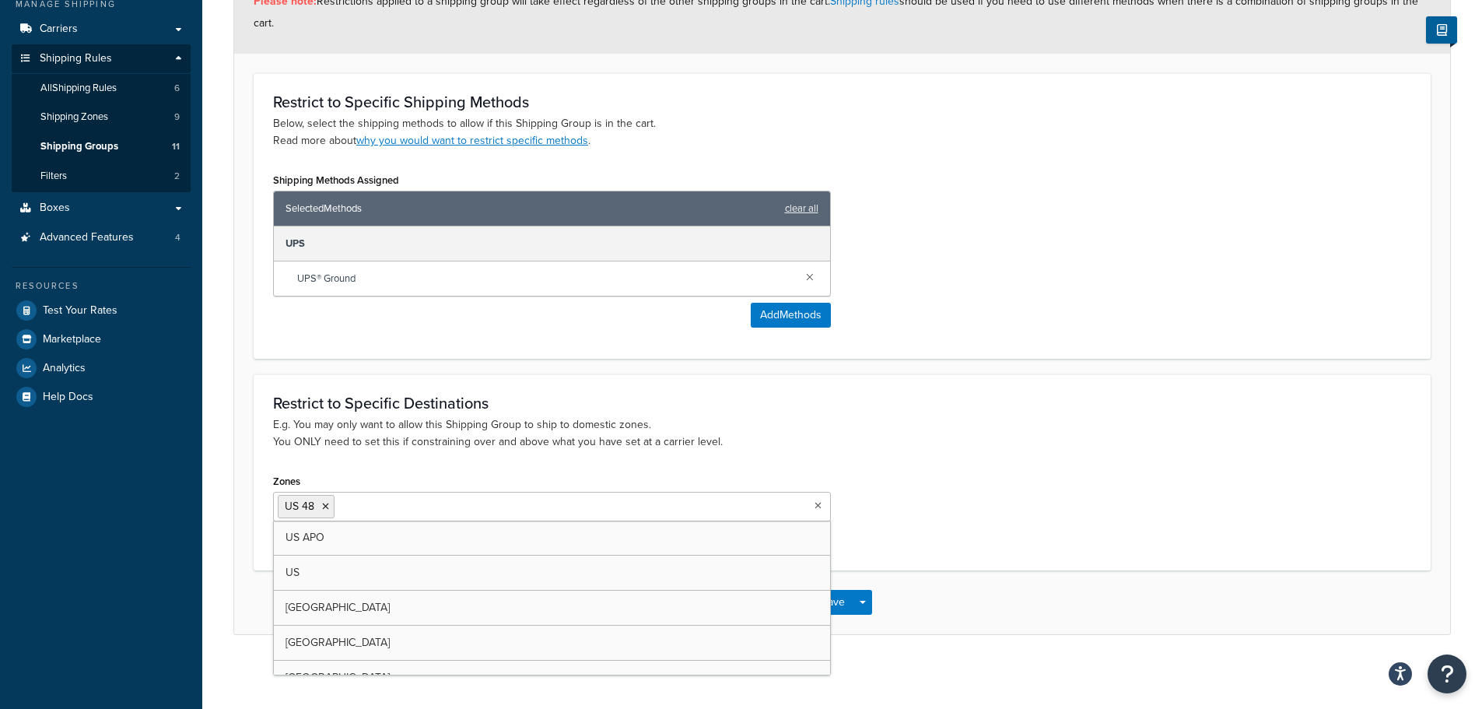
click at [937, 517] on div "Zones US 48 US APO [GEOGRAPHIC_DATA] [GEOGRAPHIC_DATA] [GEOGRAPHIC_DATA] [GEOGR…" at bounding box center [841, 510] width 1161 height 80
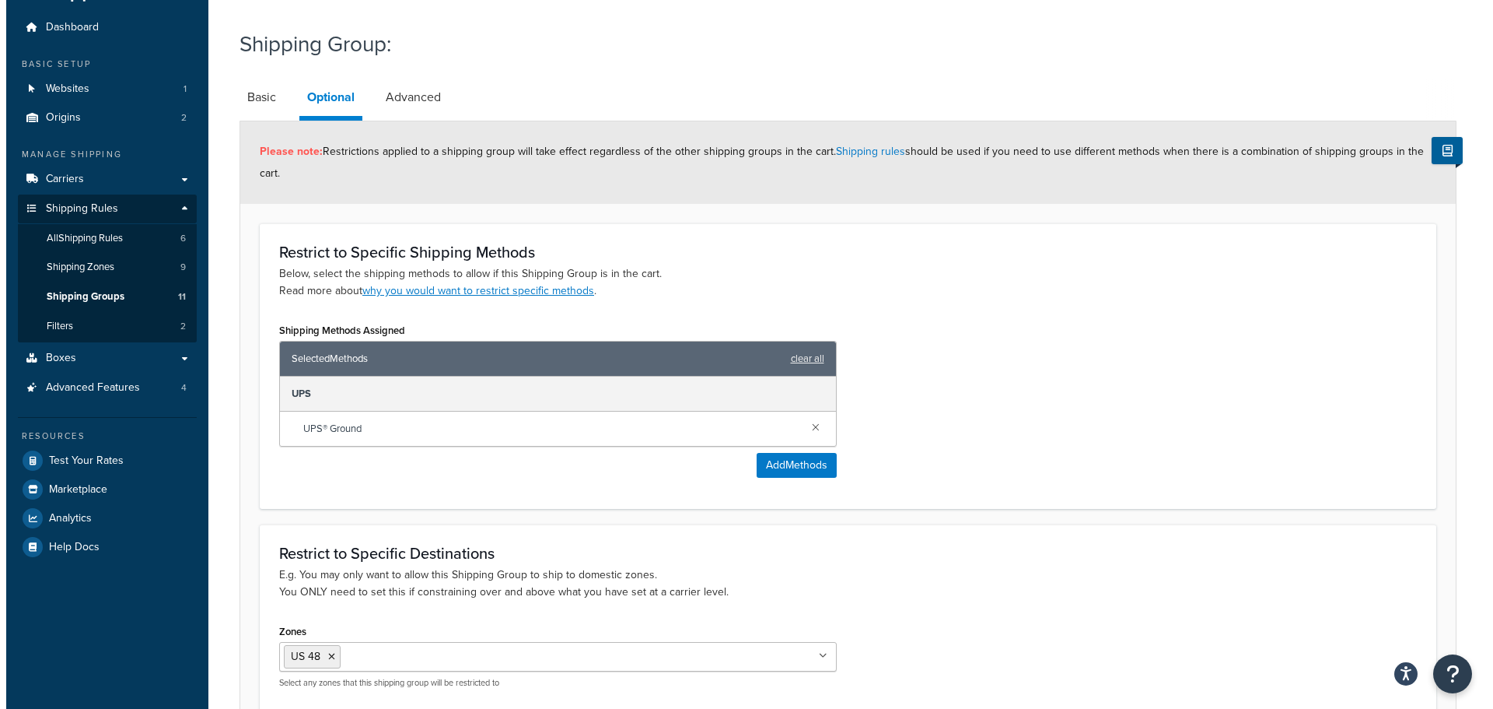
scroll to position [0, 0]
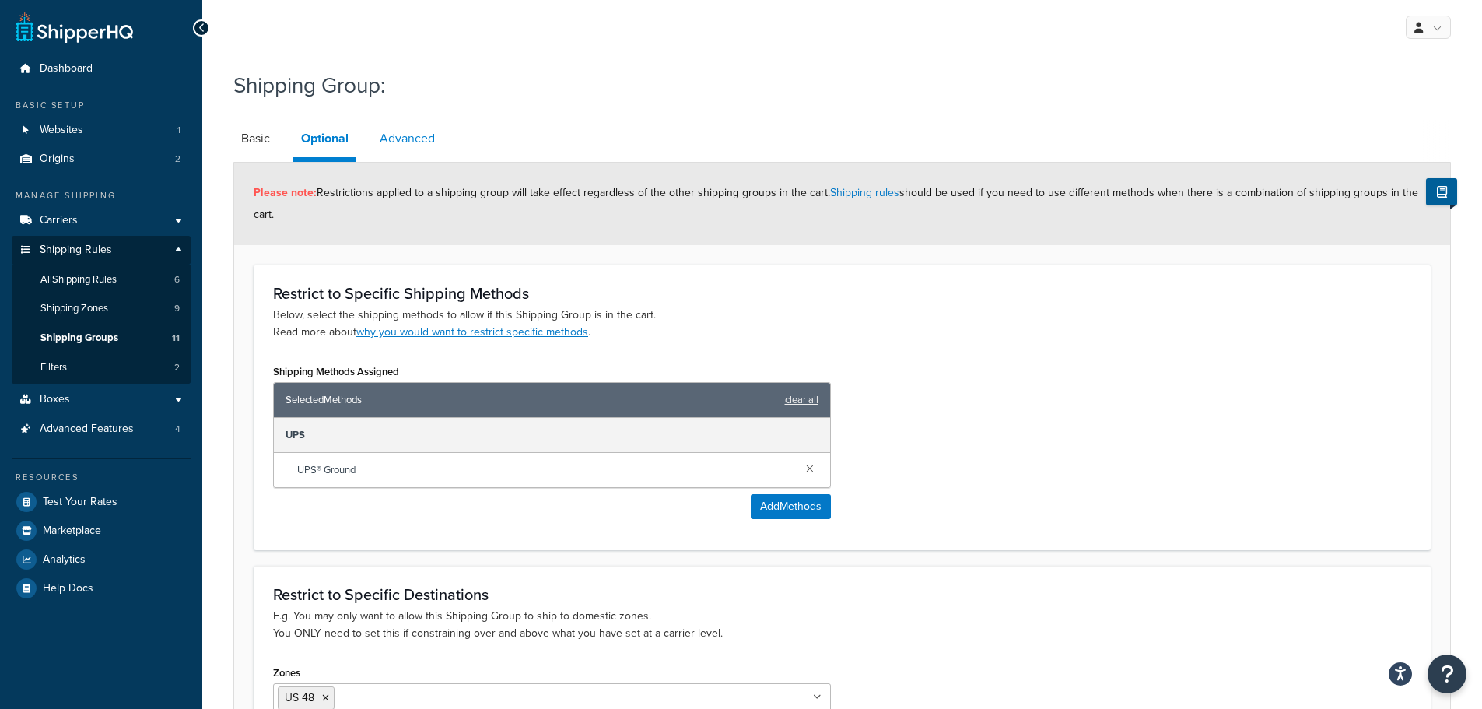
click at [415, 135] on link "Advanced" at bounding box center [407, 138] width 71 height 37
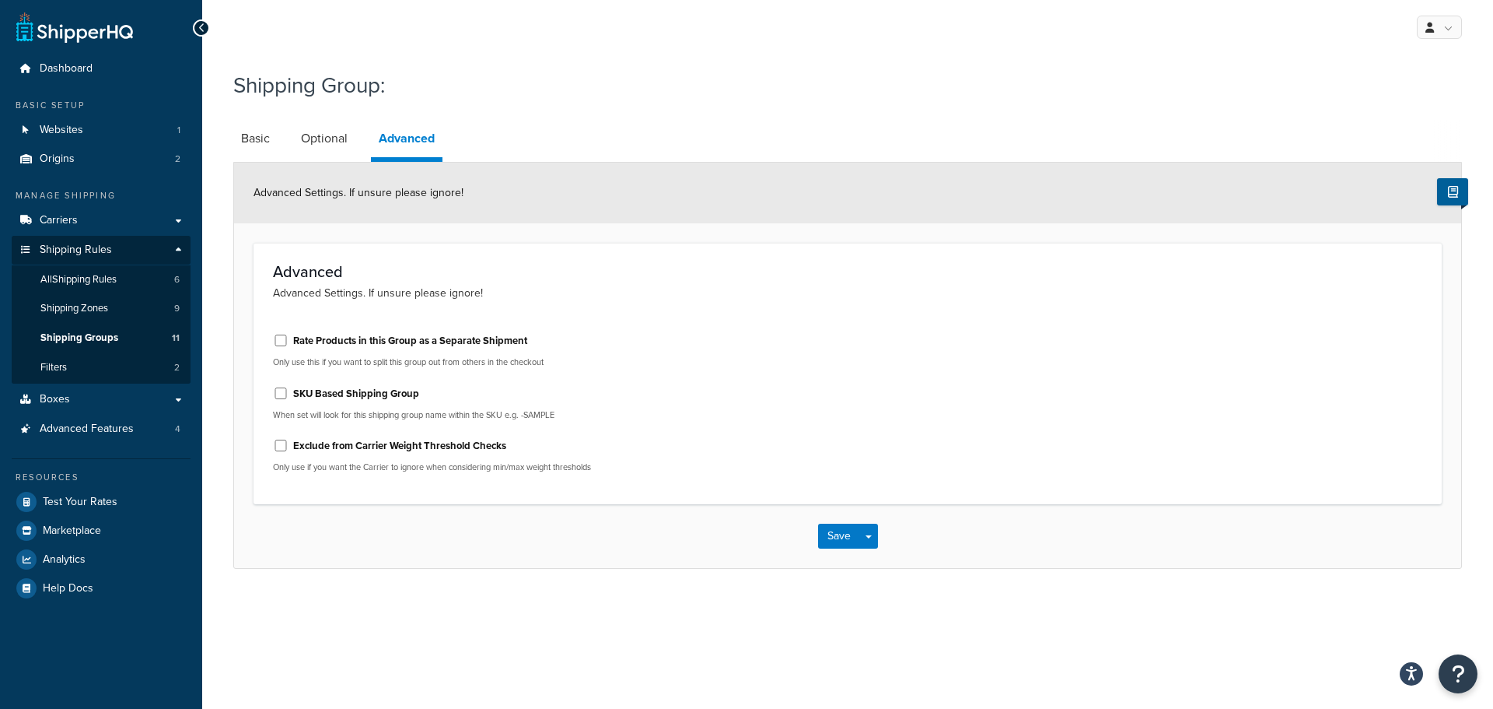
click at [380, 345] on label "Rate Products in this Group as a Separate Shipment" at bounding box center [410, 341] width 234 height 14
click at [289, 345] on input "Rate Products in this Group as a Separate Shipment" at bounding box center [281, 340] width 16 height 12
checkbox input "true"
click at [836, 537] on button "Save" at bounding box center [839, 535] width 42 height 25
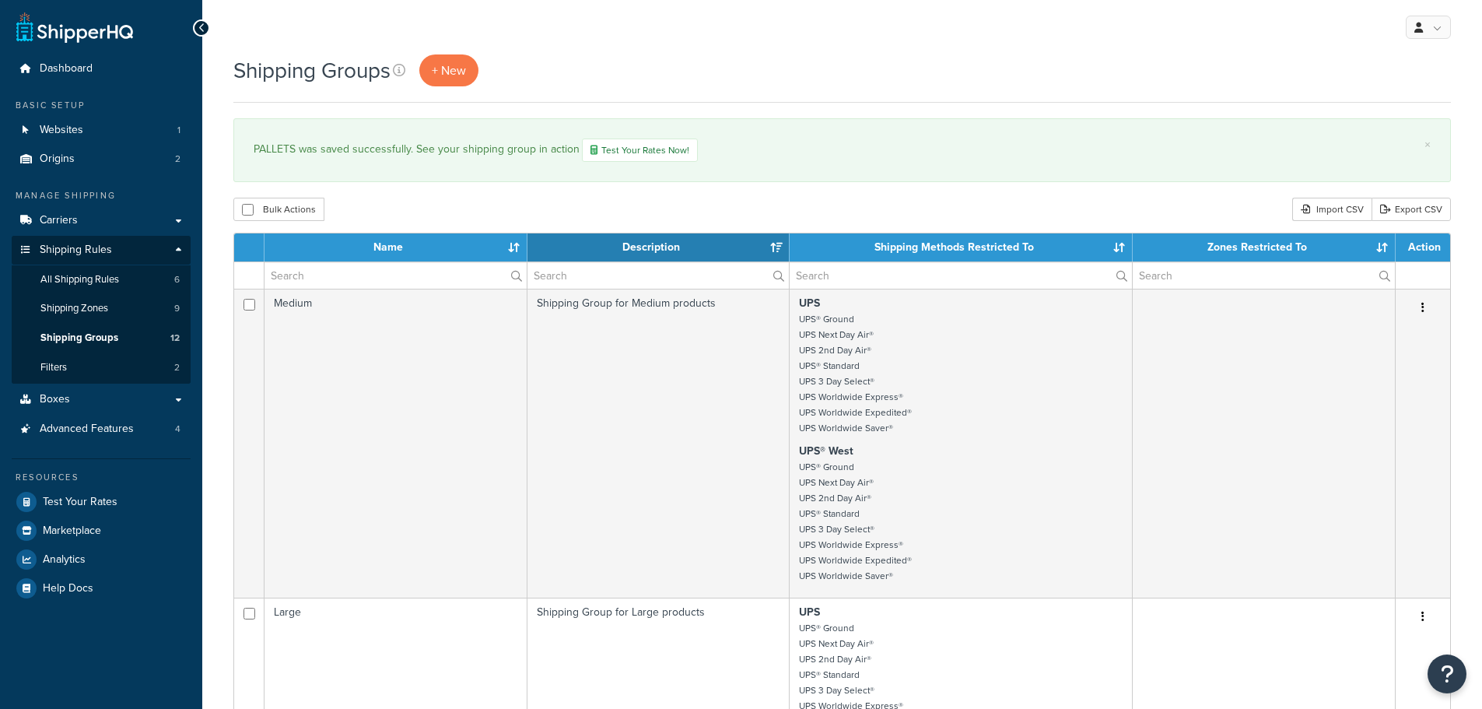
select select "15"
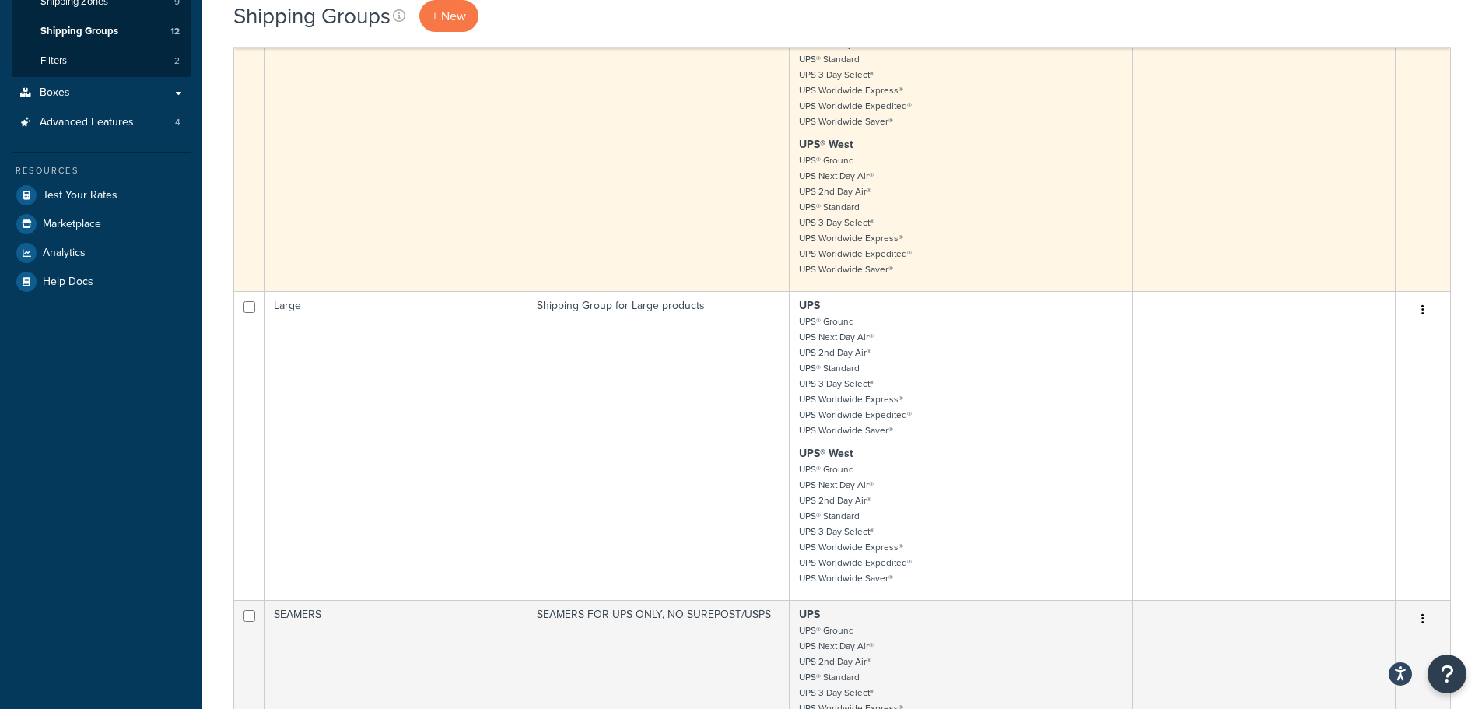
scroll to position [78, 0]
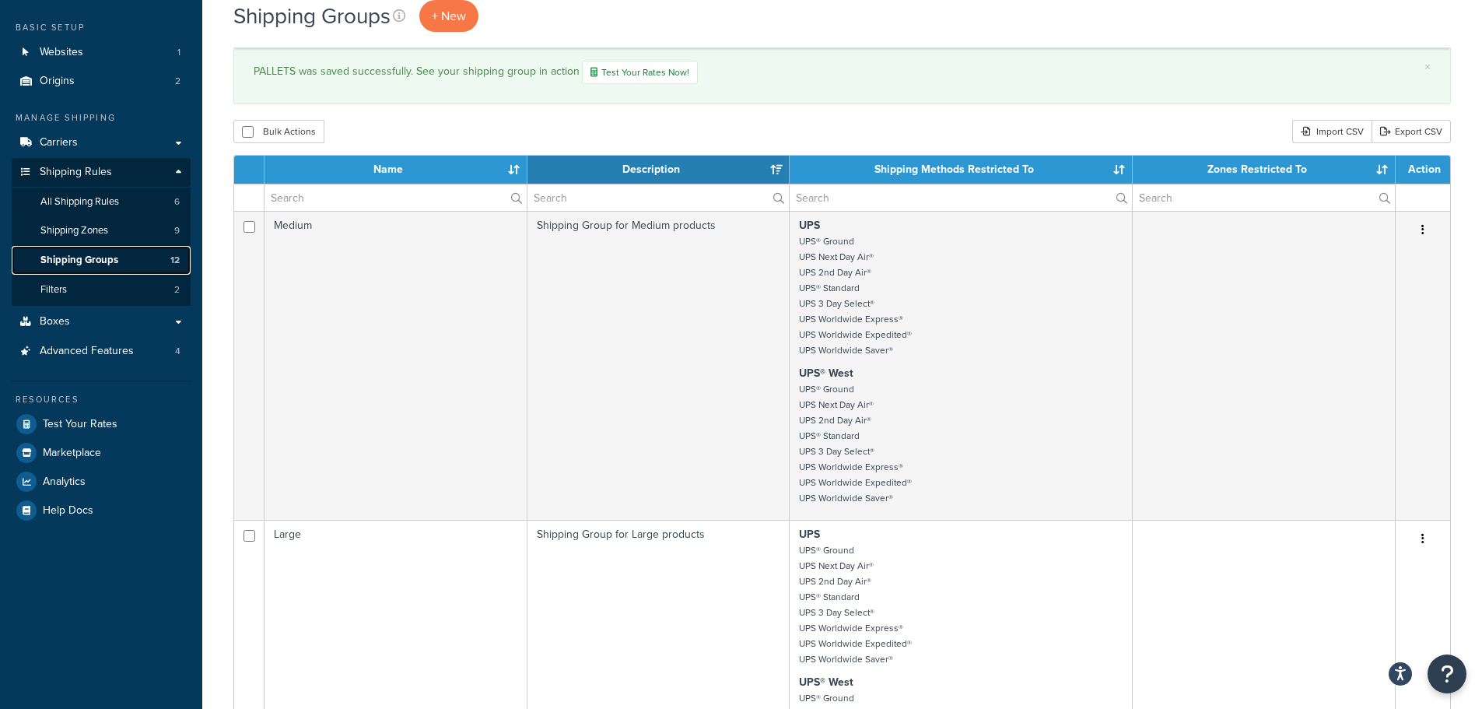
click at [106, 250] on link "Shipping Groups 12" at bounding box center [101, 260] width 179 height 29
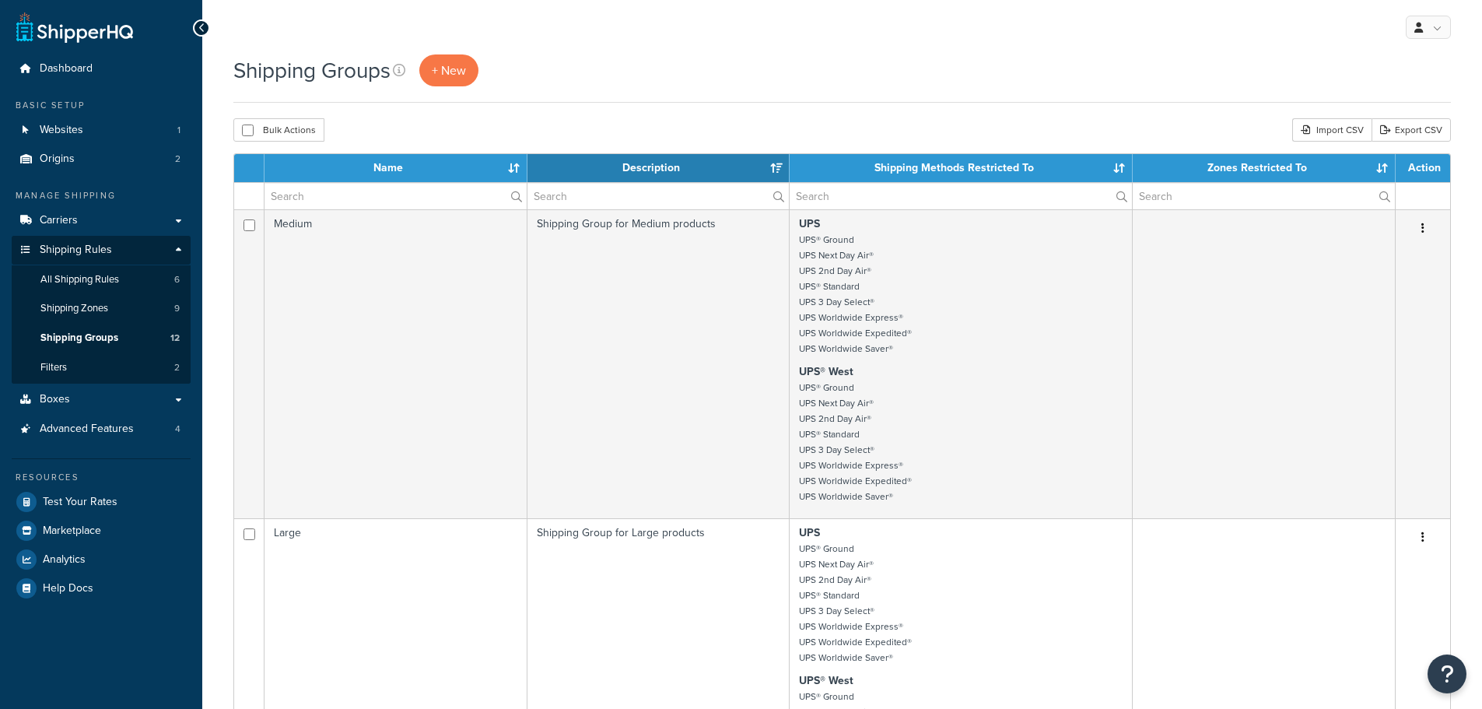
select select "15"
click at [100, 285] on span "All Shipping Rules" at bounding box center [79, 279] width 79 height 13
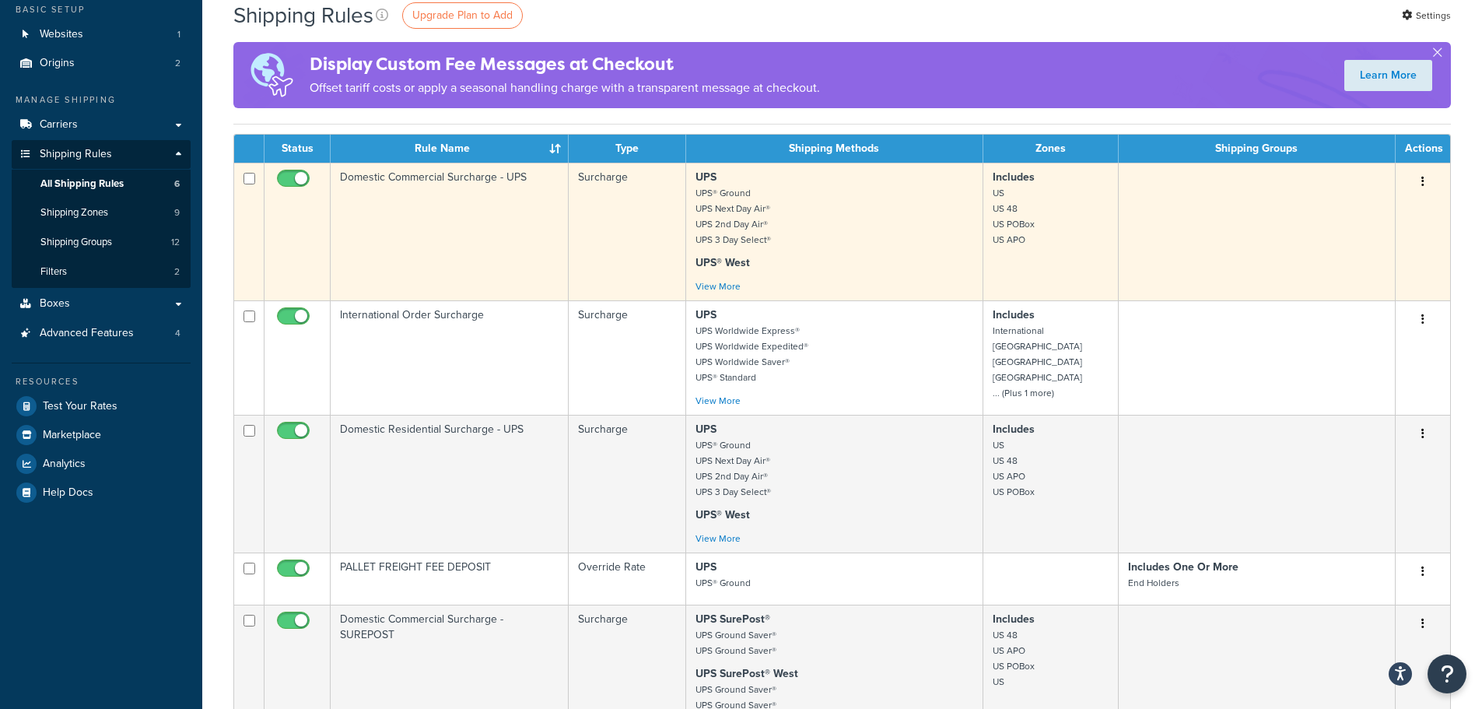
scroll to position [389, 0]
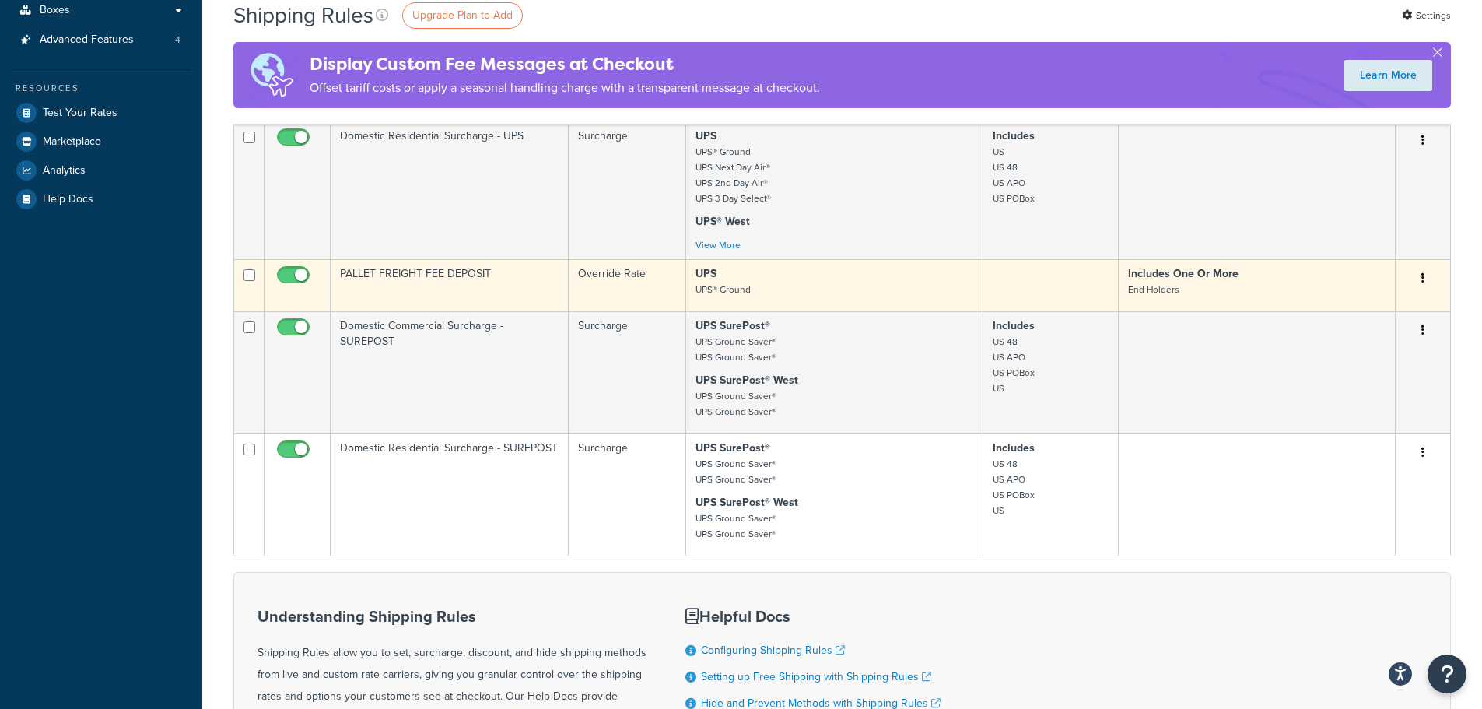
click at [392, 278] on td "PALLET FREIGHT FEE DEPOSIT" at bounding box center [450, 285] width 238 height 52
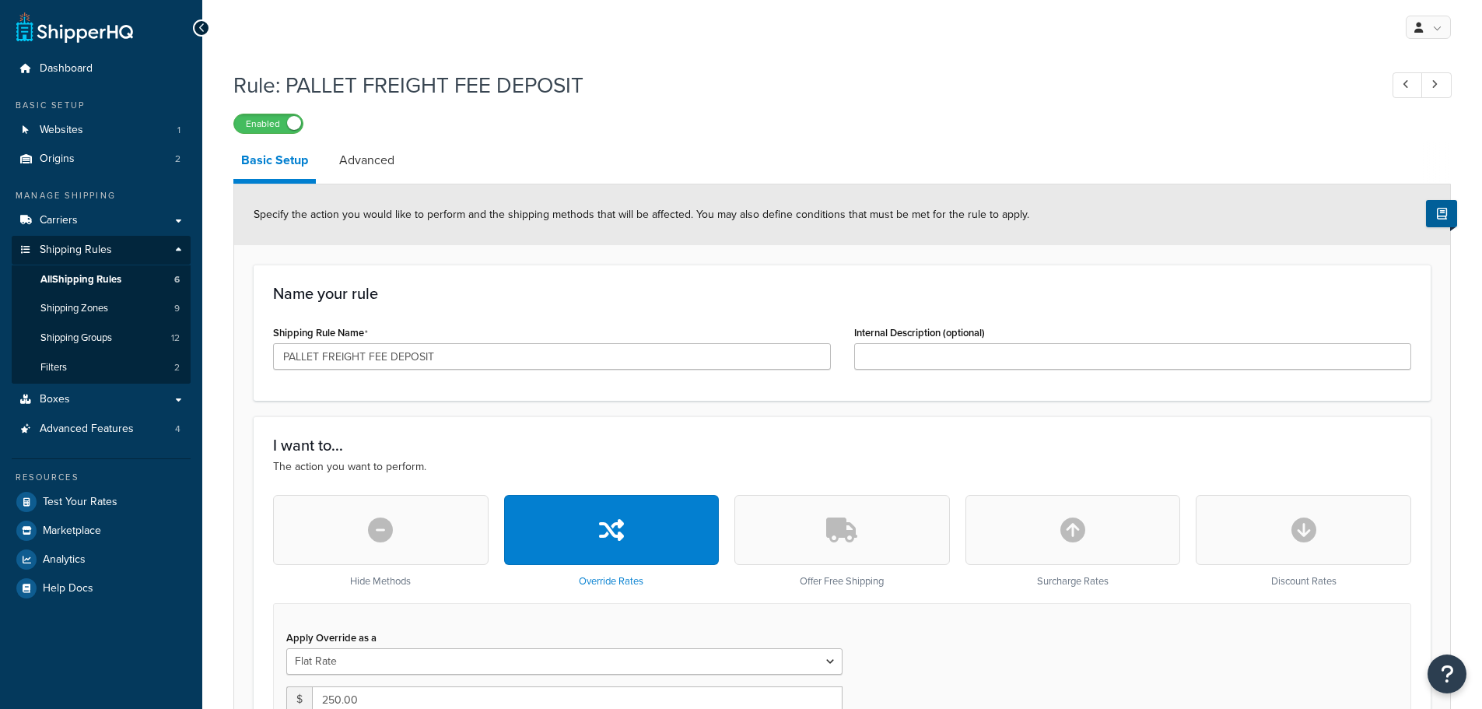
select select "ITEM"
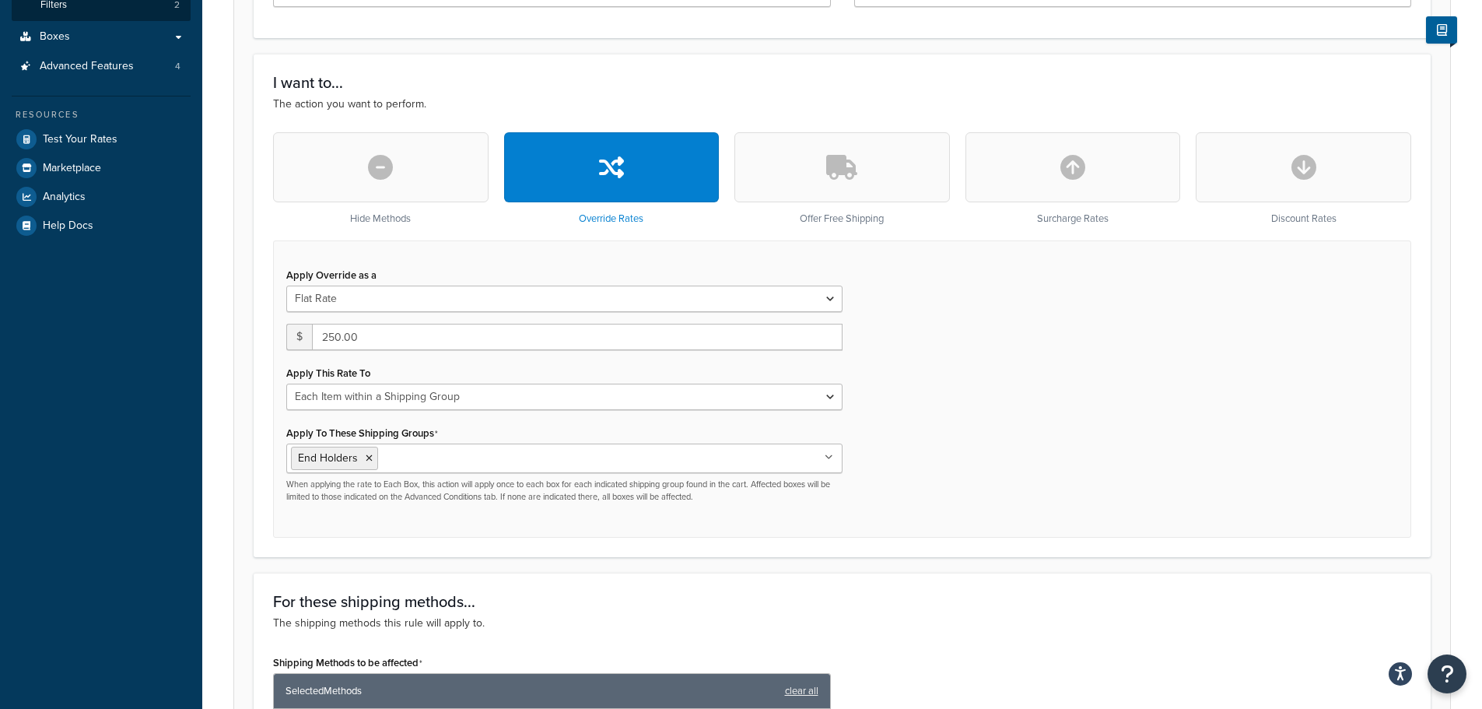
scroll to position [389, 0]
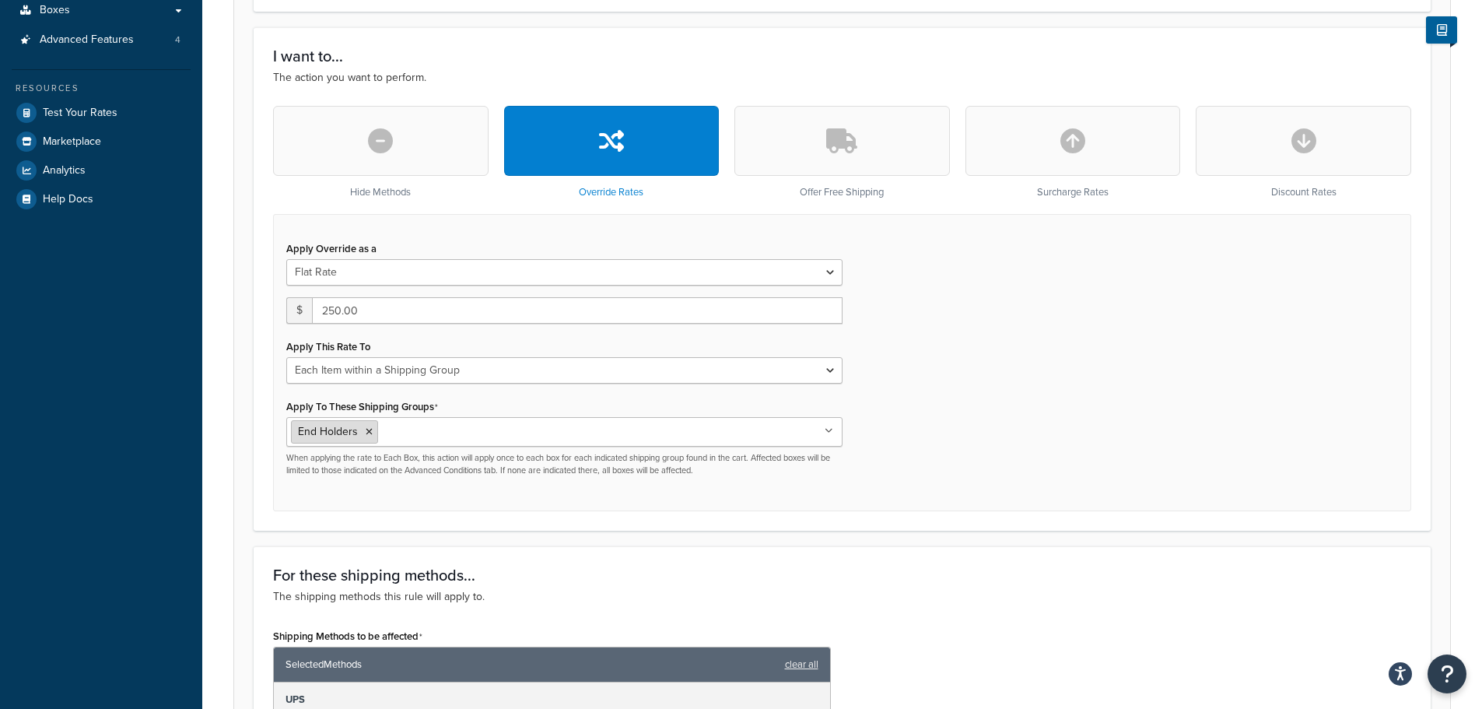
click at [369, 436] on icon at bounding box center [369, 431] width 7 height 9
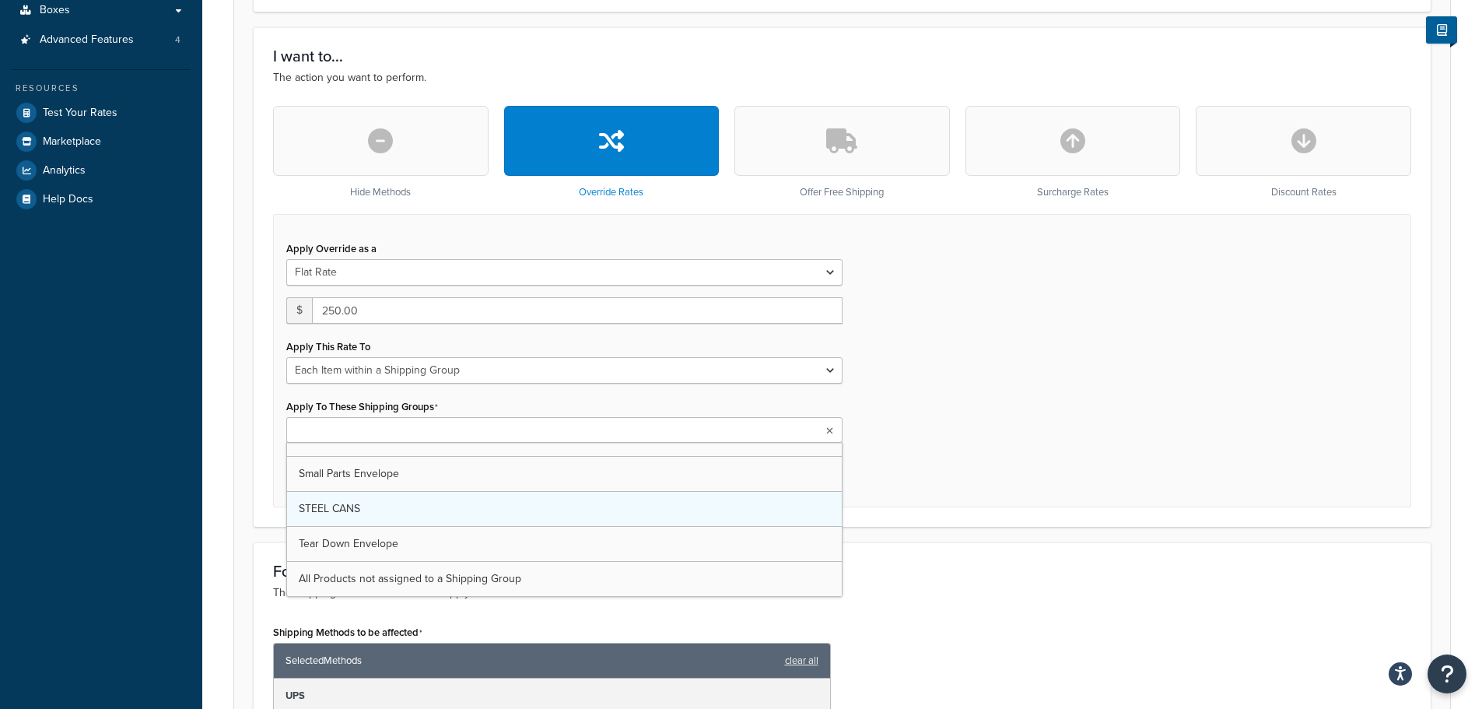
scroll to position [110, 0]
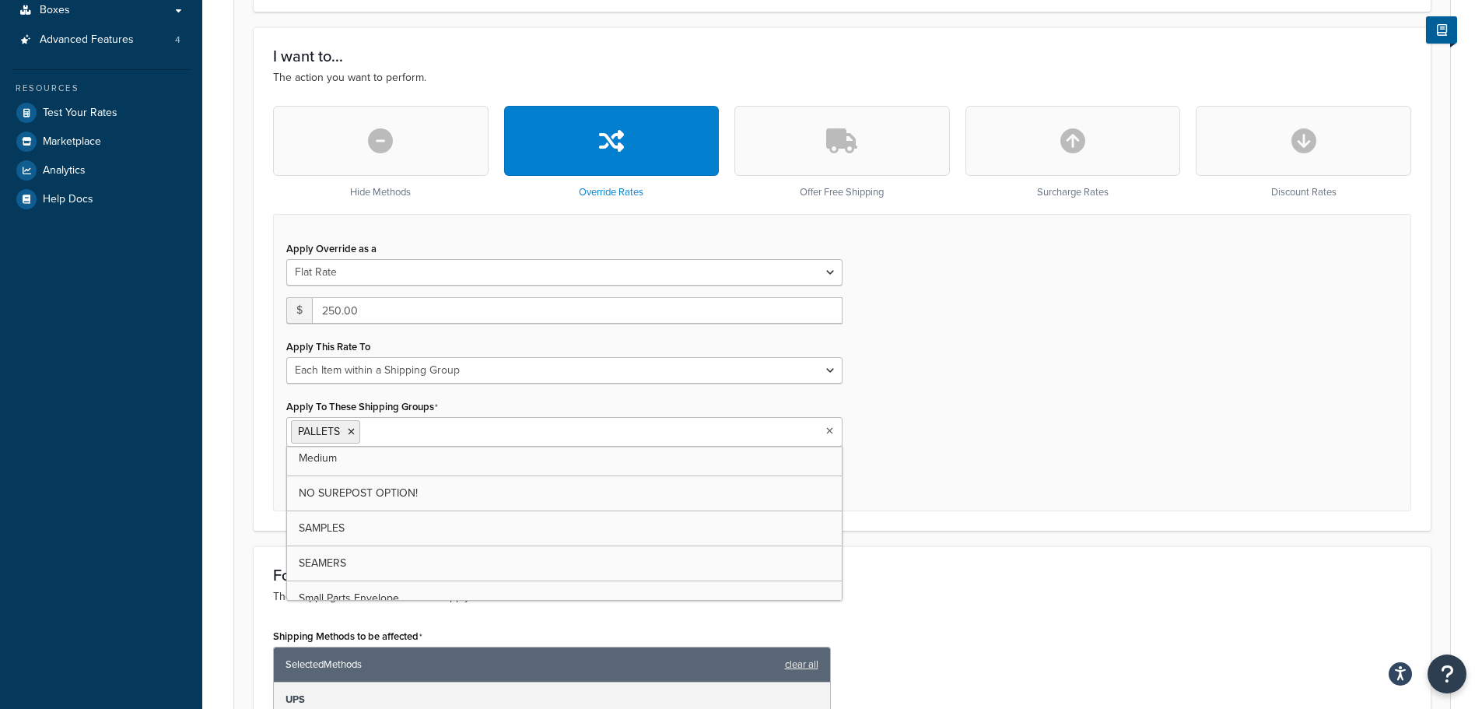
click at [1043, 480] on div "Apply Override as a Flat Rate Percentage Flat Rate & Percentage $ 250.00 Apply …" at bounding box center [842, 362] width 1138 height 297
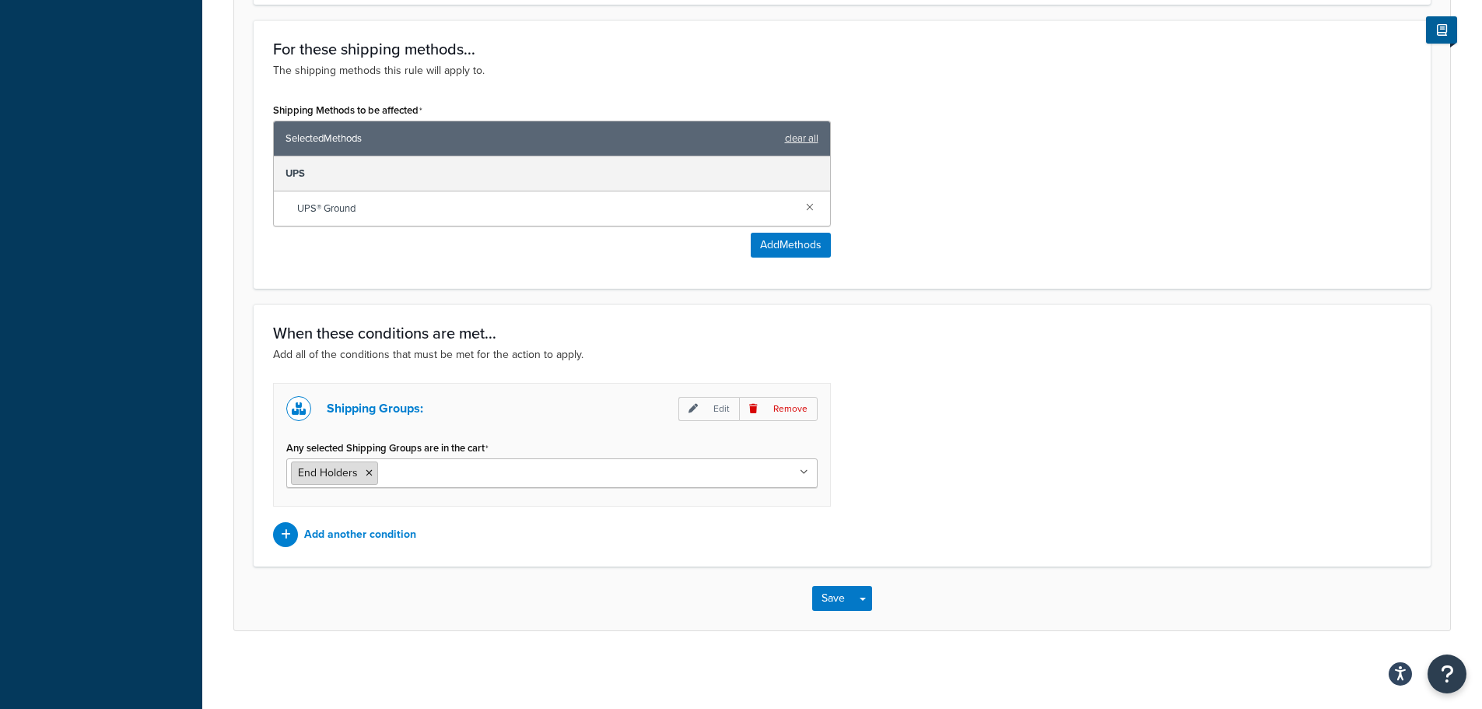
click at [366, 471] on icon at bounding box center [369, 472] width 7 height 9
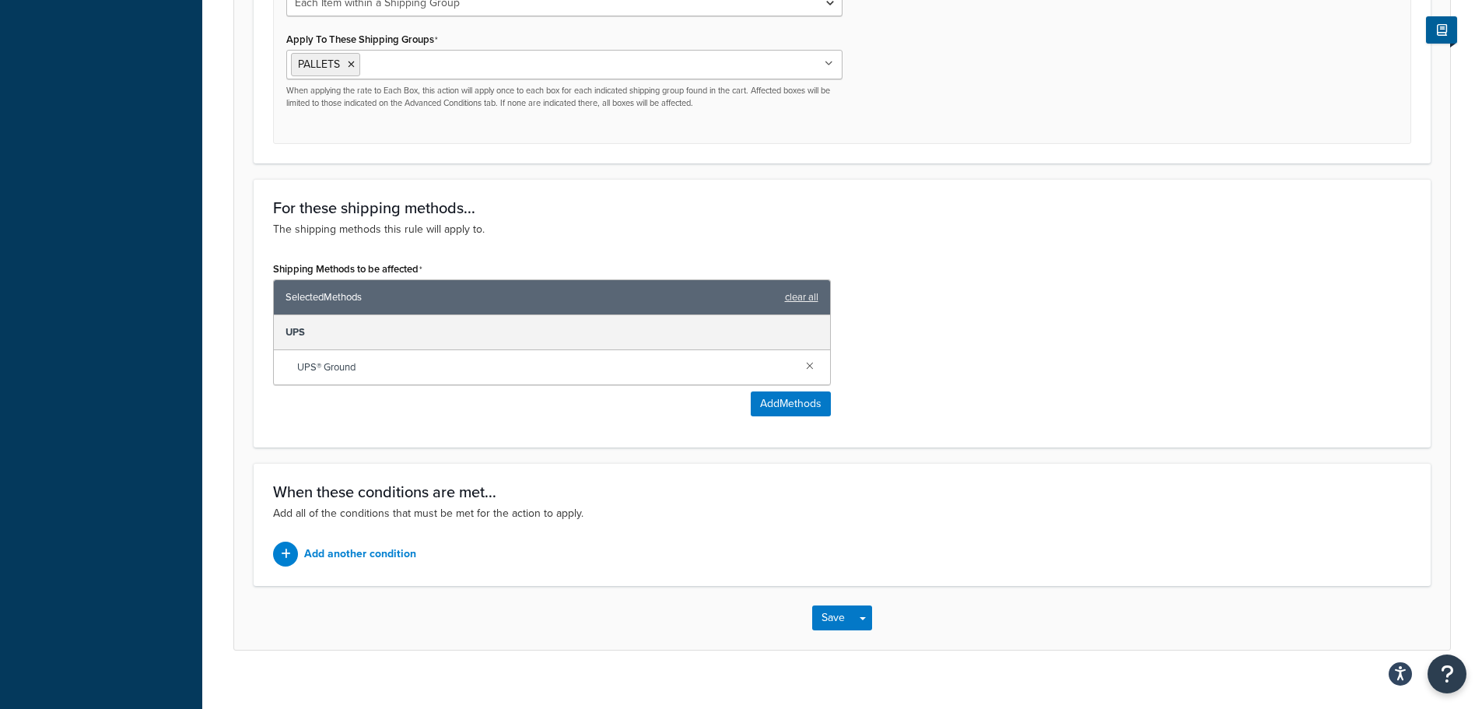
scroll to position [776, 0]
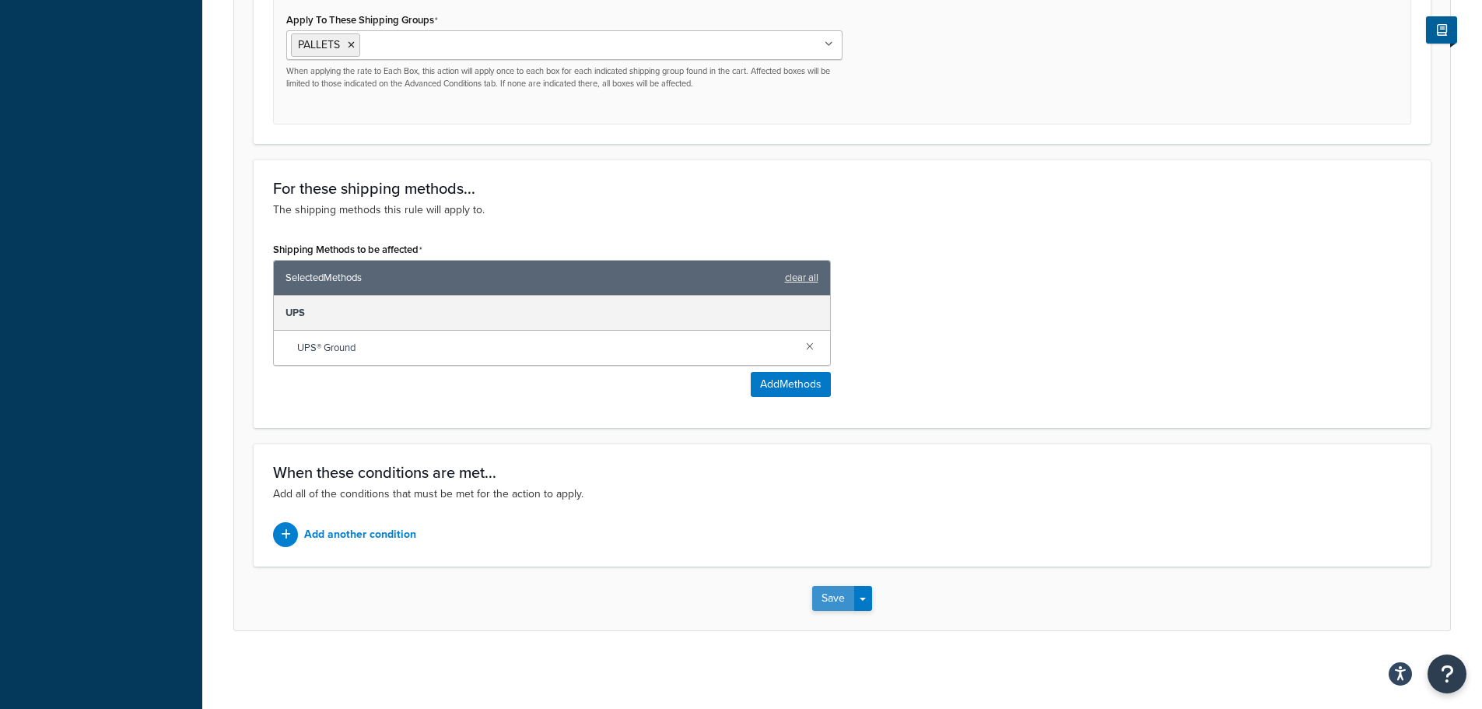
click at [832, 597] on button "Save" at bounding box center [833, 598] width 42 height 25
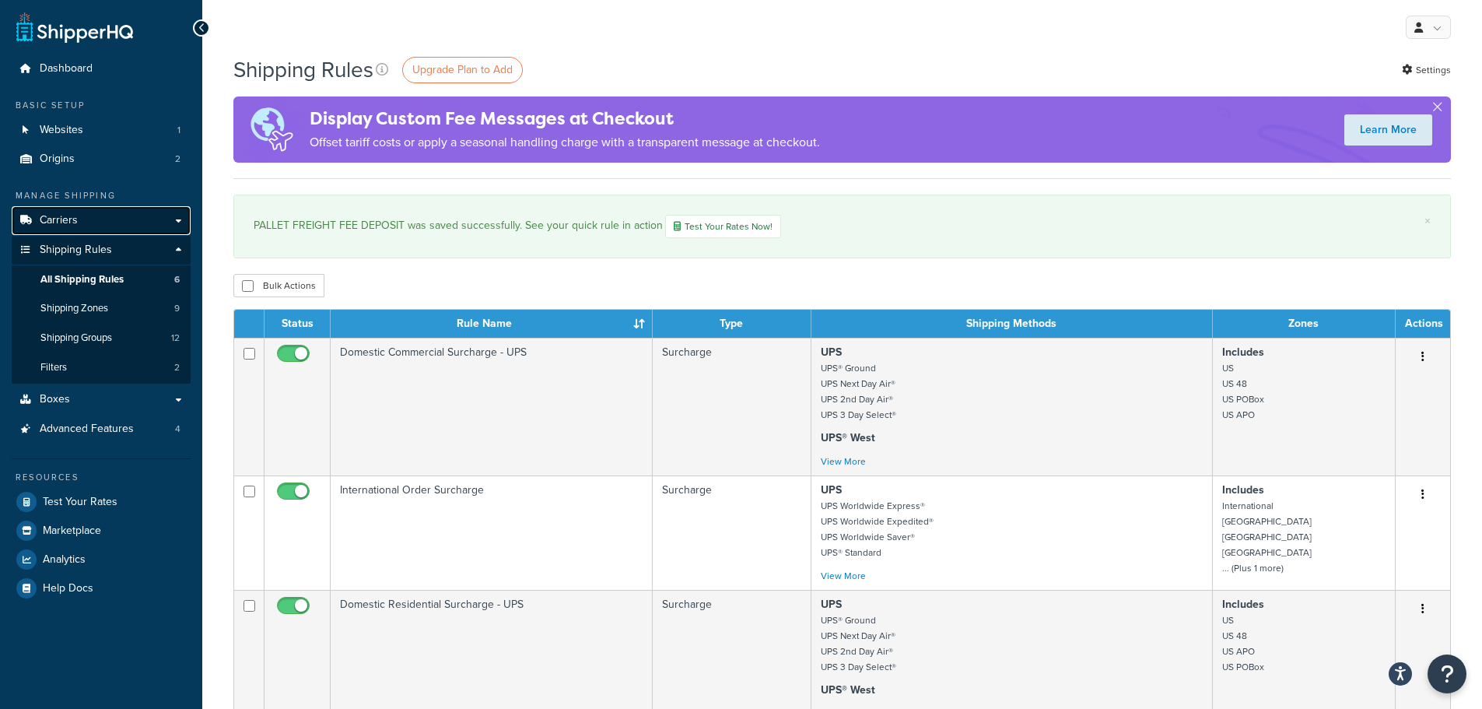
click at [107, 218] on link "Carriers" at bounding box center [101, 220] width 179 height 29
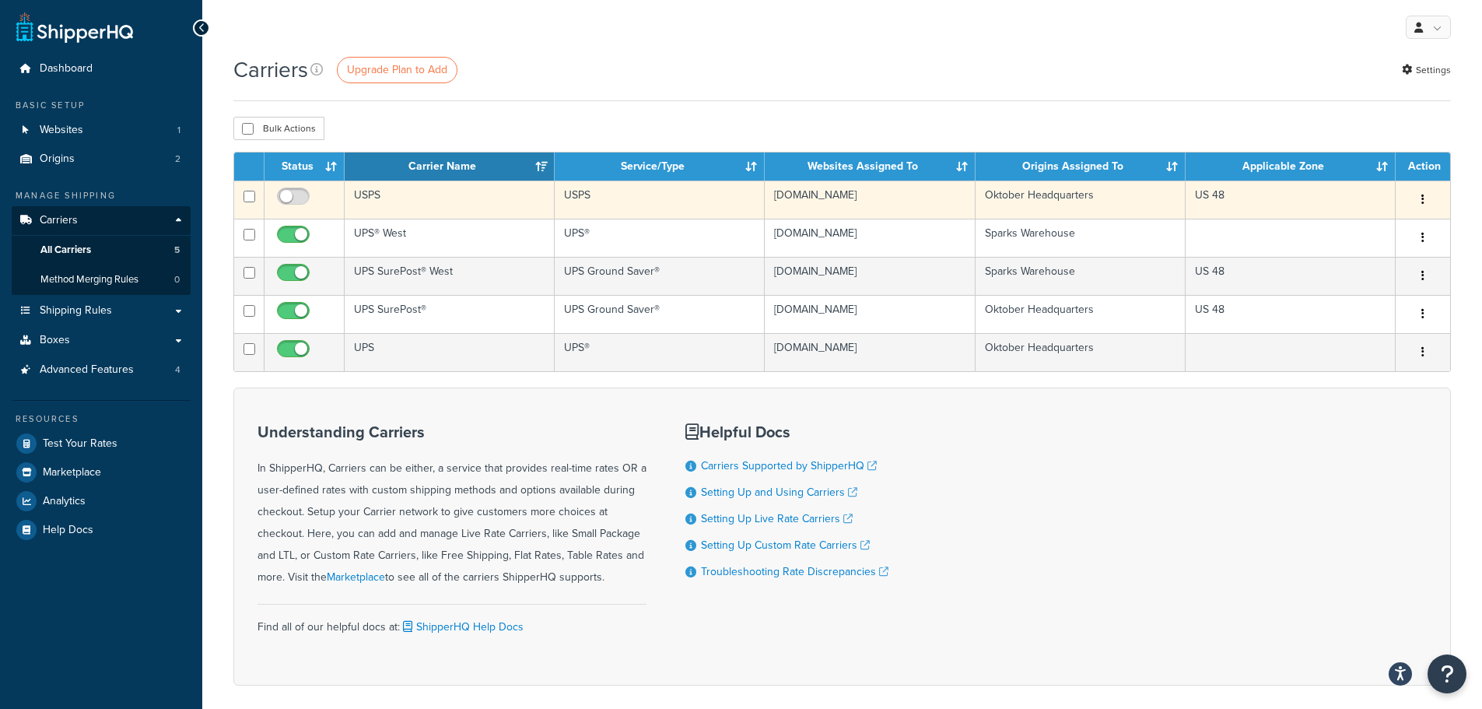
click at [1425, 197] on button "button" at bounding box center [1423, 199] width 22 height 25
click at [1360, 263] on link "Delete" at bounding box center [1359, 263] width 123 height 32
click at [1333, 223] on link "Edit" at bounding box center [1359, 231] width 123 height 32
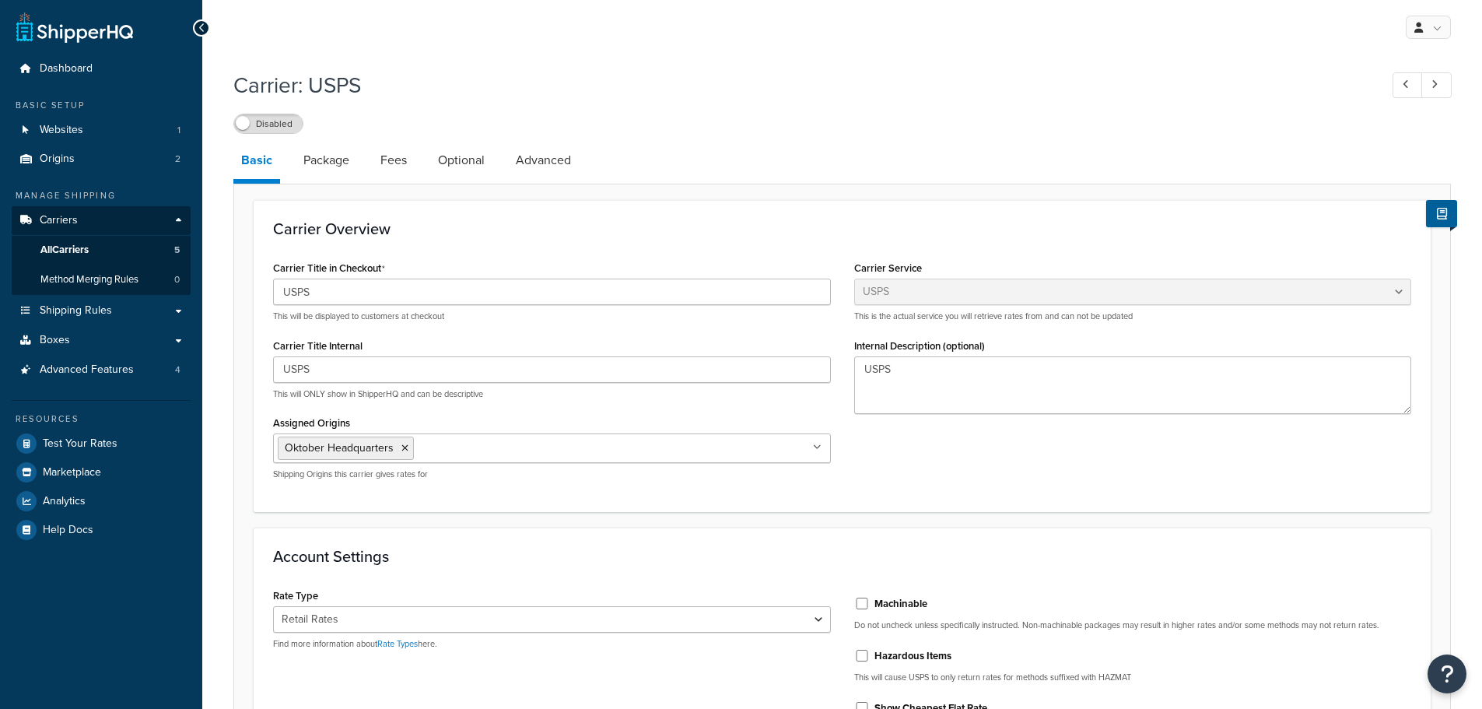
select select "usps"
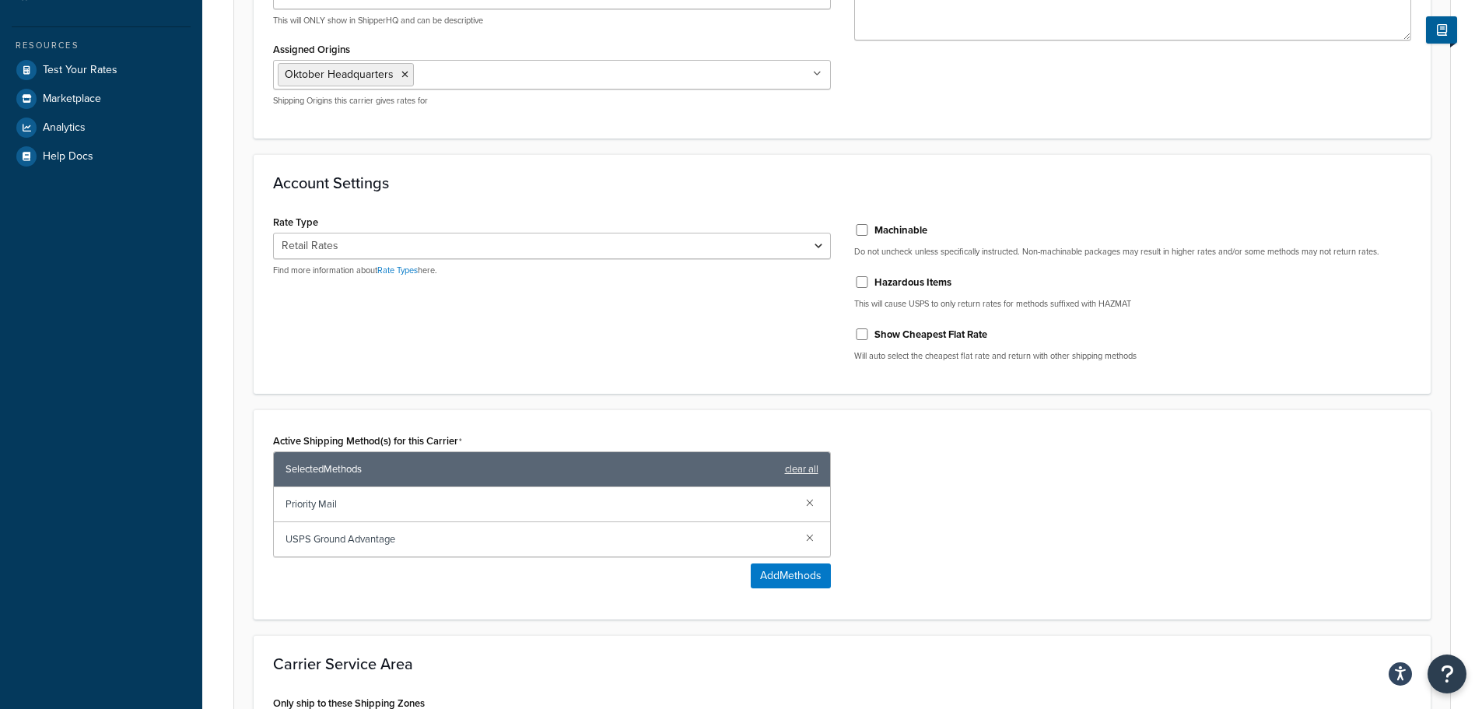
scroll to position [389, 0]
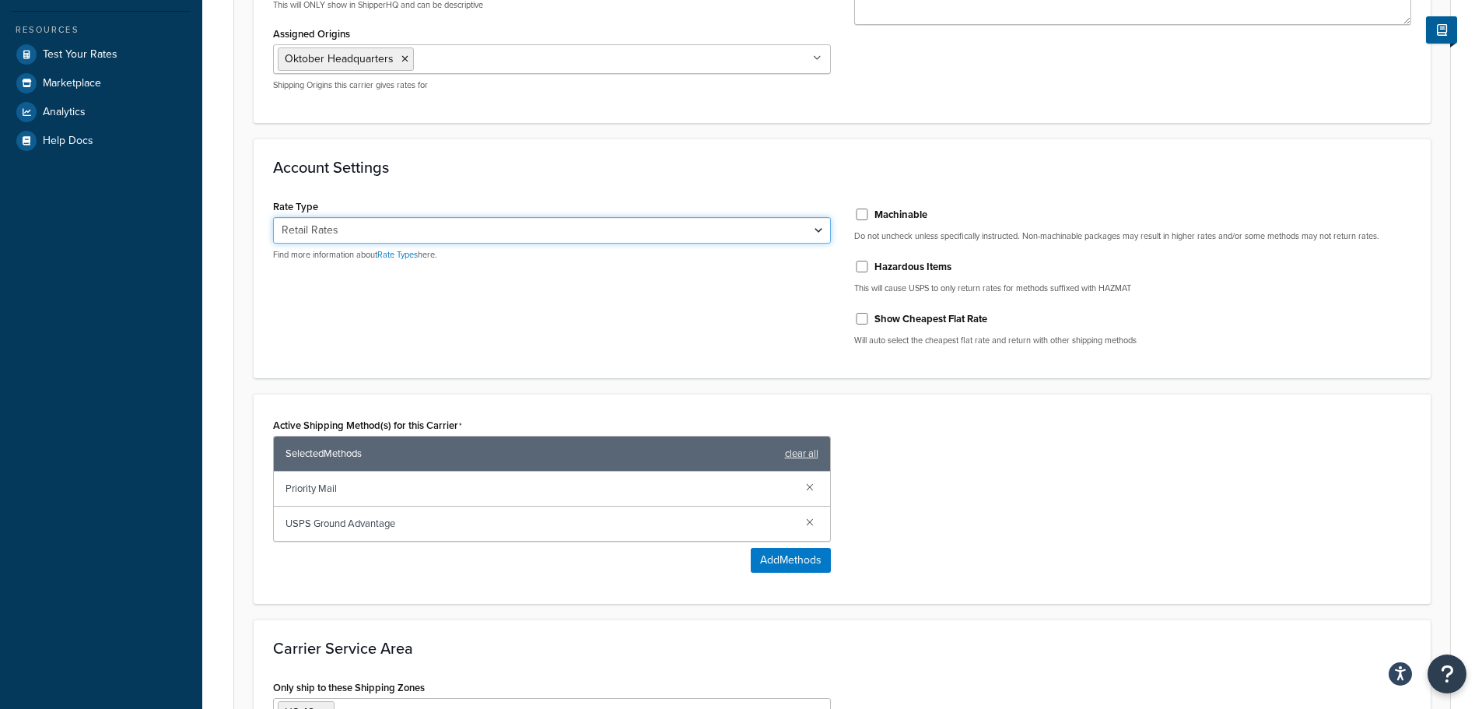
click at [562, 232] on select "Retail Rates Online Rates Commercial Plus" at bounding box center [552, 230] width 558 height 26
click at [562, 233] on select "Retail Rates Online Rates Commercial Plus" at bounding box center [552, 230] width 558 height 26
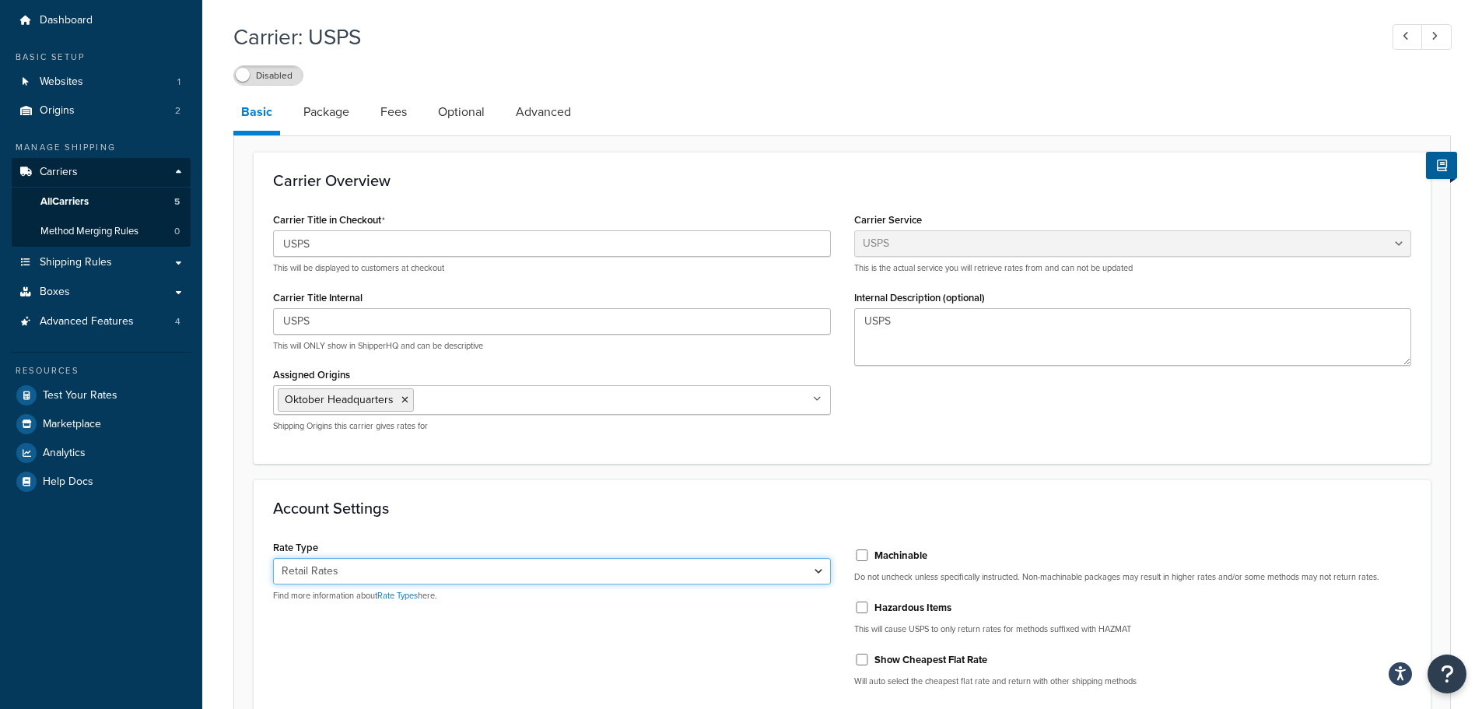
scroll to position [0, 0]
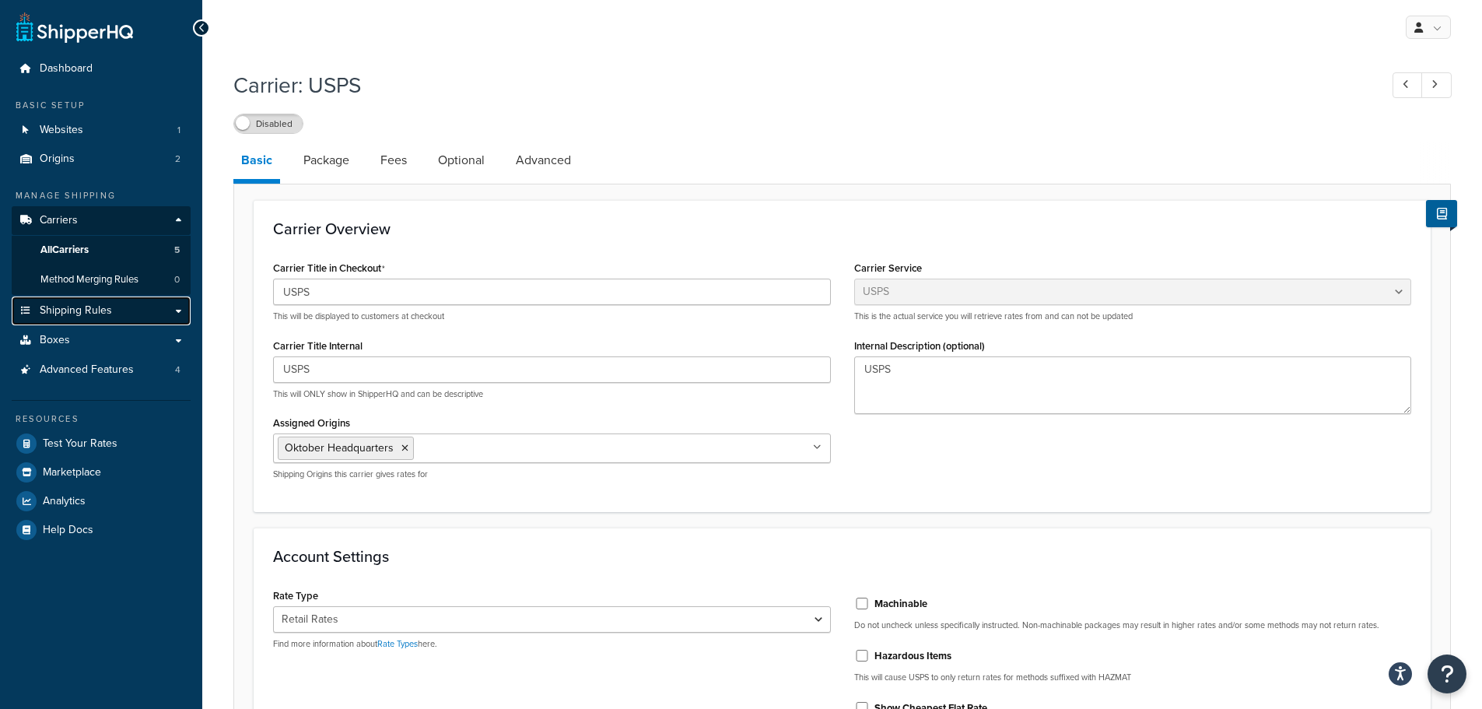
click at [105, 313] on span "Shipping Rules" at bounding box center [76, 310] width 72 height 13
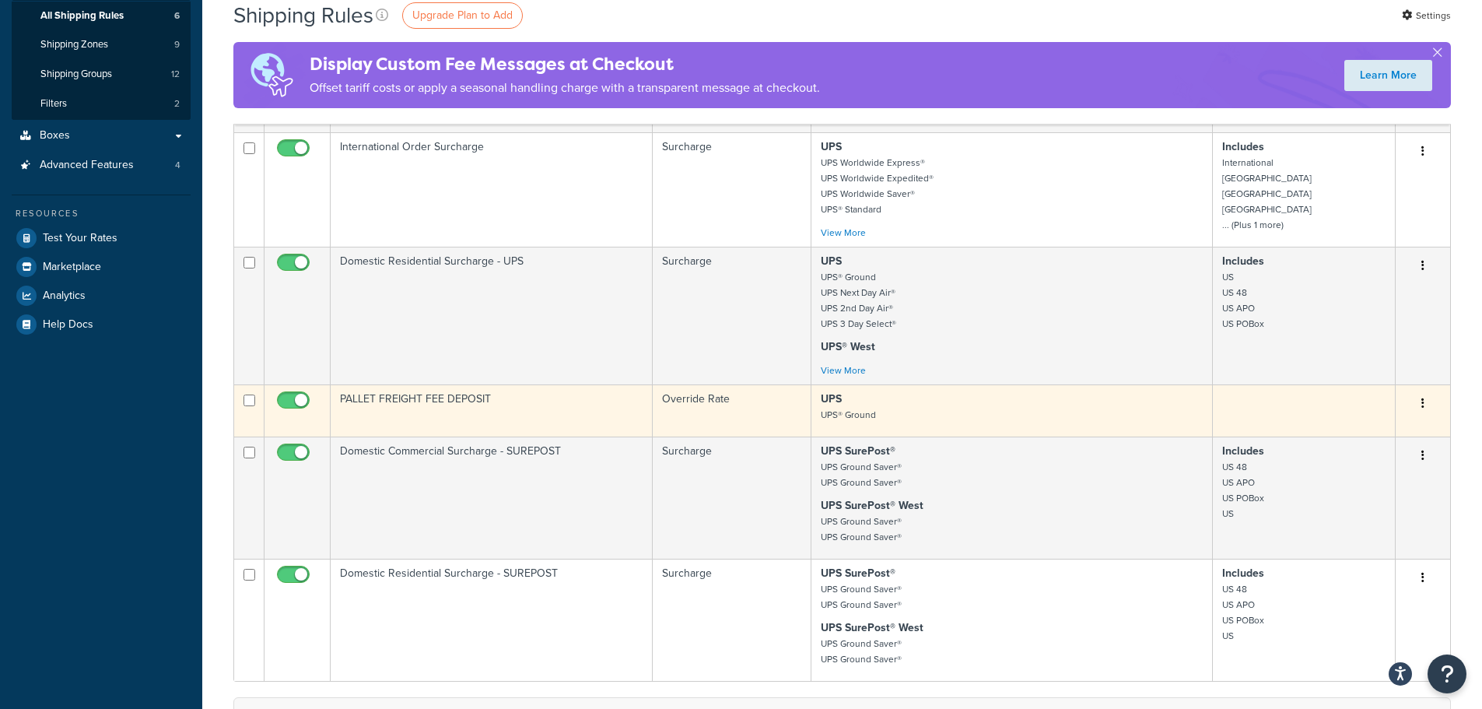
scroll to position [311, 0]
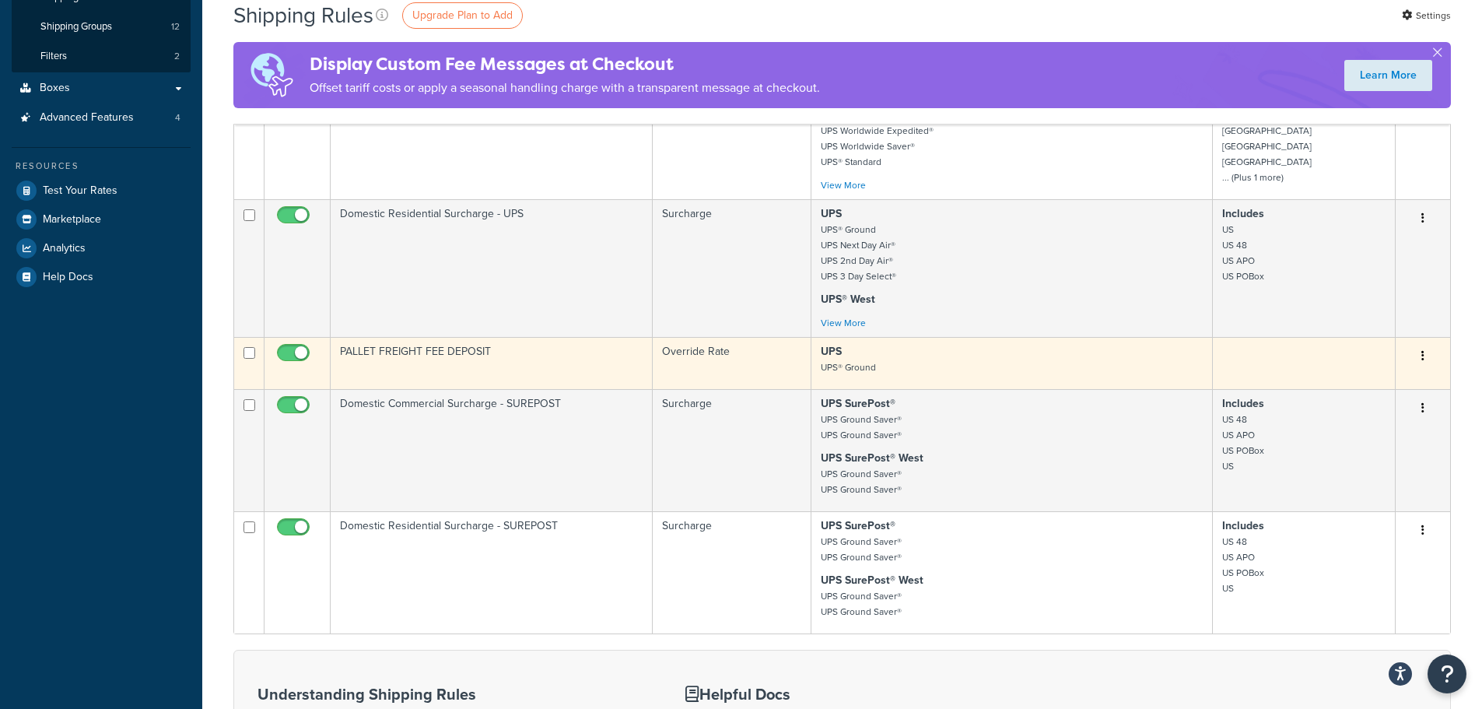
drag, startPoint x: 289, startPoint y: 351, endPoint x: 282, endPoint y: 356, distance: 8.9
click at [289, 352] on input "checkbox" at bounding box center [295, 356] width 43 height 19
checkbox input "false"
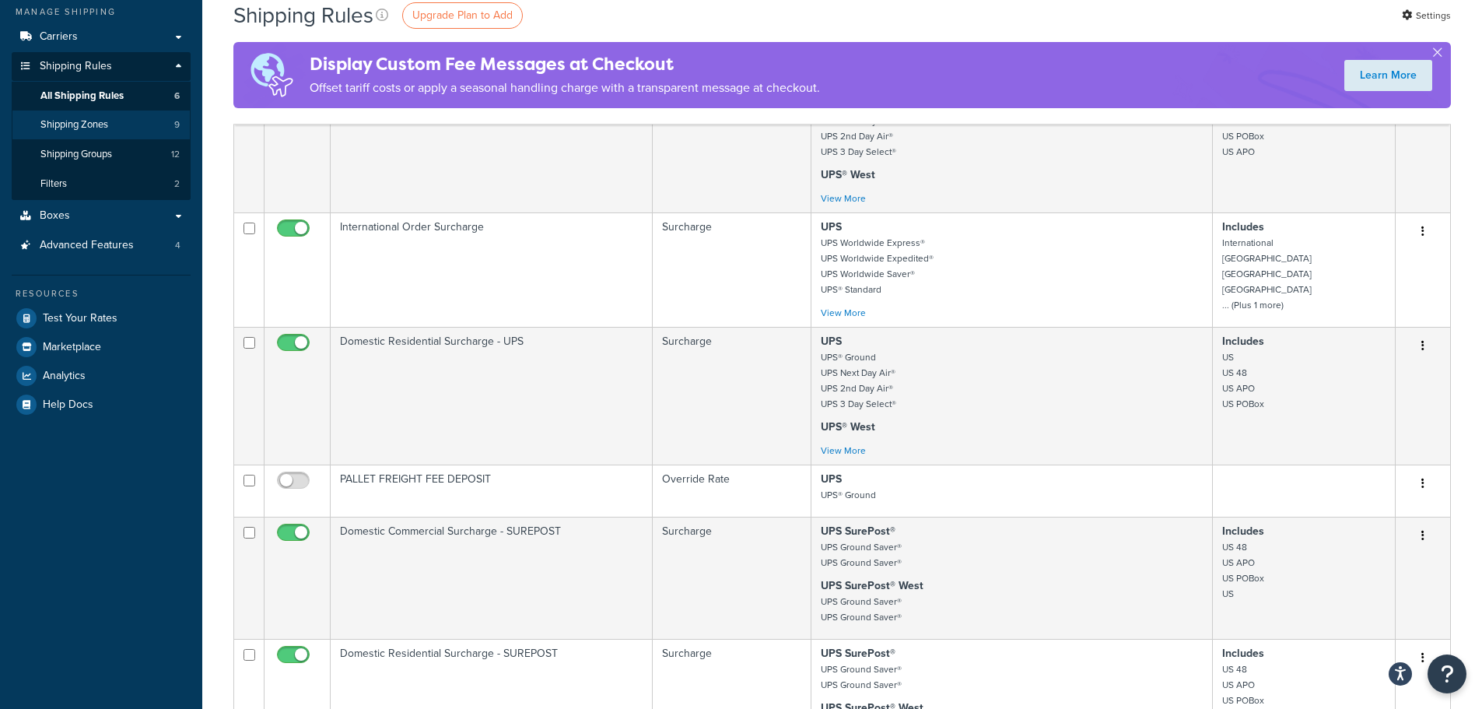
scroll to position [156, 0]
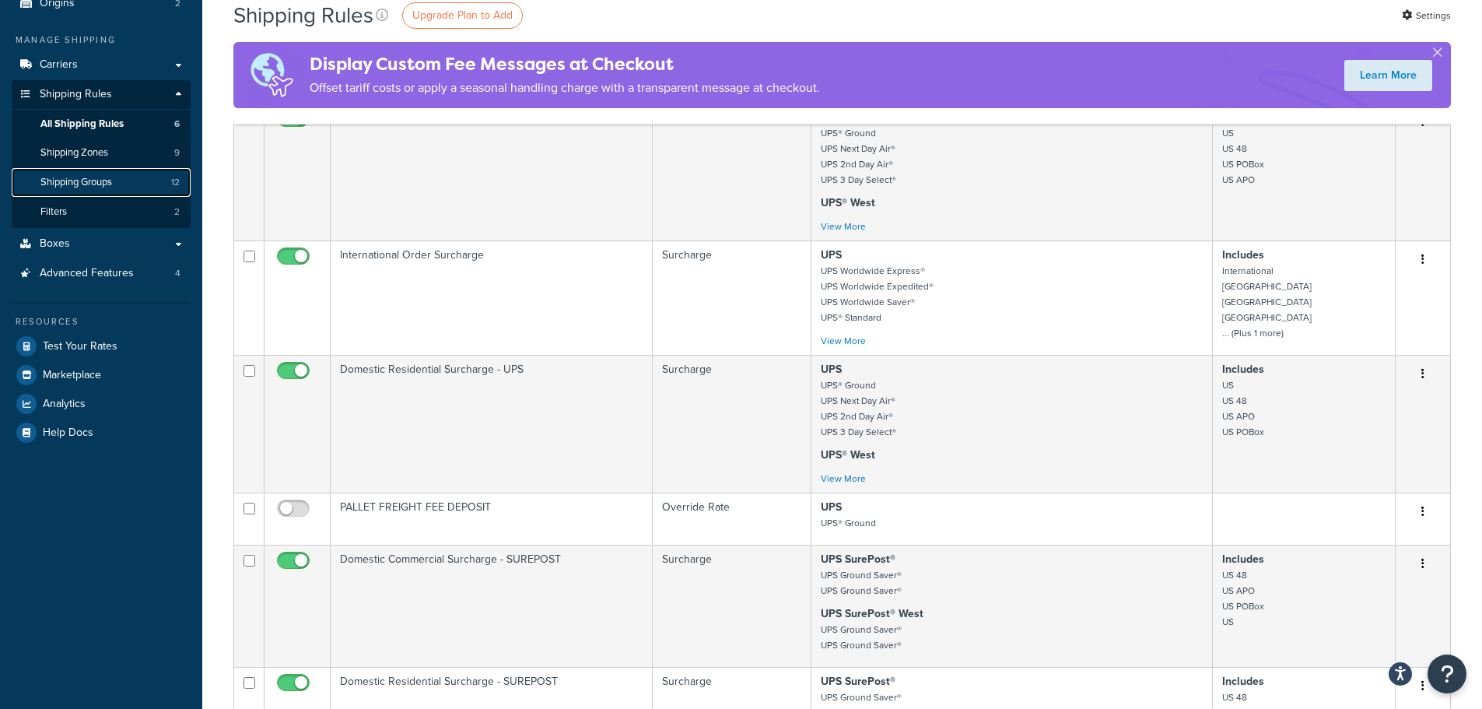
click at [118, 171] on link "Shipping Groups 12" at bounding box center [101, 182] width 179 height 29
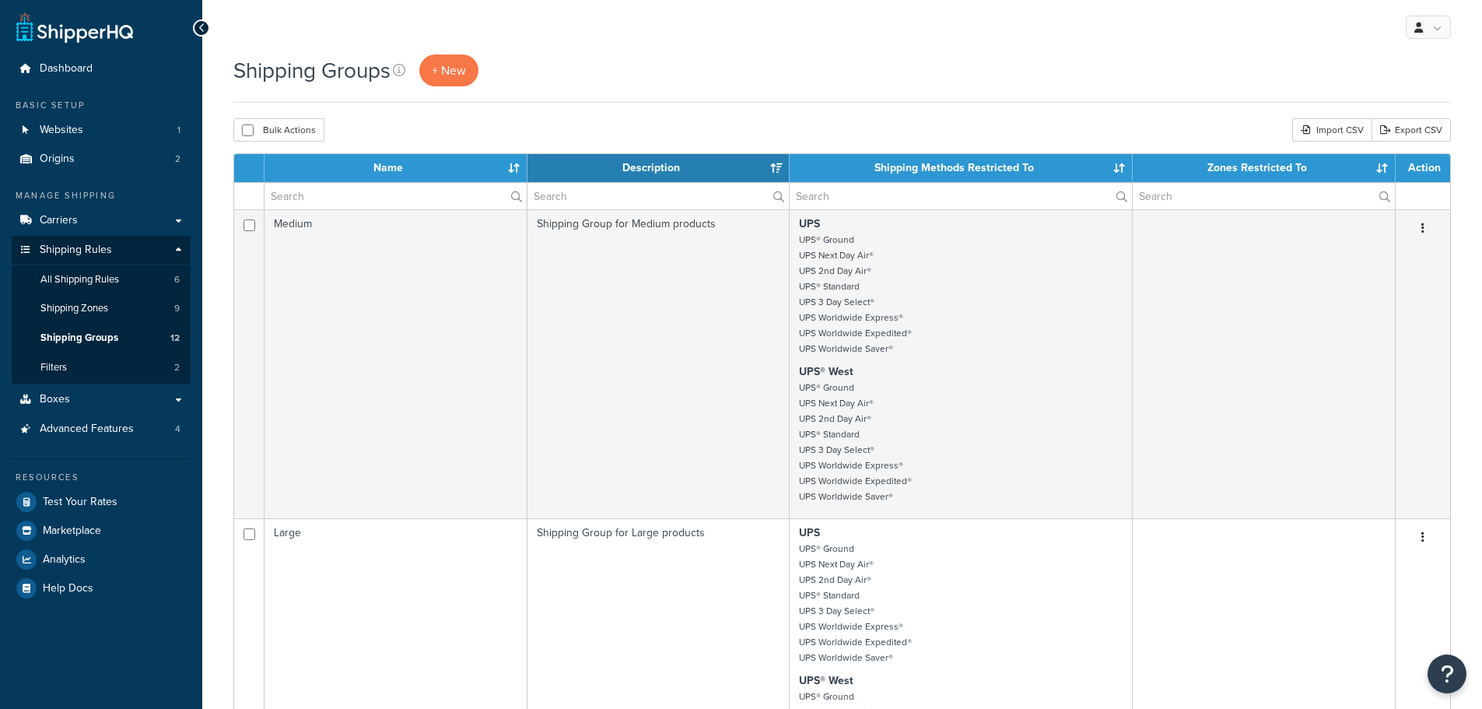
select select "15"
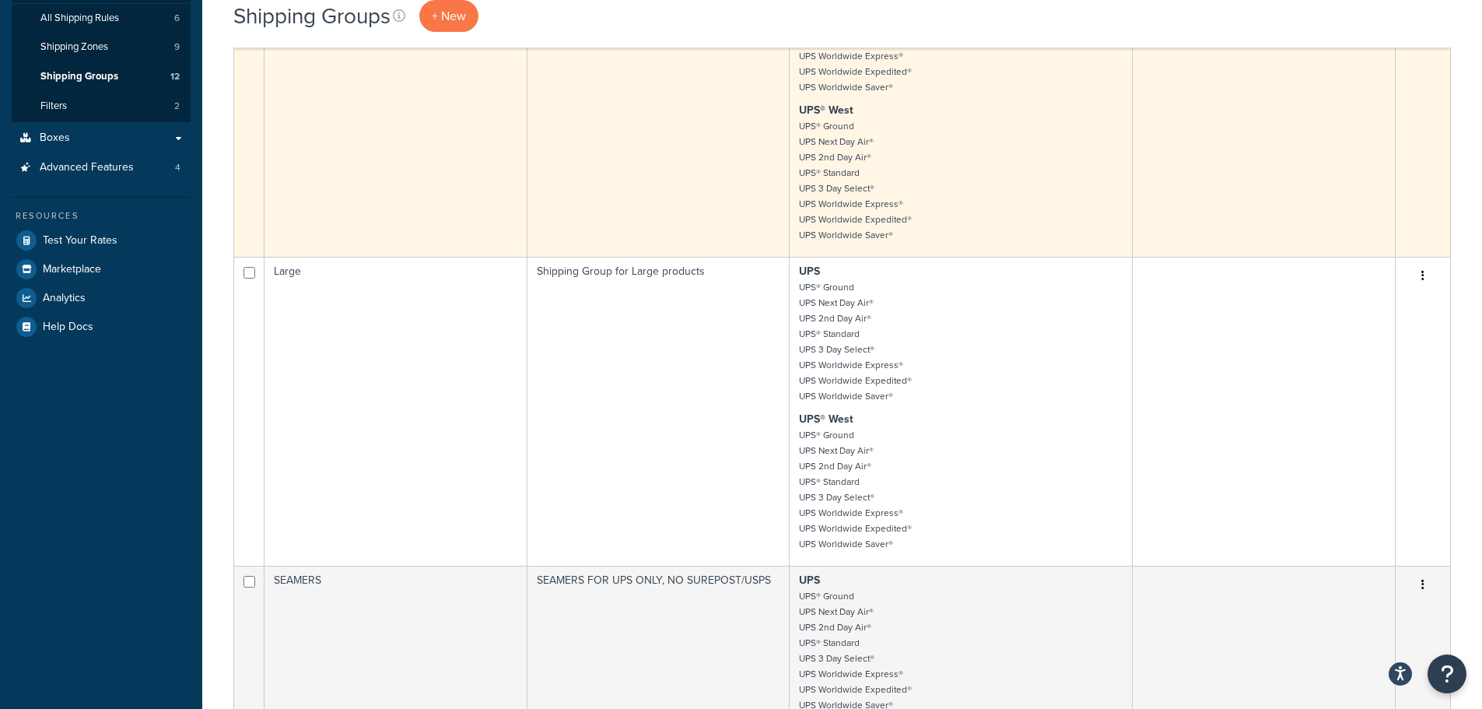
scroll to position [311, 0]
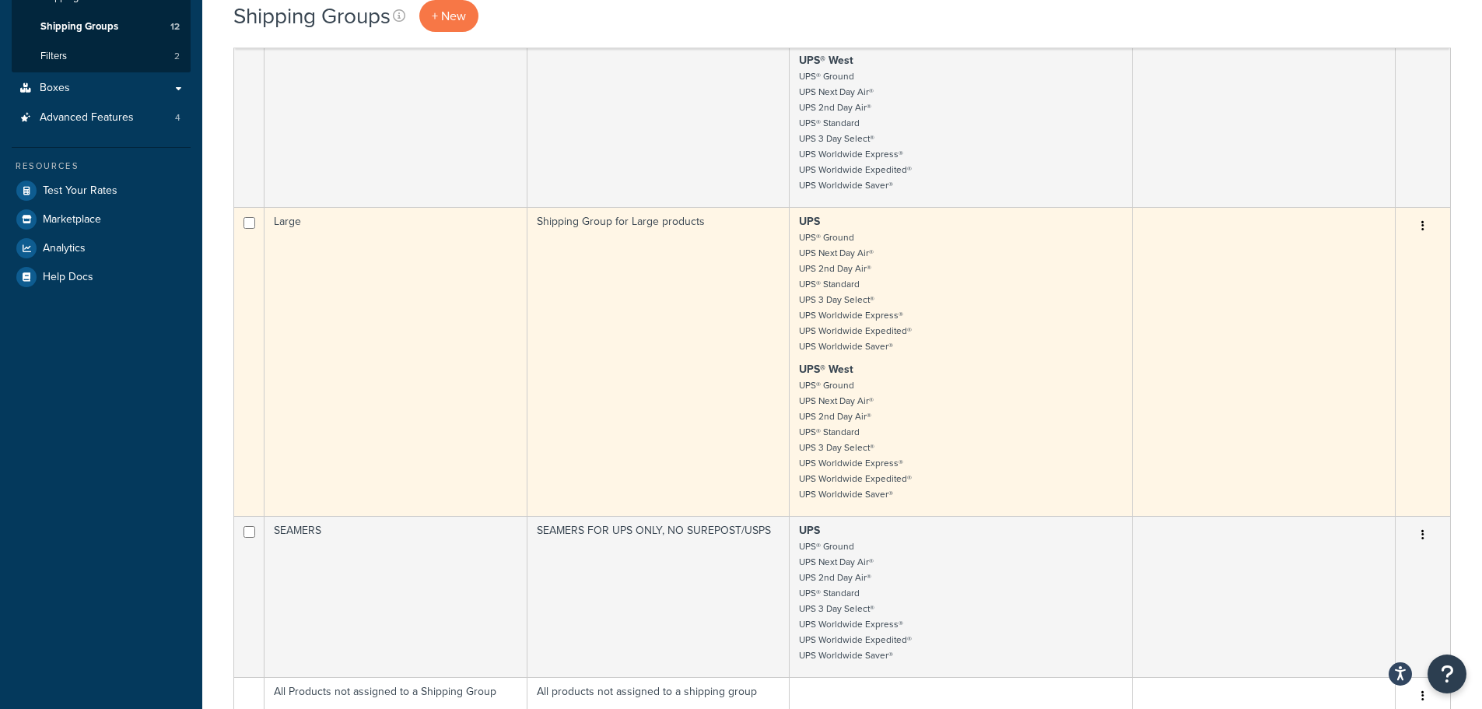
drag, startPoint x: 513, startPoint y: 336, endPoint x: 436, endPoint y: 347, distance: 77.8
click at [432, 347] on td "Large" at bounding box center [395, 361] width 263 height 309
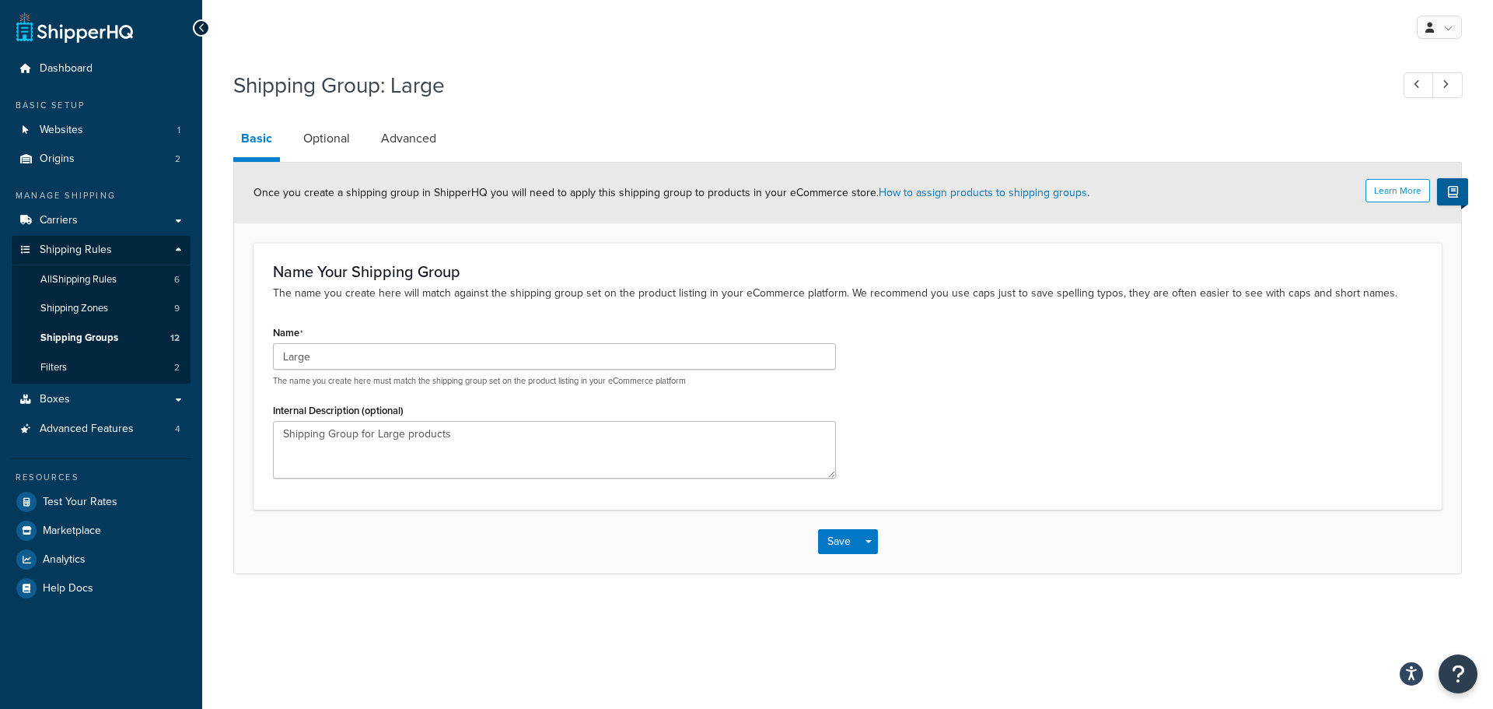
click at [204, 27] on icon at bounding box center [201, 28] width 7 height 11
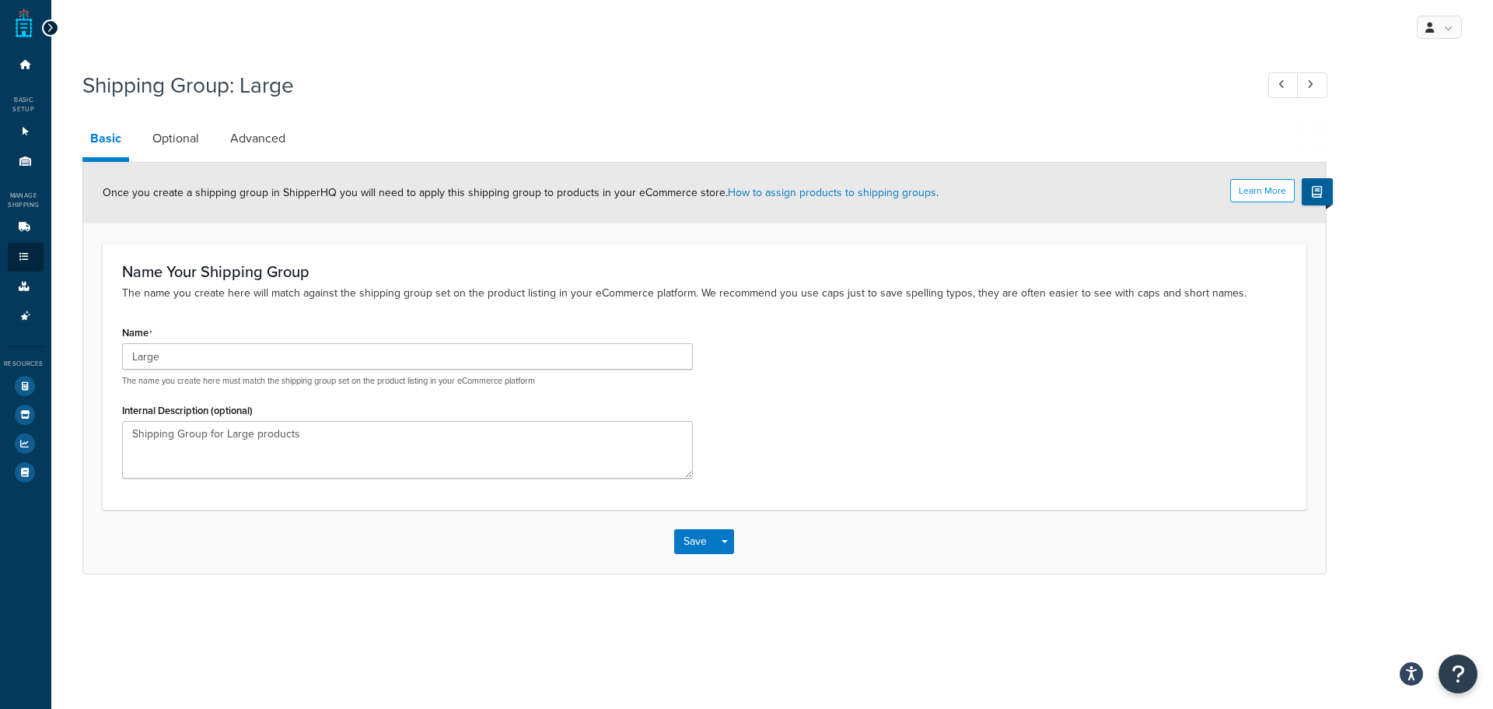
click at [47, 29] on icon at bounding box center [50, 28] width 7 height 11
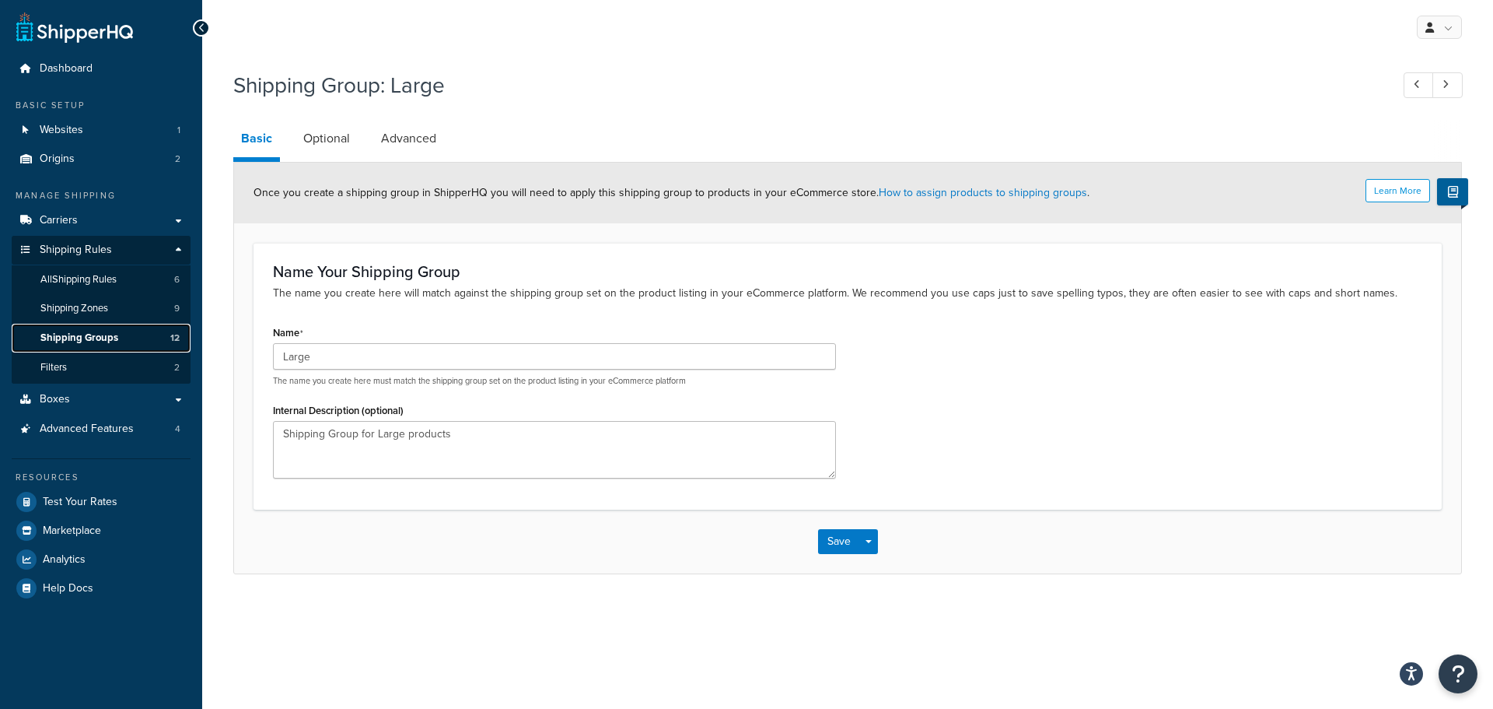
click at [113, 327] on link "Shipping Groups 12" at bounding box center [101, 338] width 179 height 29
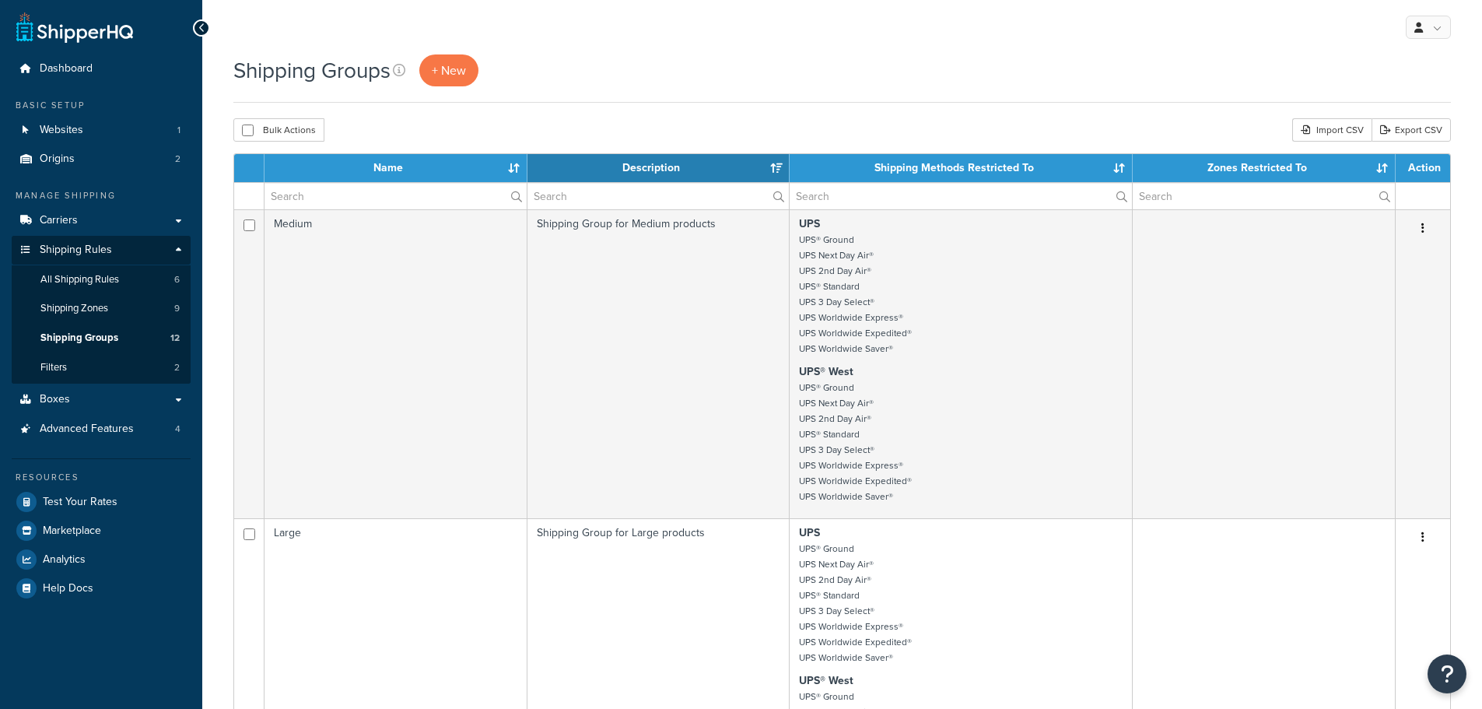
select select "15"
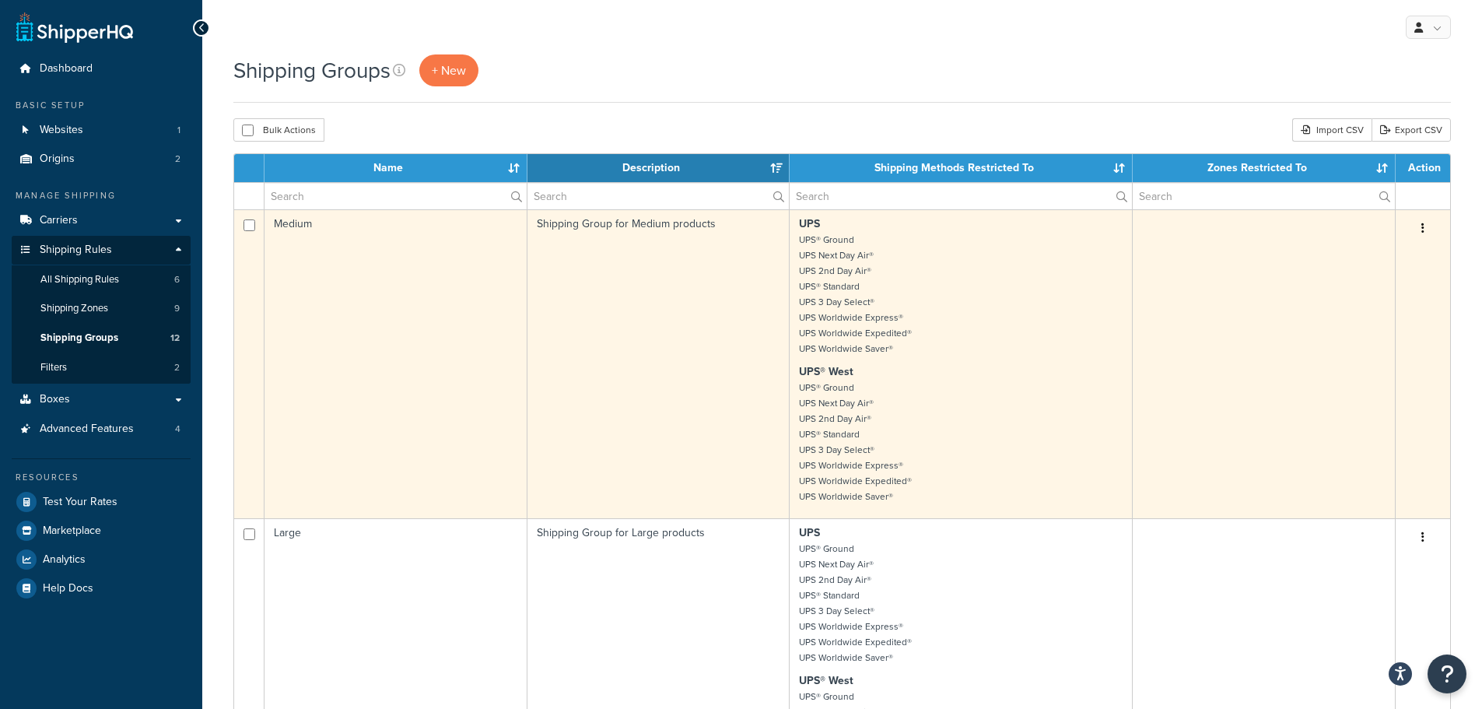
drag, startPoint x: 483, startPoint y: 381, endPoint x: 484, endPoint y: 403, distance: 21.8
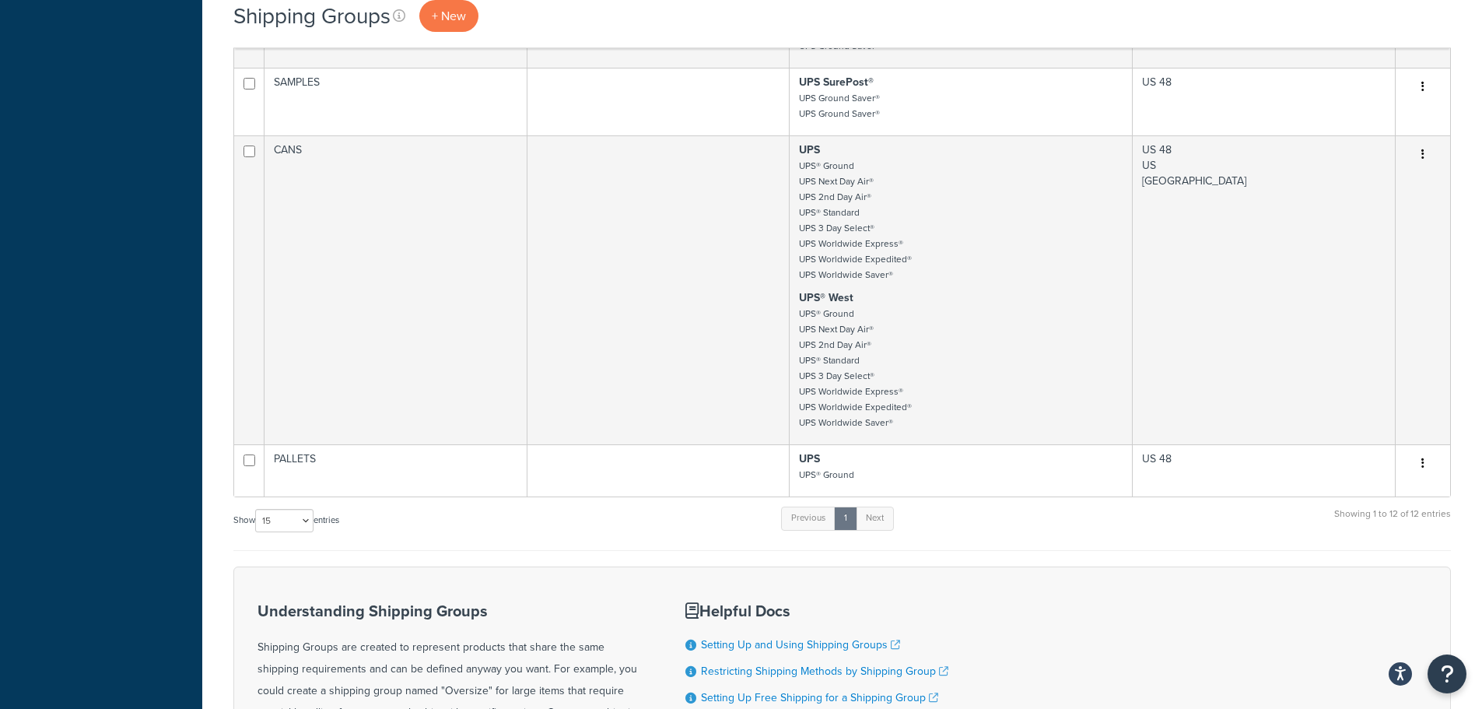
scroll to position [2645, 0]
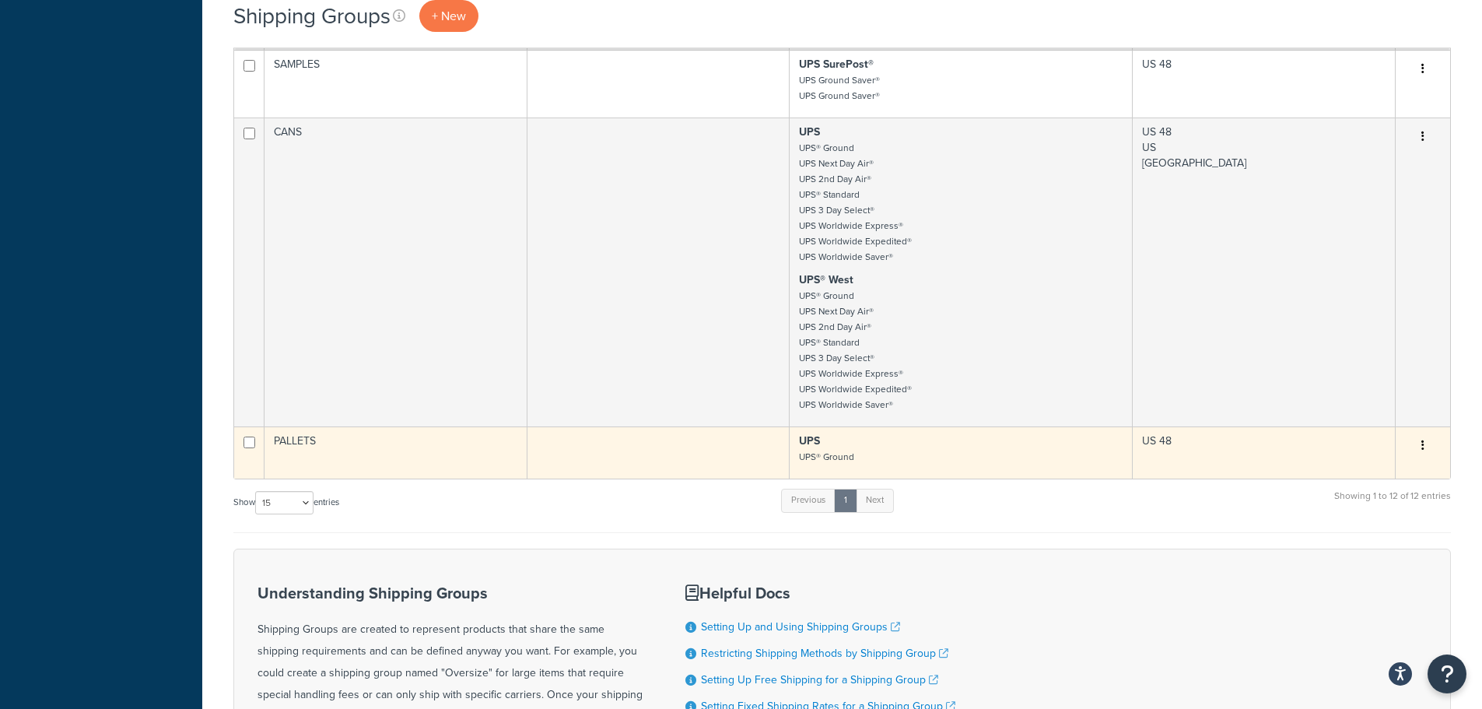
click at [1421, 449] on icon "button" at bounding box center [1422, 444] width 3 height 11
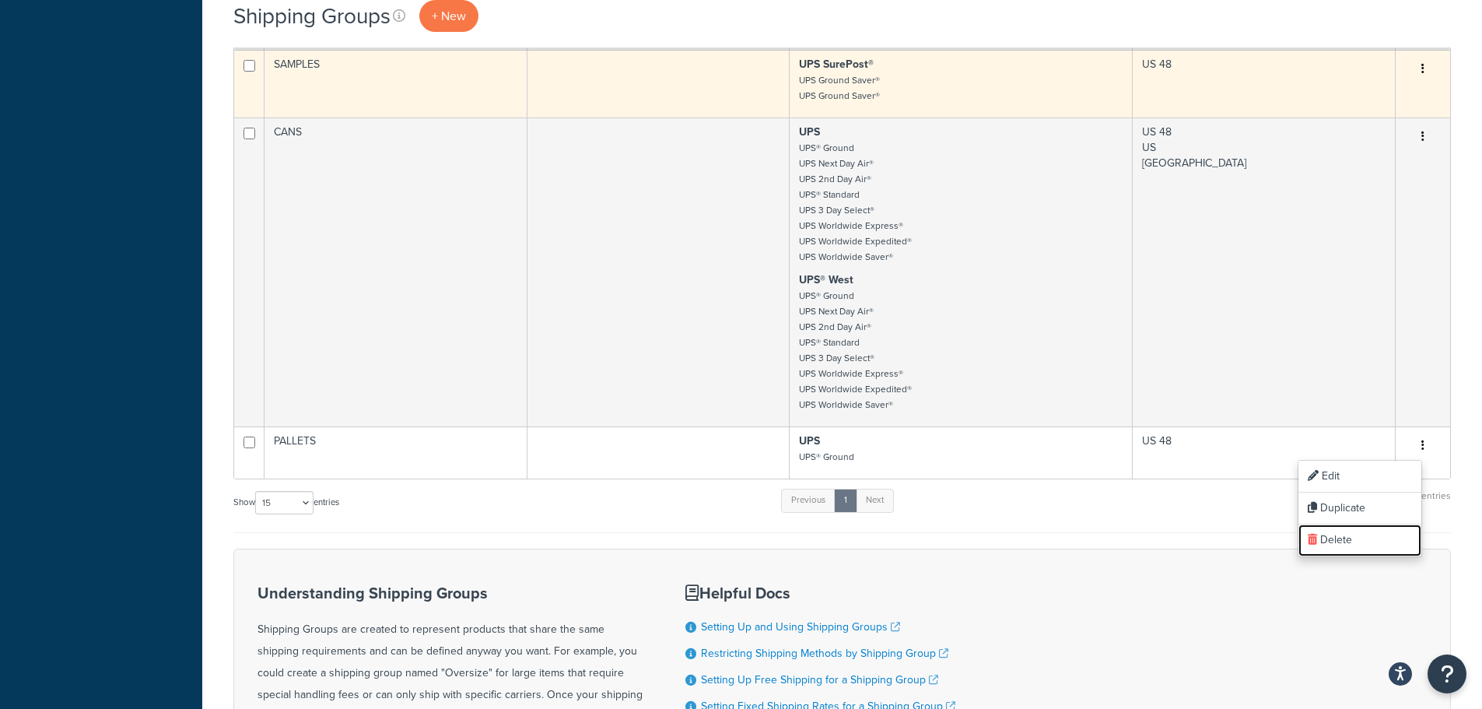
drag, startPoint x: 1363, startPoint y: 538, endPoint x: 819, endPoint y: 57, distance: 725.8
click at [1363, 538] on link "Delete" at bounding box center [1359, 540] width 123 height 32
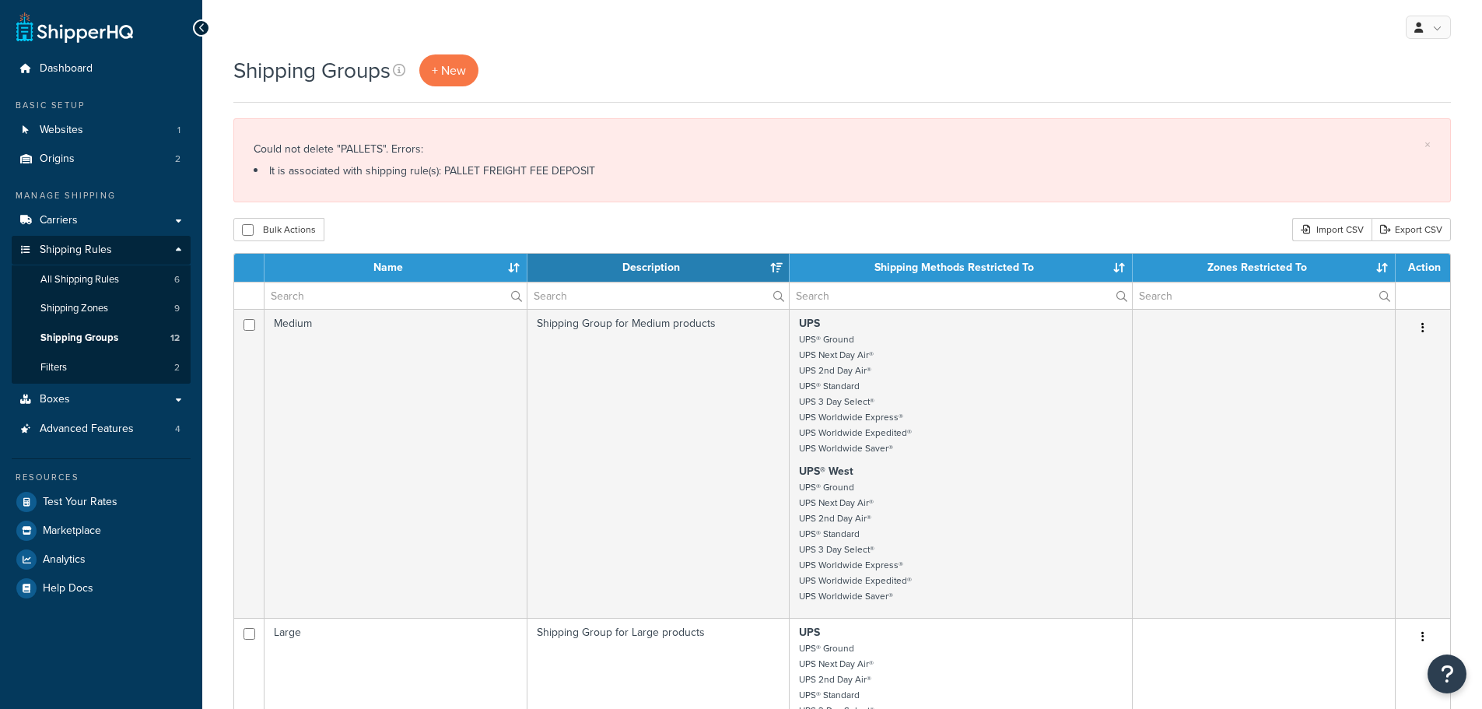
select select "15"
click at [95, 275] on span "All Shipping Rules" at bounding box center [79, 279] width 79 height 13
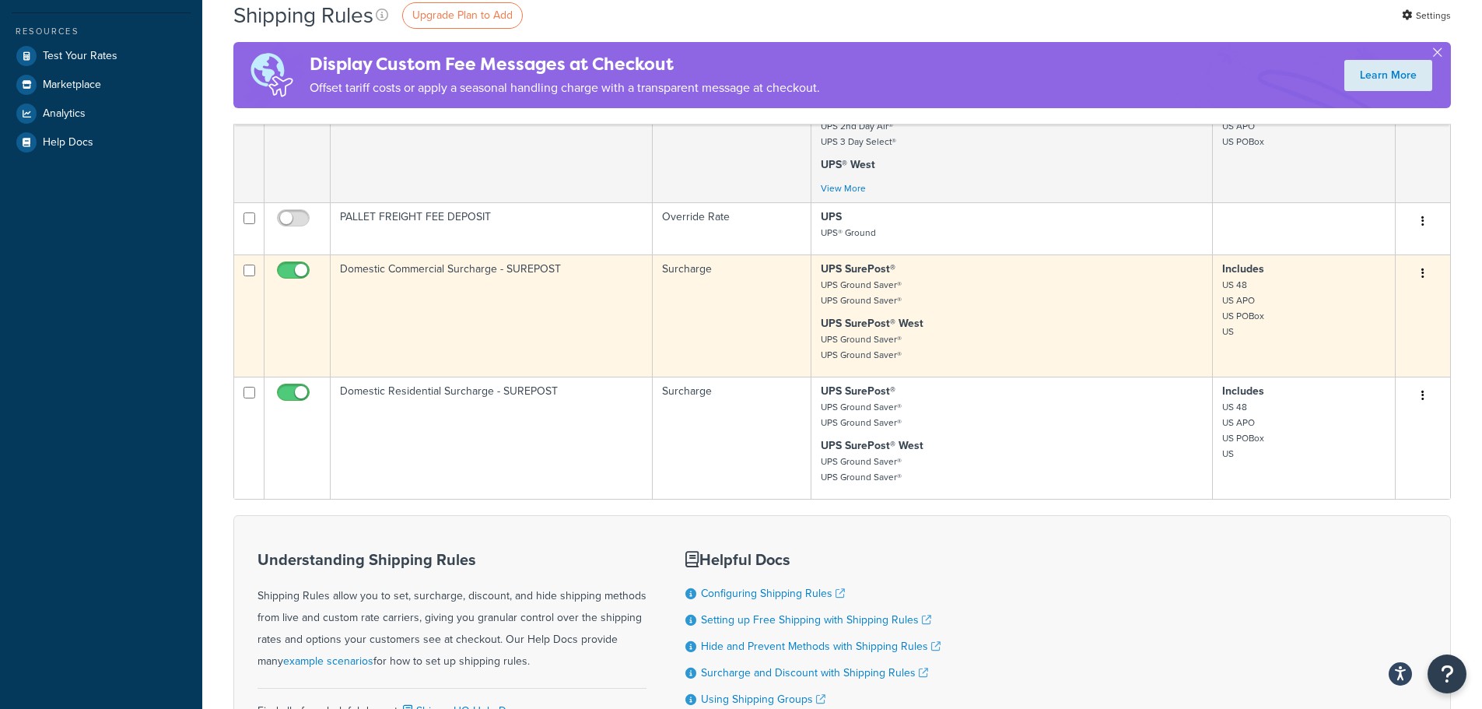
scroll to position [467, 0]
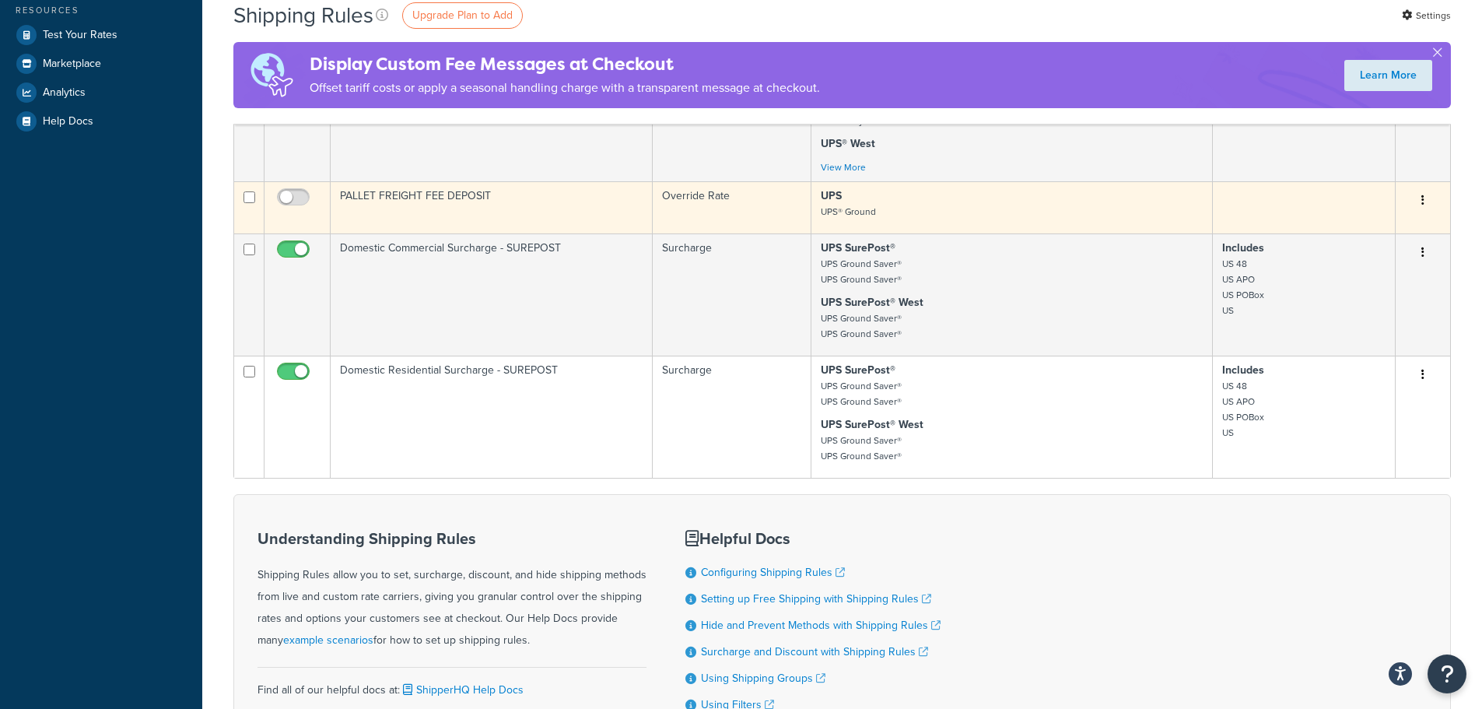
click at [1426, 195] on button "button" at bounding box center [1423, 200] width 22 height 25
click at [1381, 254] on link "Delete" at bounding box center [1371, 262] width 123 height 32
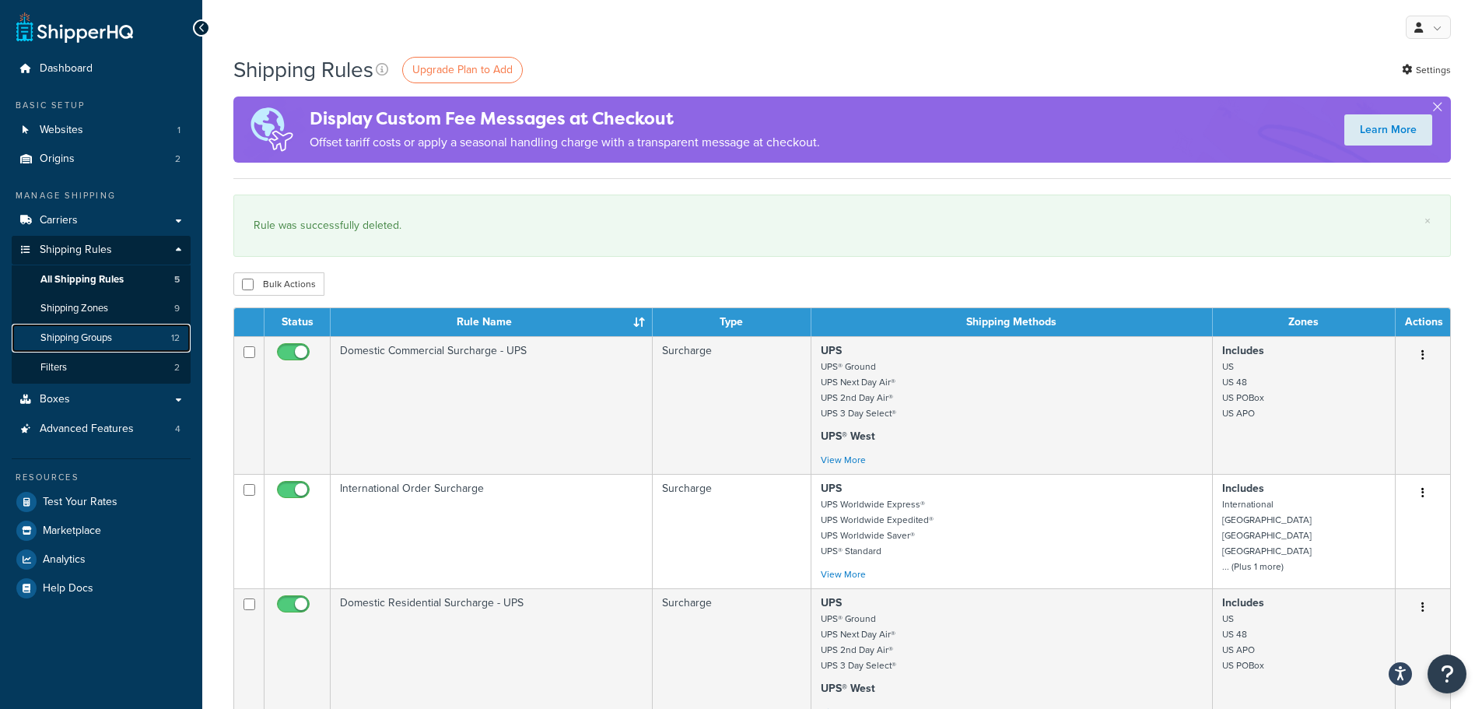
click at [78, 334] on span "Shipping Groups" at bounding box center [76, 337] width 72 height 13
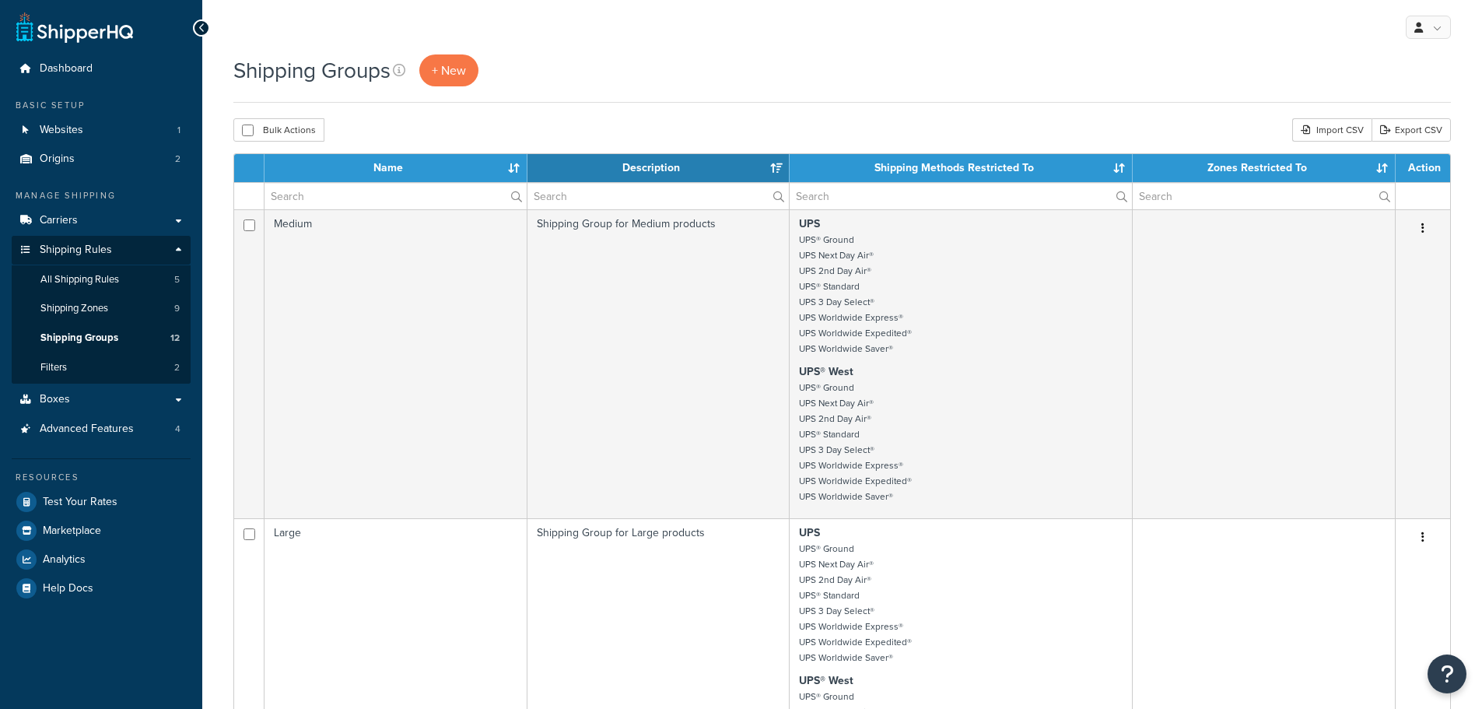
select select "15"
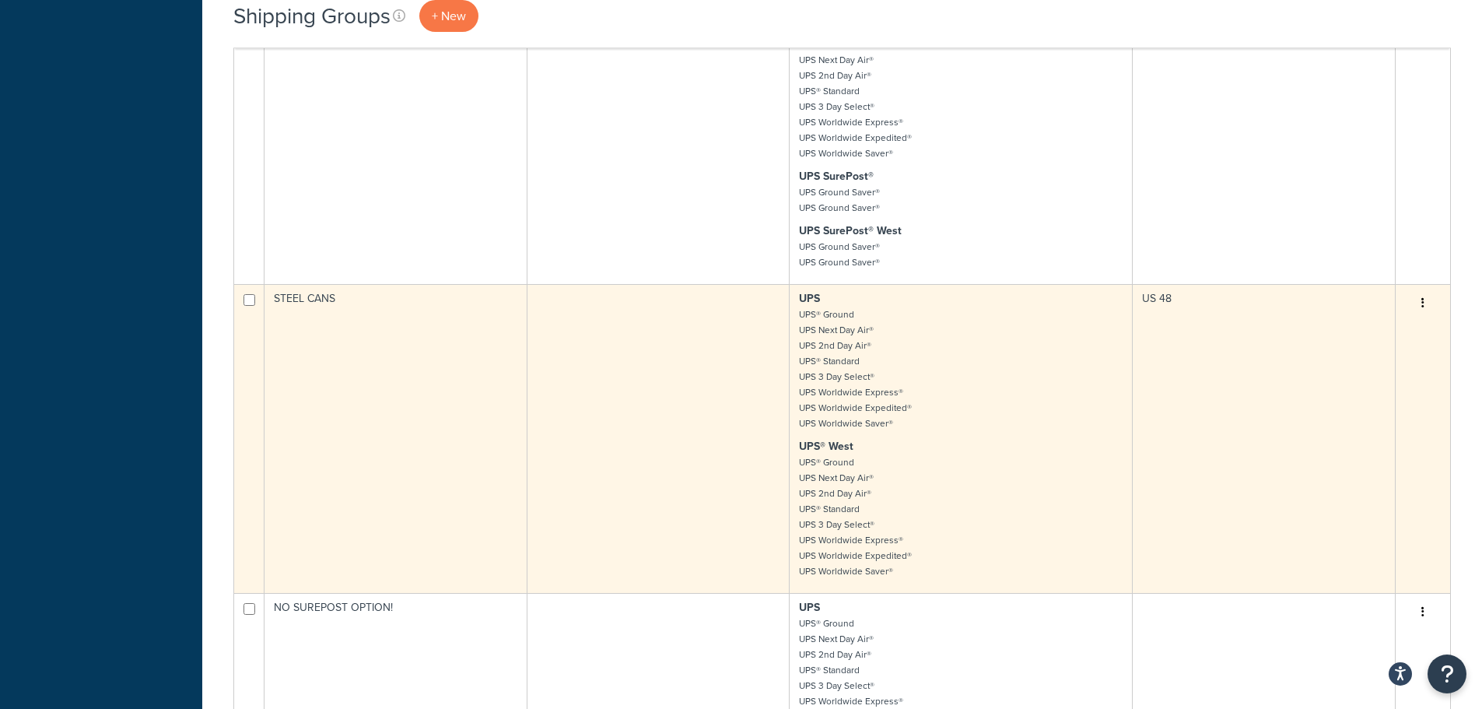
scroll to position [1400, 0]
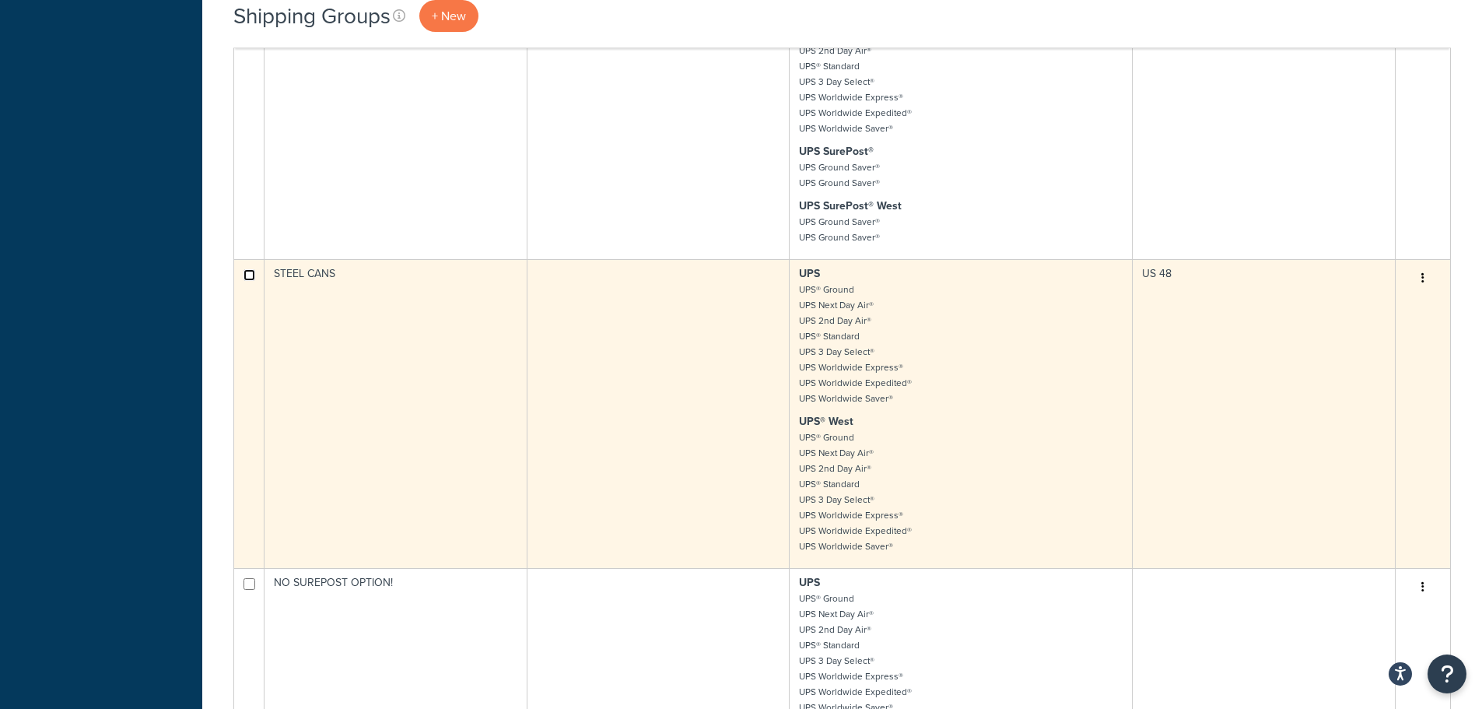
checkbox input "false"
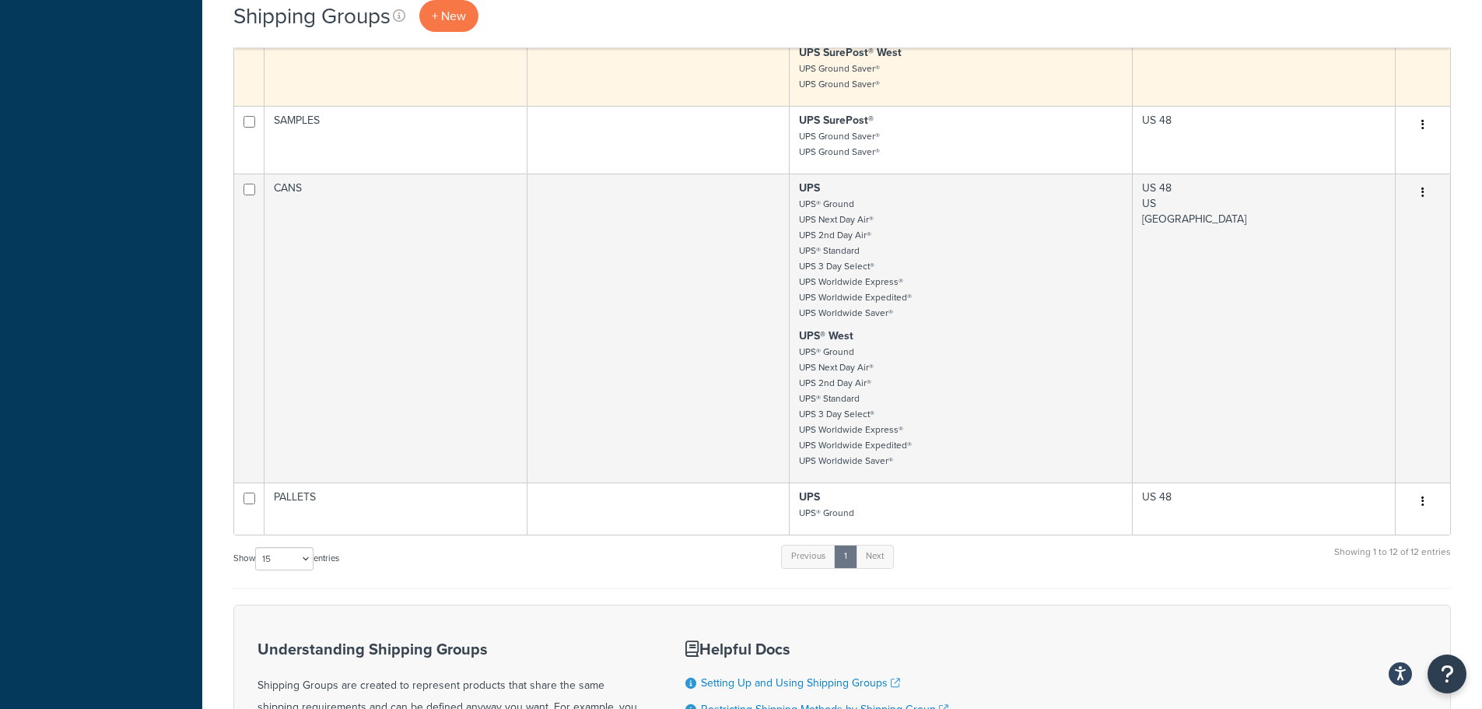
scroll to position [2723, 0]
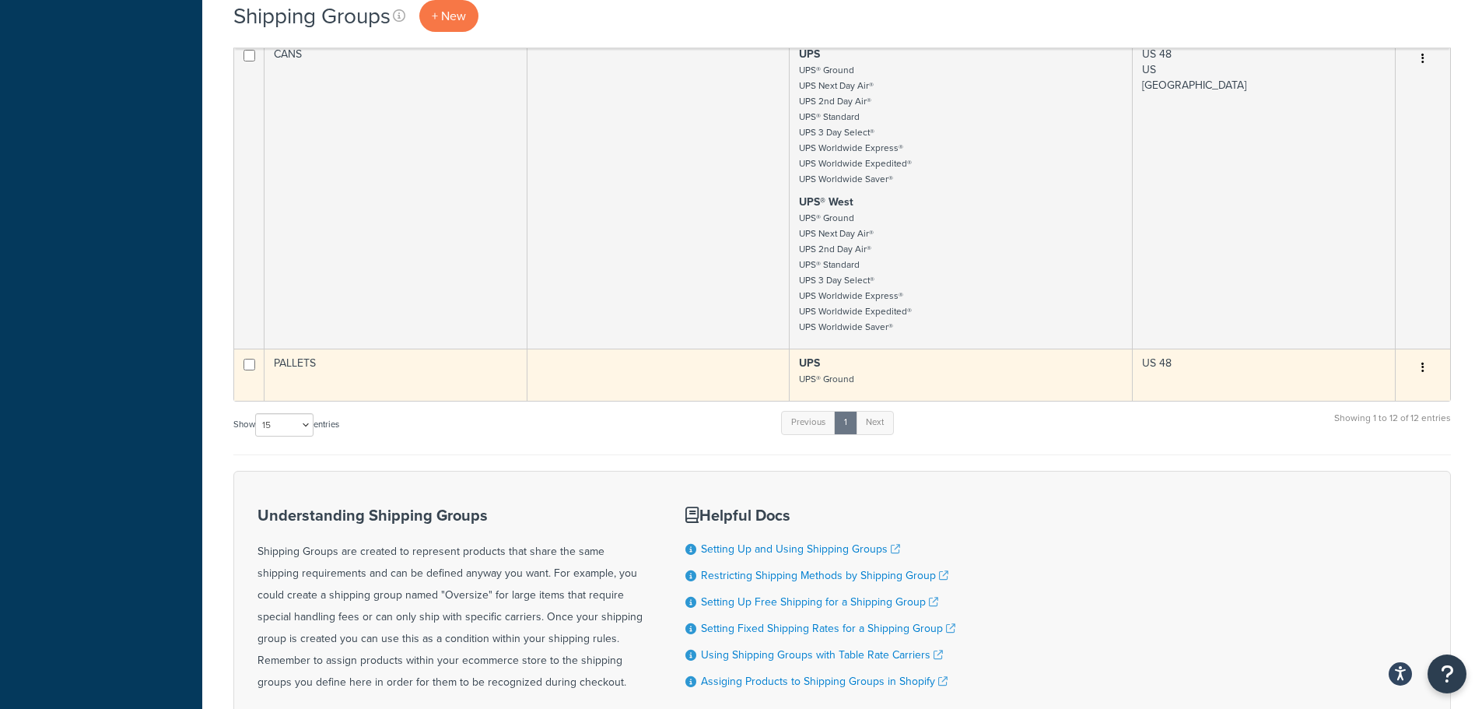
click at [1424, 357] on button "button" at bounding box center [1423, 367] width 22 height 25
click at [1346, 464] on link "Delete" at bounding box center [1359, 462] width 123 height 32
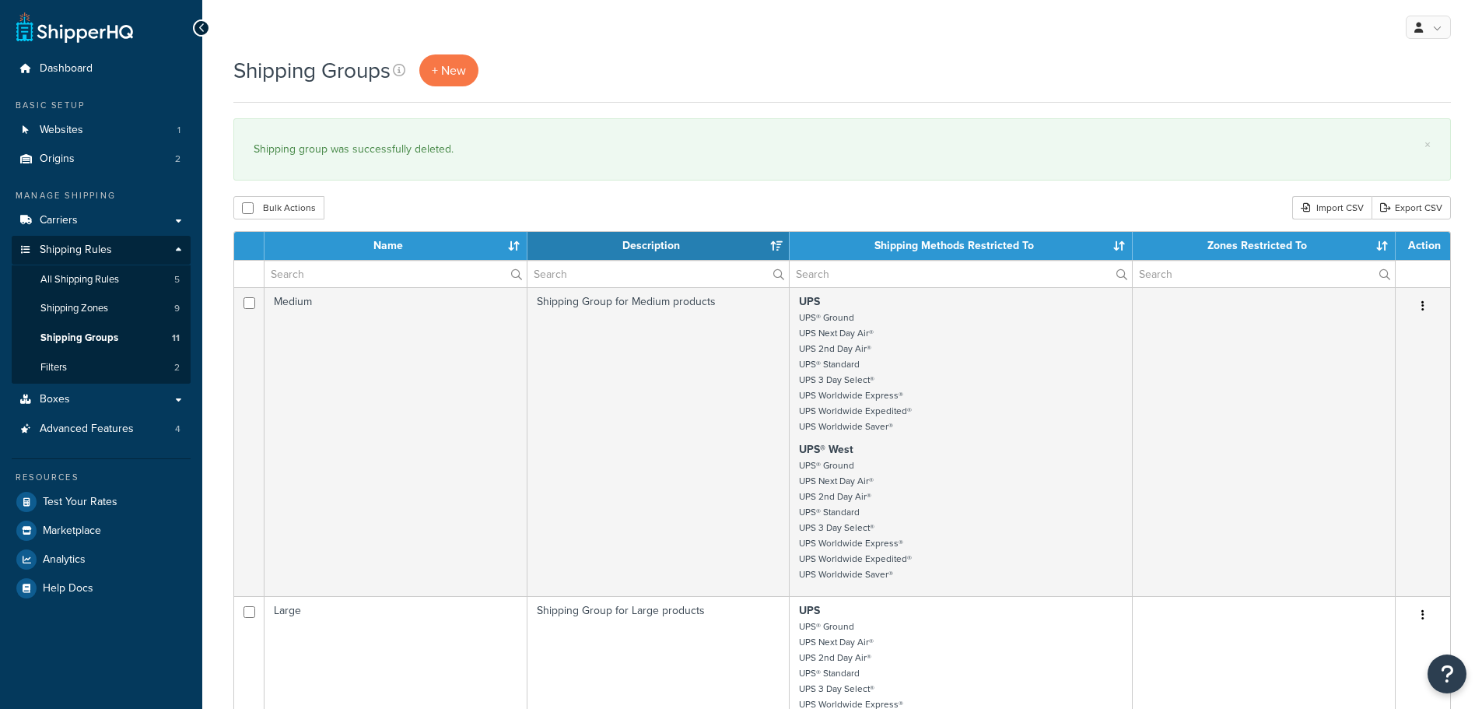
select select "15"
